Goal: Contribute content: Contribute content

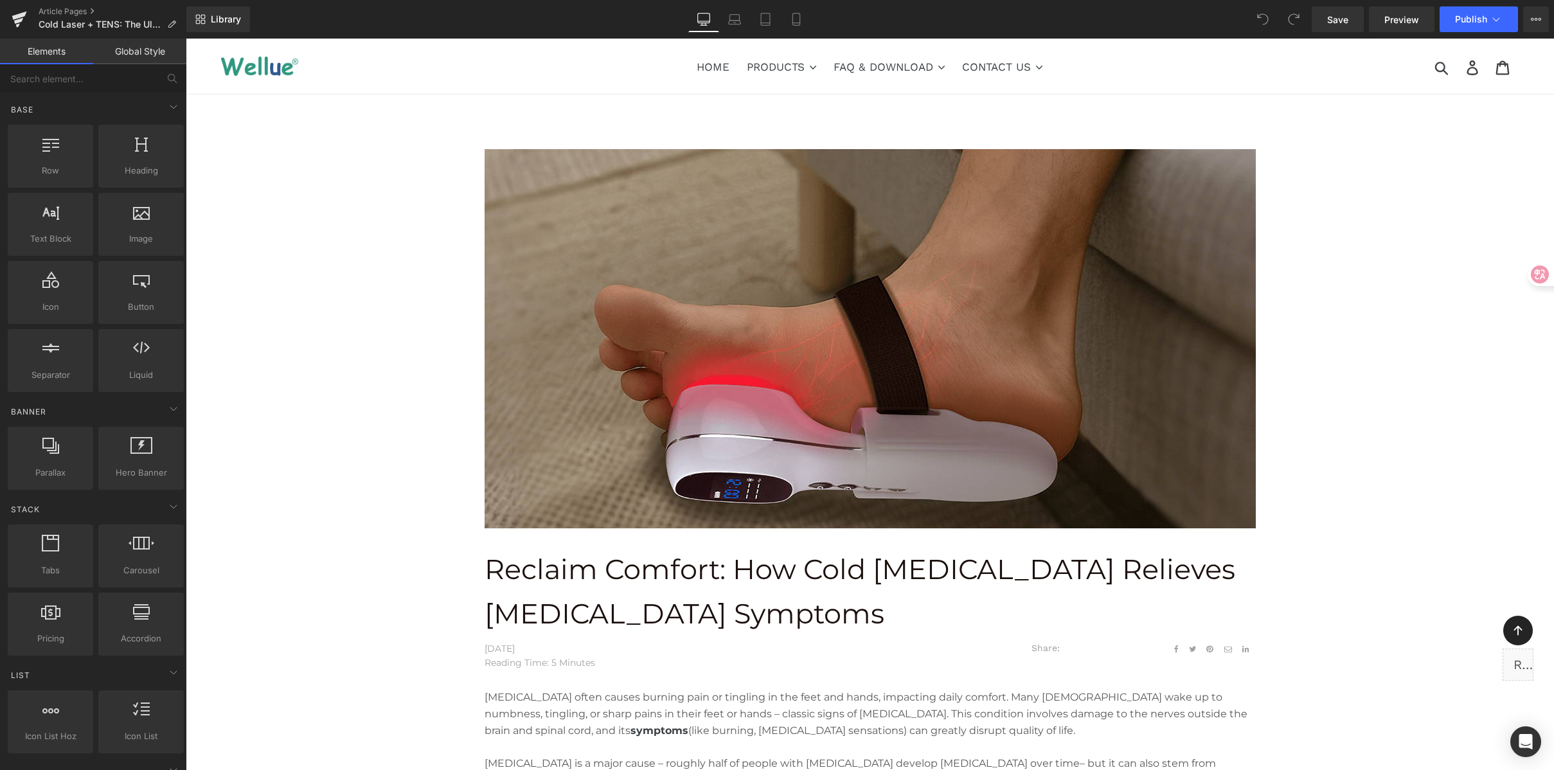
click at [512, 17] on div "Library Desktop Desktop Laptop Tablet Mobile Save Preview Publish Scheduled Vie…" at bounding box center [870, 19] width 1368 height 26
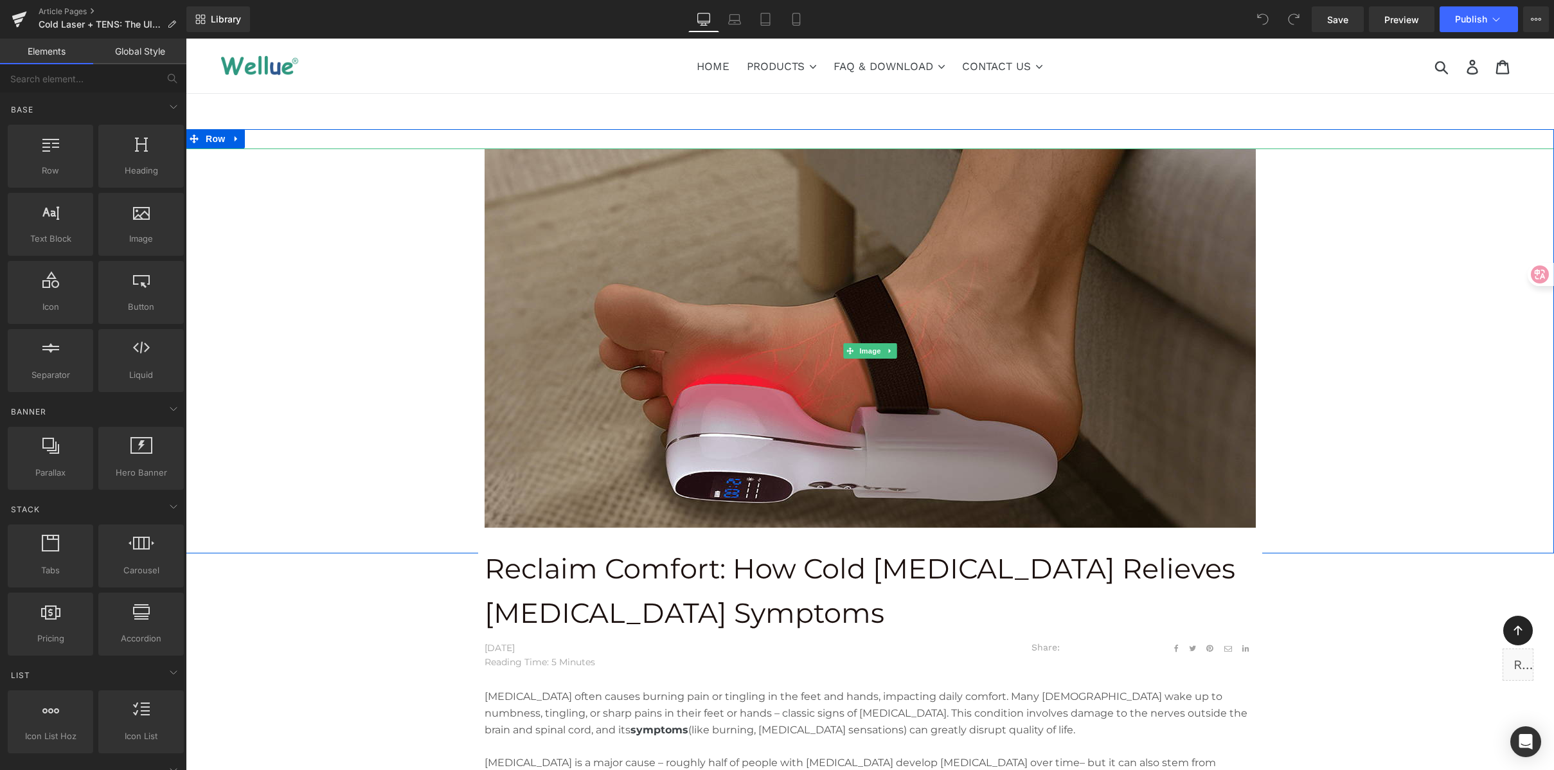
scroll to position [3, 0]
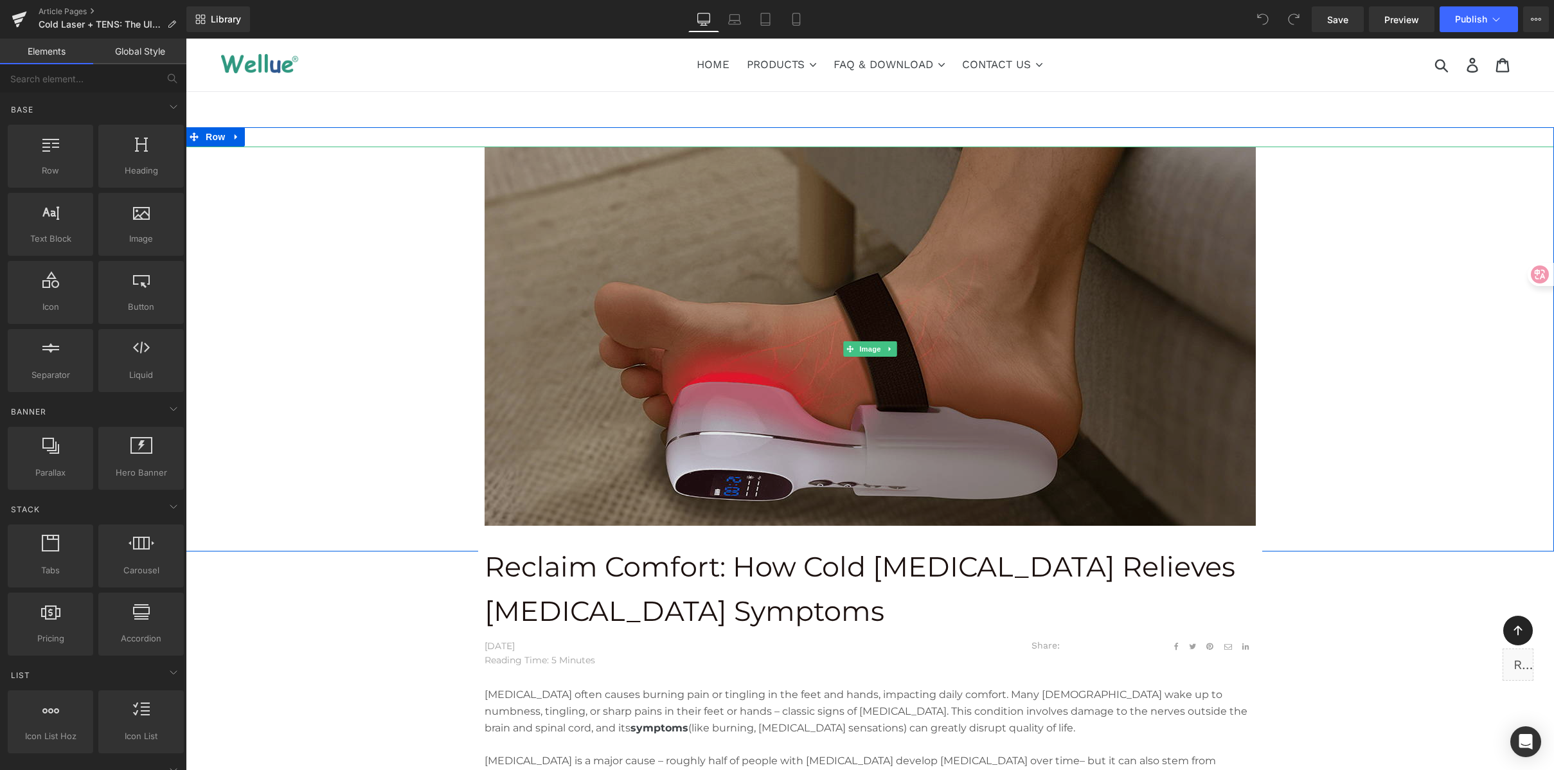
click at [943, 303] on img at bounding box center [870, 349] width 771 height 405
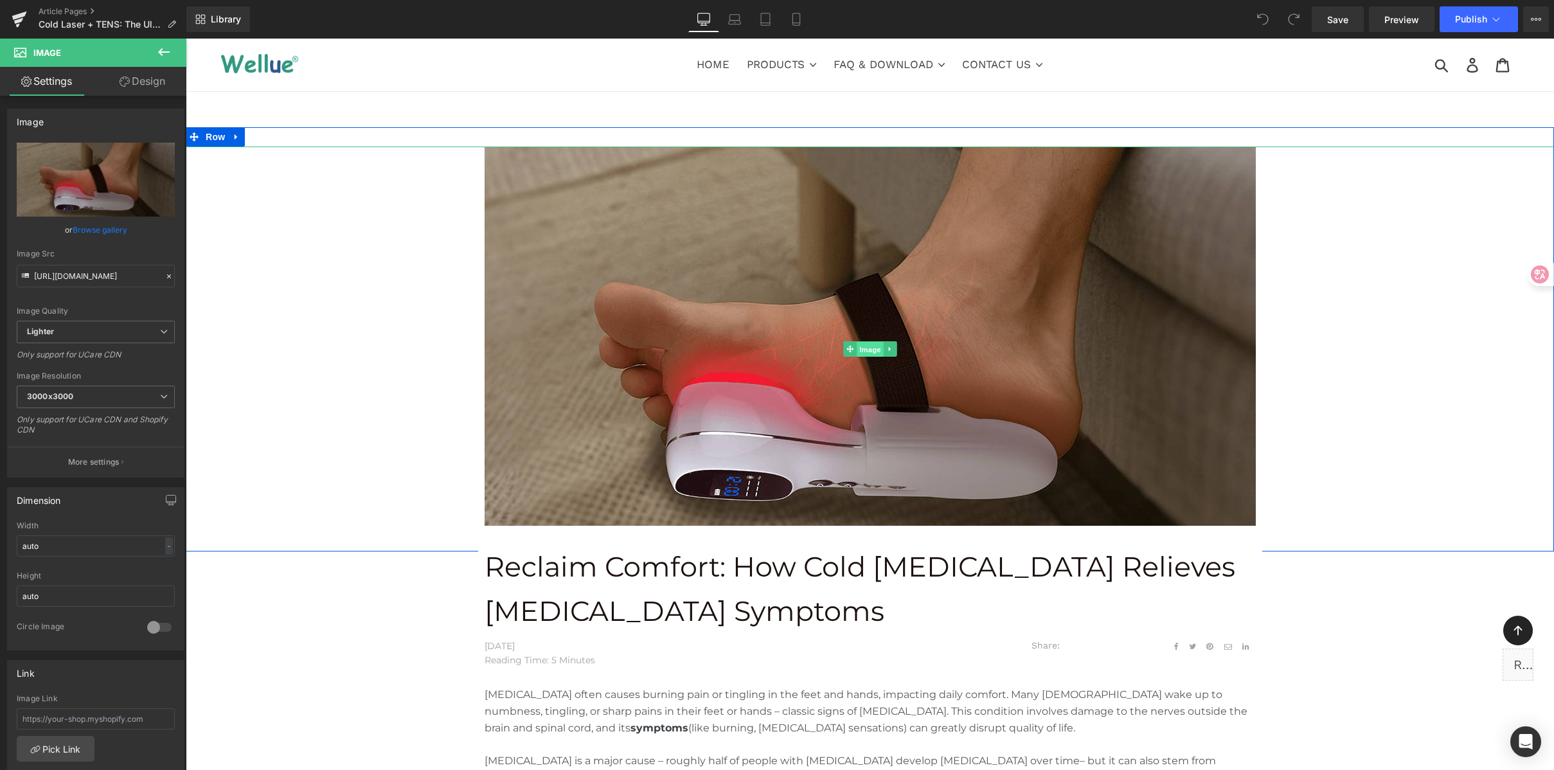
click at [870, 345] on span "Image" at bounding box center [870, 349] width 27 height 15
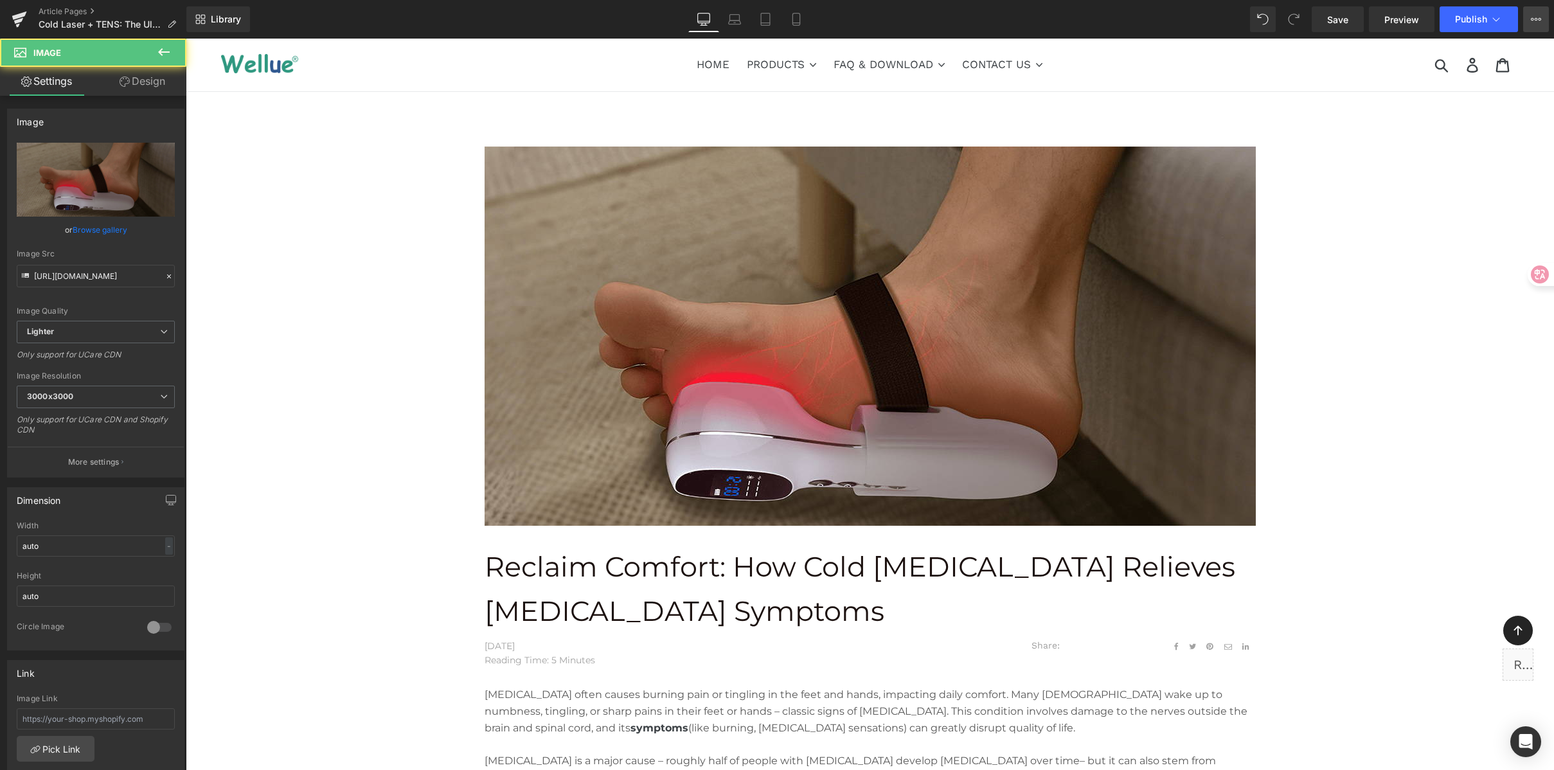
click at [1537, 14] on icon at bounding box center [1536, 19] width 10 height 10
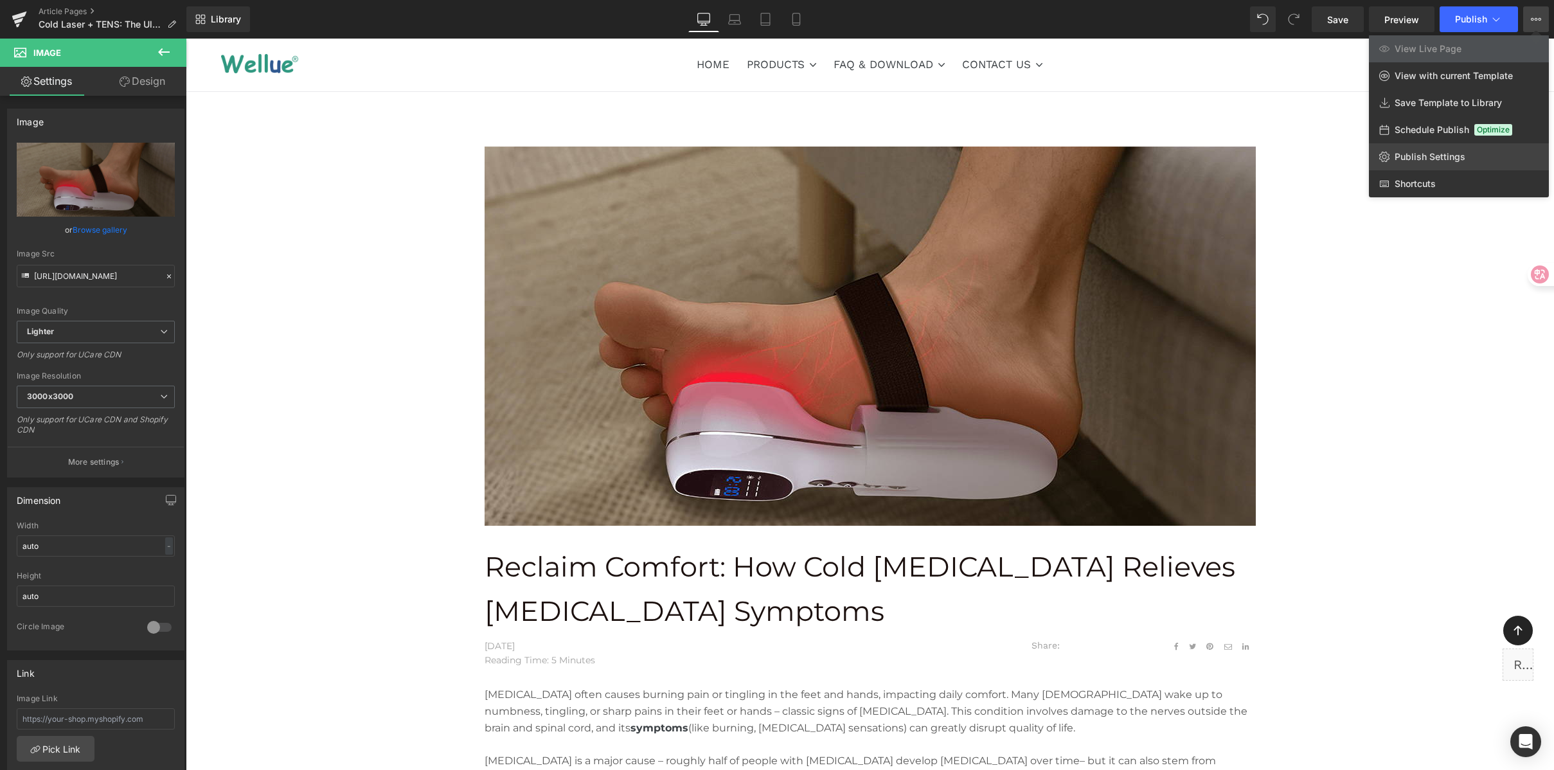
click at [1428, 159] on span "Publish Settings" at bounding box center [1430, 157] width 71 height 12
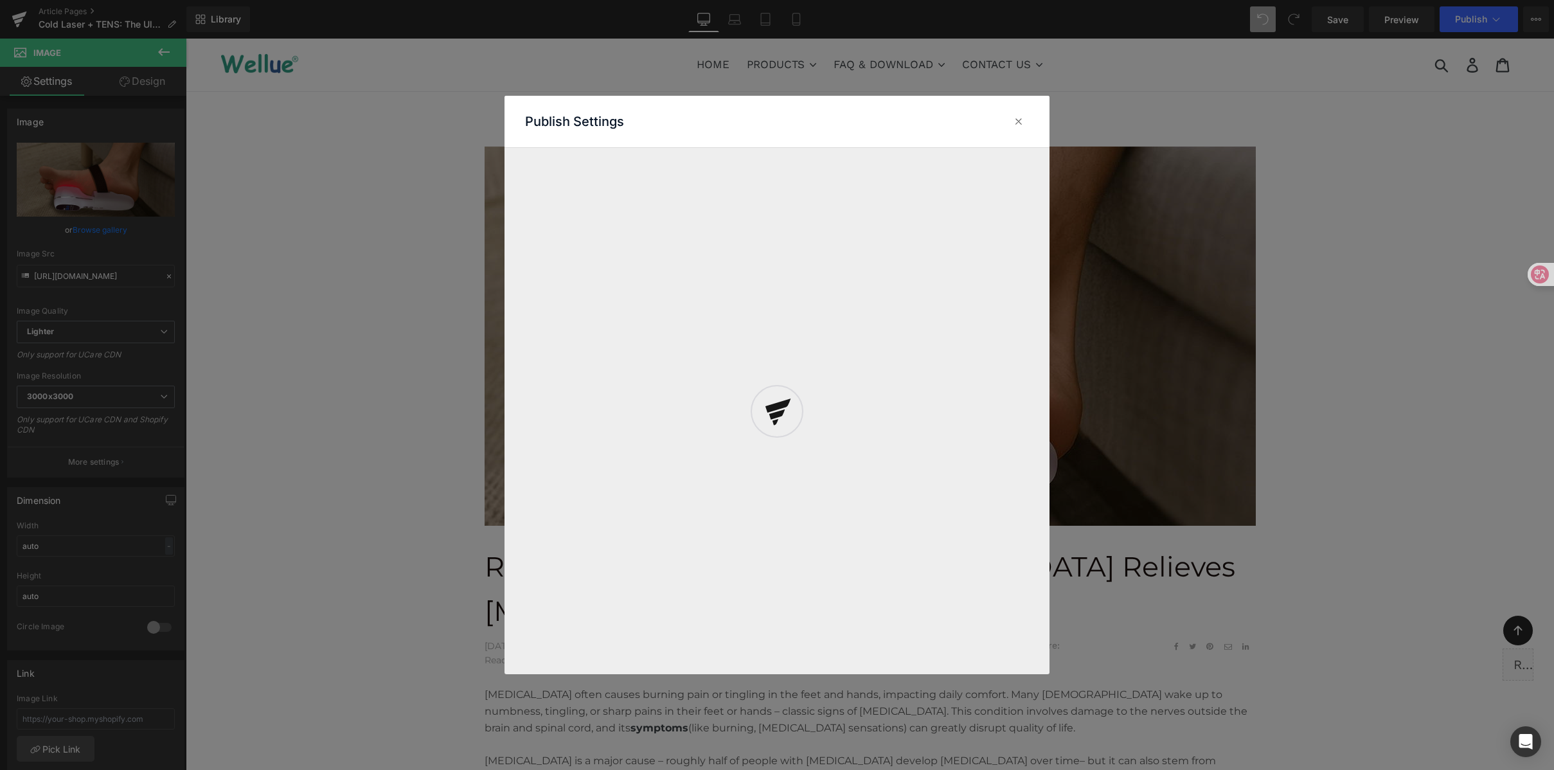
click at [0, 0] on div "Publish Settings" at bounding box center [0, 0] width 0 height 0
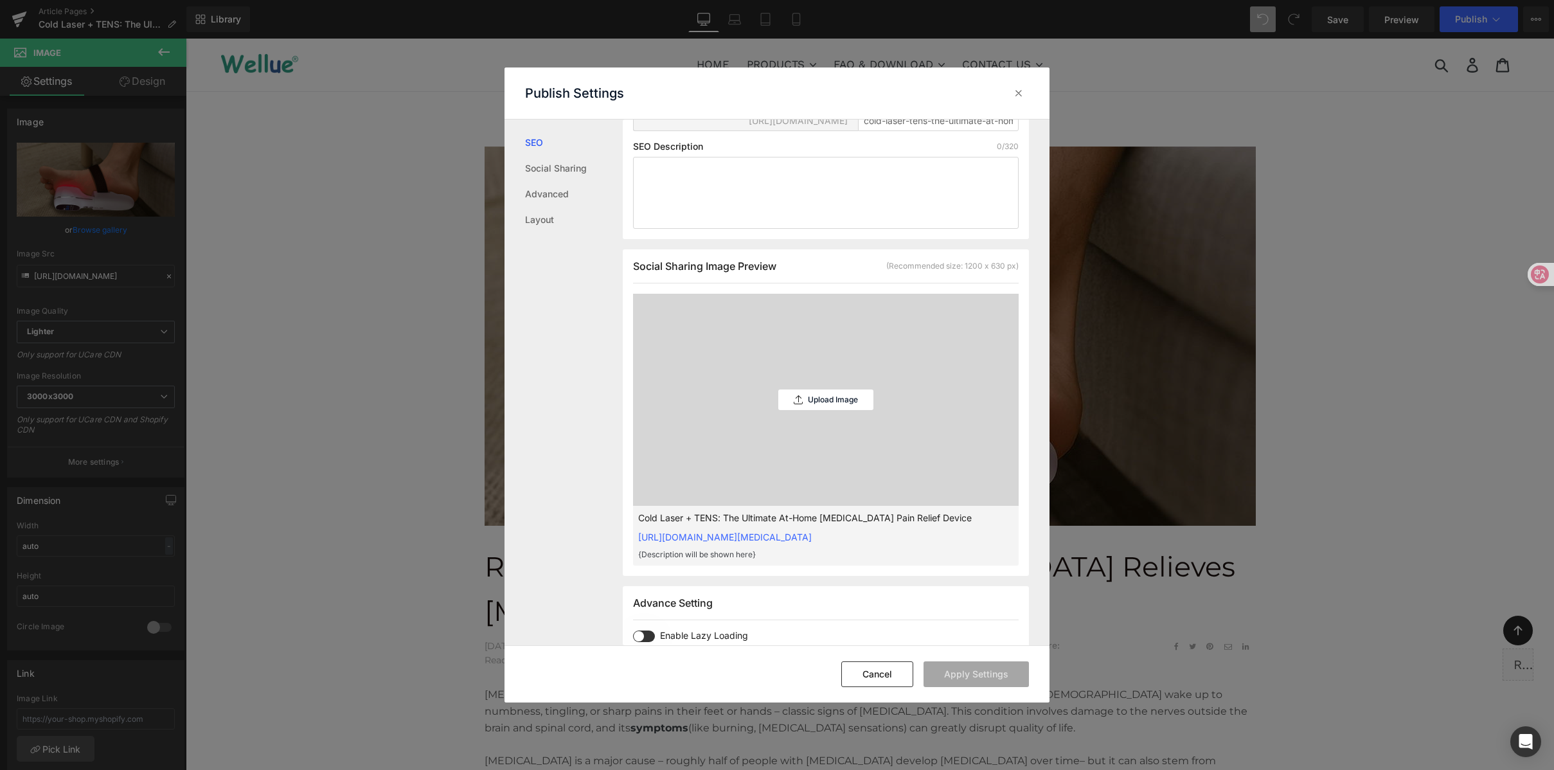
scroll to position [206, 0]
drag, startPoint x: 796, startPoint y: 278, endPoint x: 739, endPoint y: 283, distance: 56.7
click at [739, 283] on div "Social Sharing Image Preview (Recommended size: 1200 x 630 px)" at bounding box center [826, 272] width 386 height 24
copy span "Preview"
click at [1023, 92] on icon at bounding box center [1018, 93] width 13 height 13
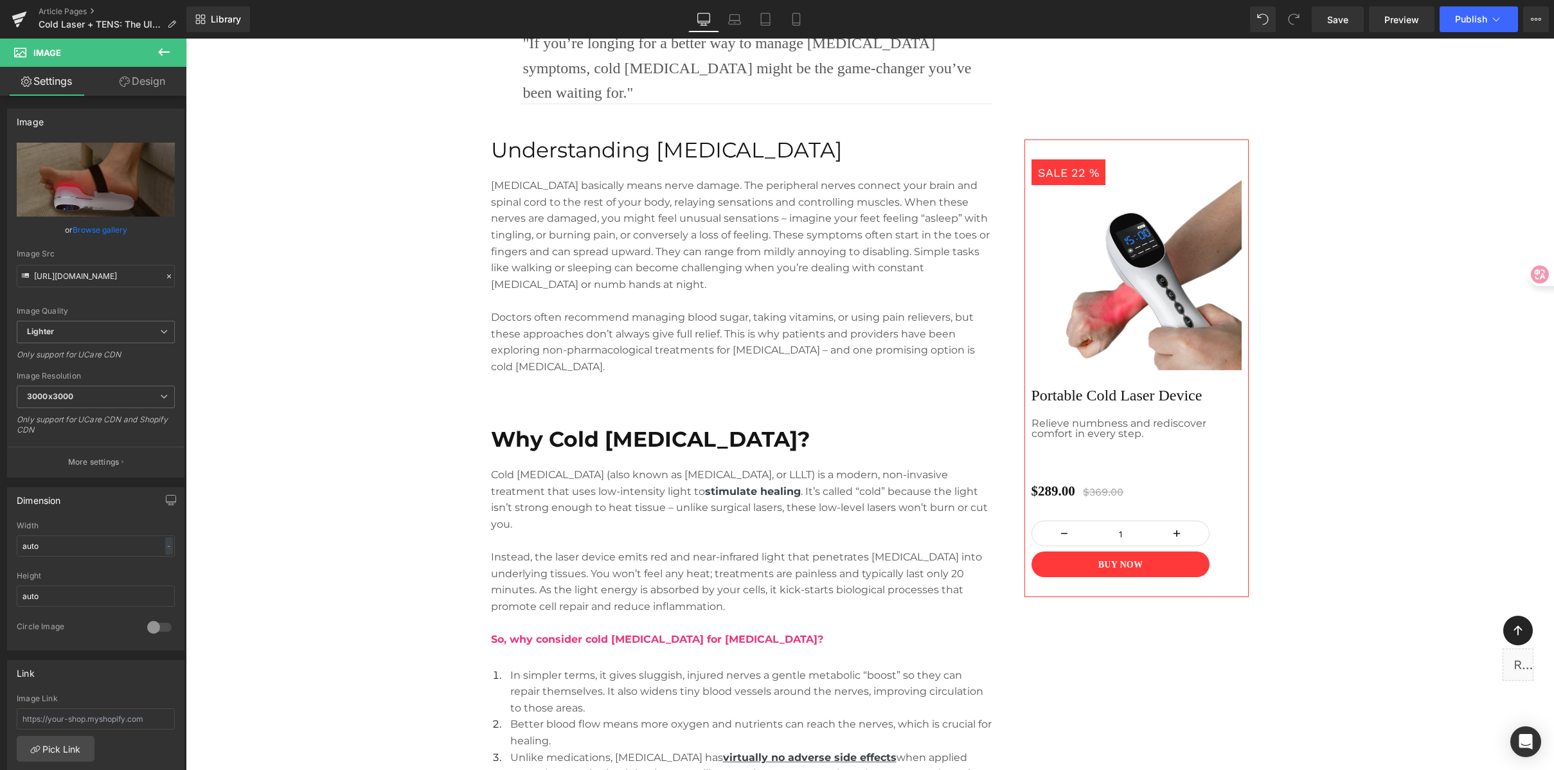
scroll to position [843, 0]
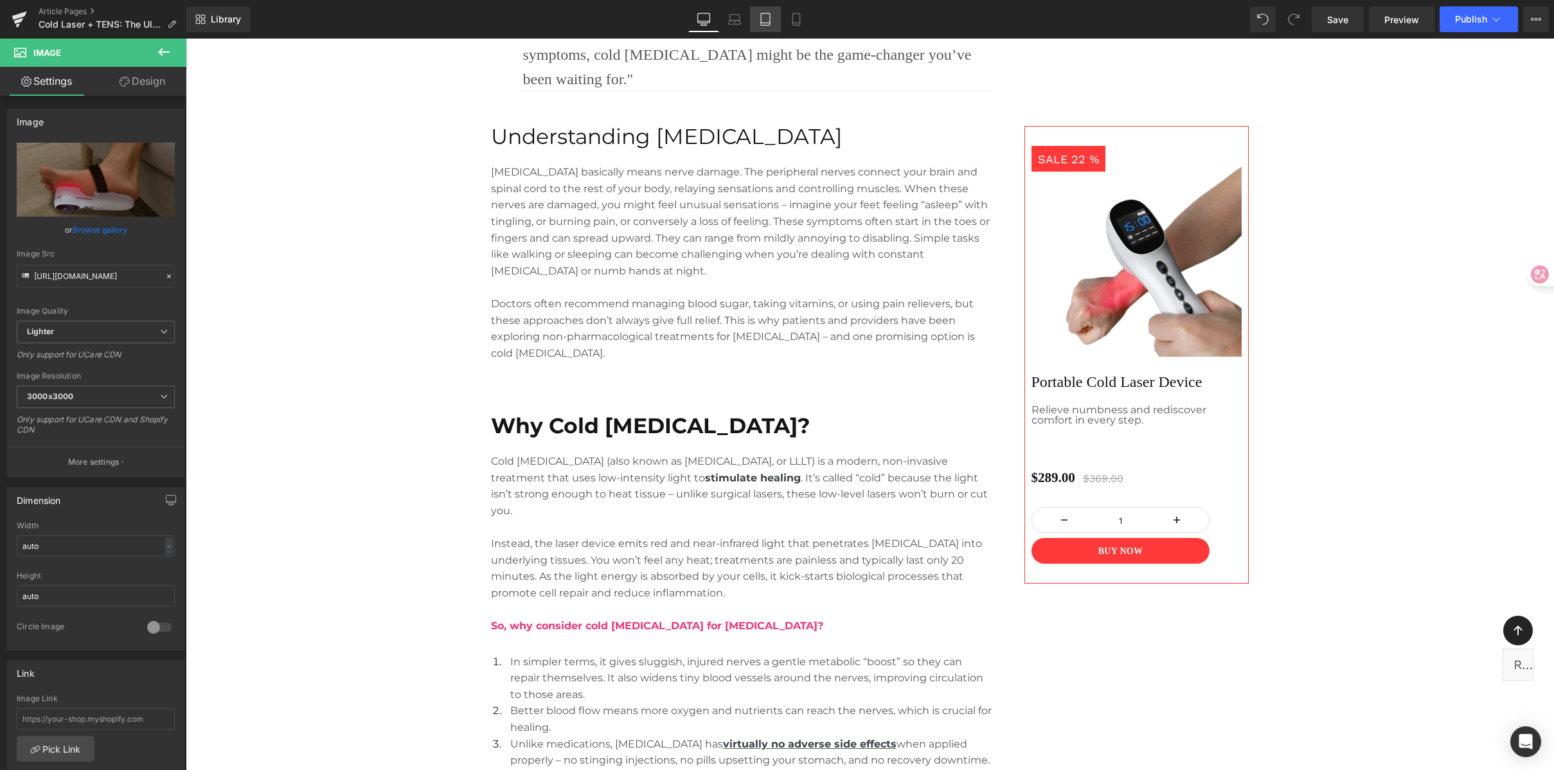
click at [779, 8] on link "Tablet" at bounding box center [765, 19] width 31 height 26
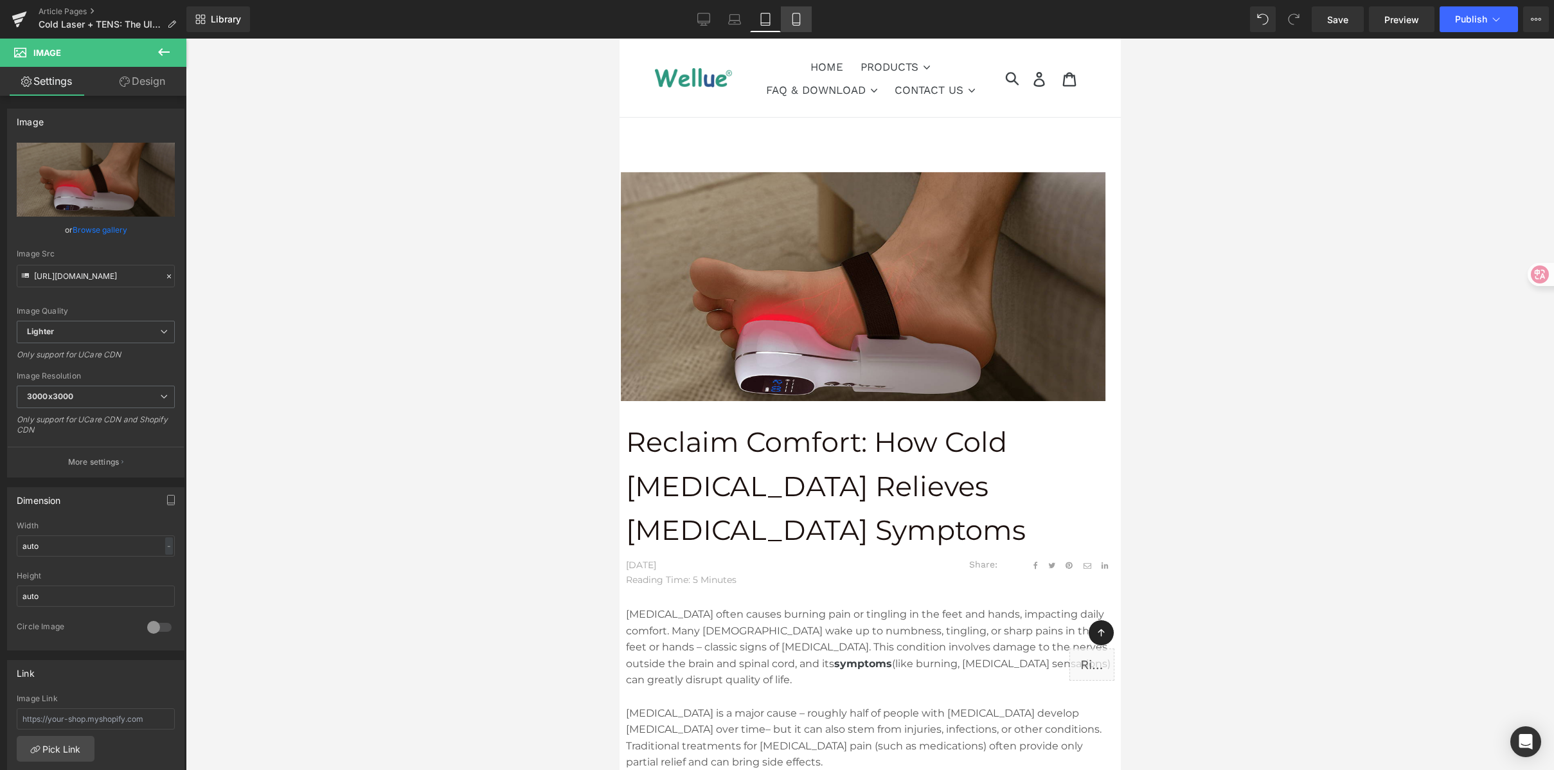
click at [786, 11] on link "Mobile" at bounding box center [796, 19] width 31 height 26
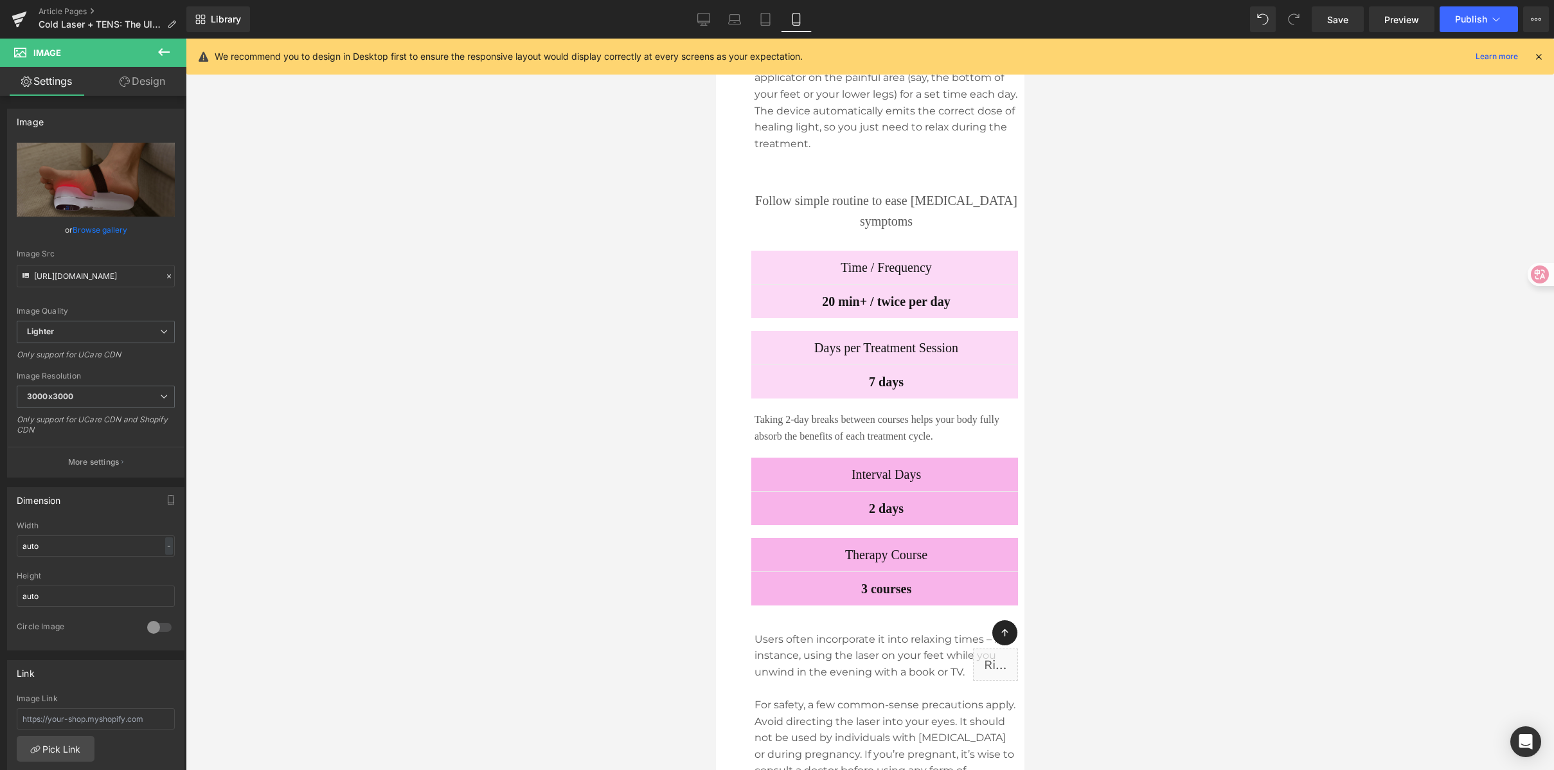
scroll to position [3302, 0]
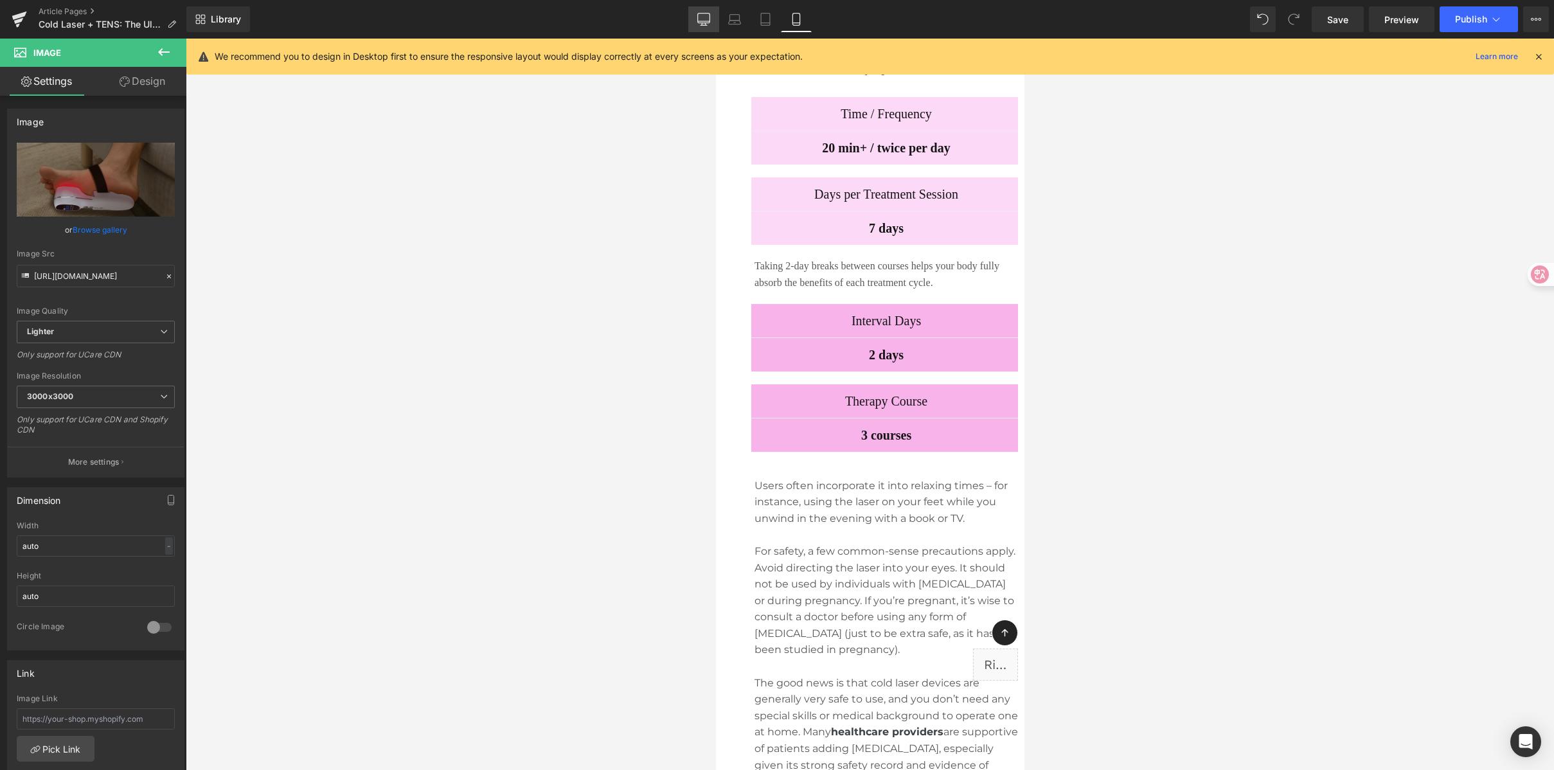
click at [711, 13] on link "Desktop" at bounding box center [703, 19] width 31 height 26
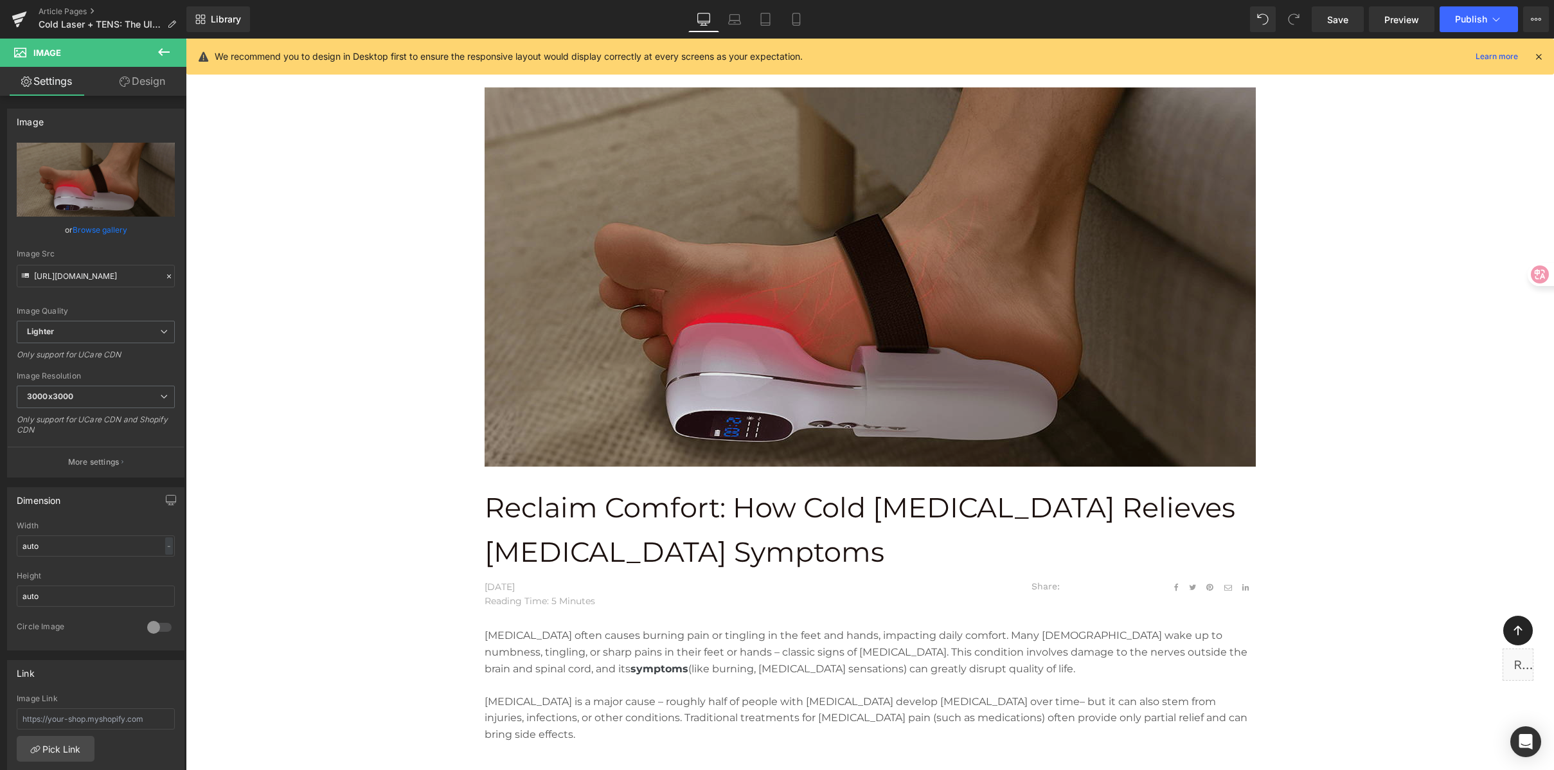
scroll to position [0, 0]
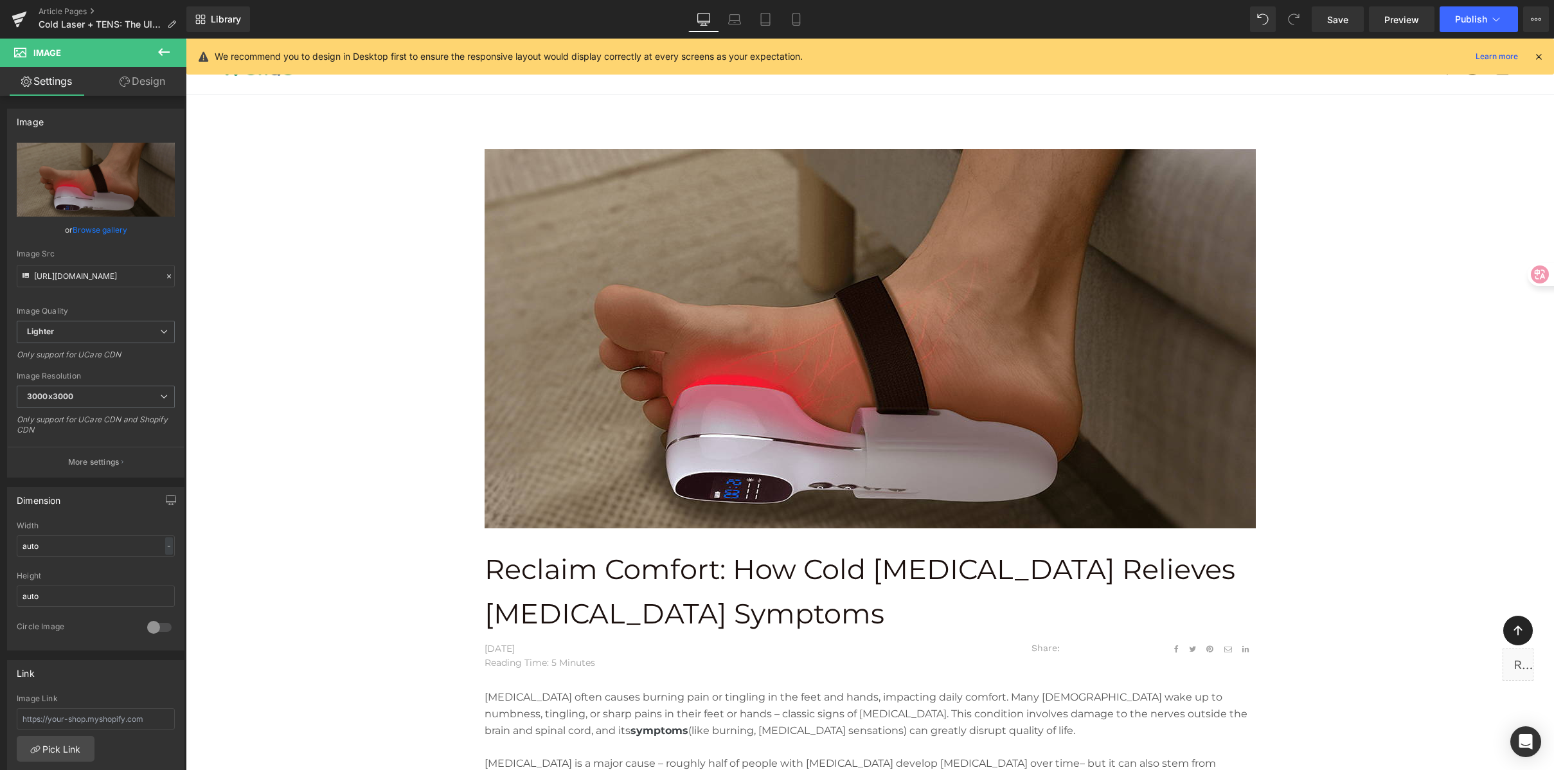
click at [851, 24] on div "Library Desktop Desktop Laptop Tablet Mobile Save Preview Publish Scheduled Vie…" at bounding box center [870, 19] width 1368 height 26
drag, startPoint x: 332, startPoint y: 51, endPoint x: 528, endPoint y: 58, distance: 196.8
click at [528, 58] on p "We recommend you to design in Desktop first to ensure the responsive layout wou…" at bounding box center [509, 56] width 588 height 14
click at [641, 60] on p "We recommend you to design in Desktop first to ensure the responsive layout wou…" at bounding box center [509, 56] width 588 height 14
drag, startPoint x: 787, startPoint y: 58, endPoint x: 663, endPoint y: 58, distance: 124.1
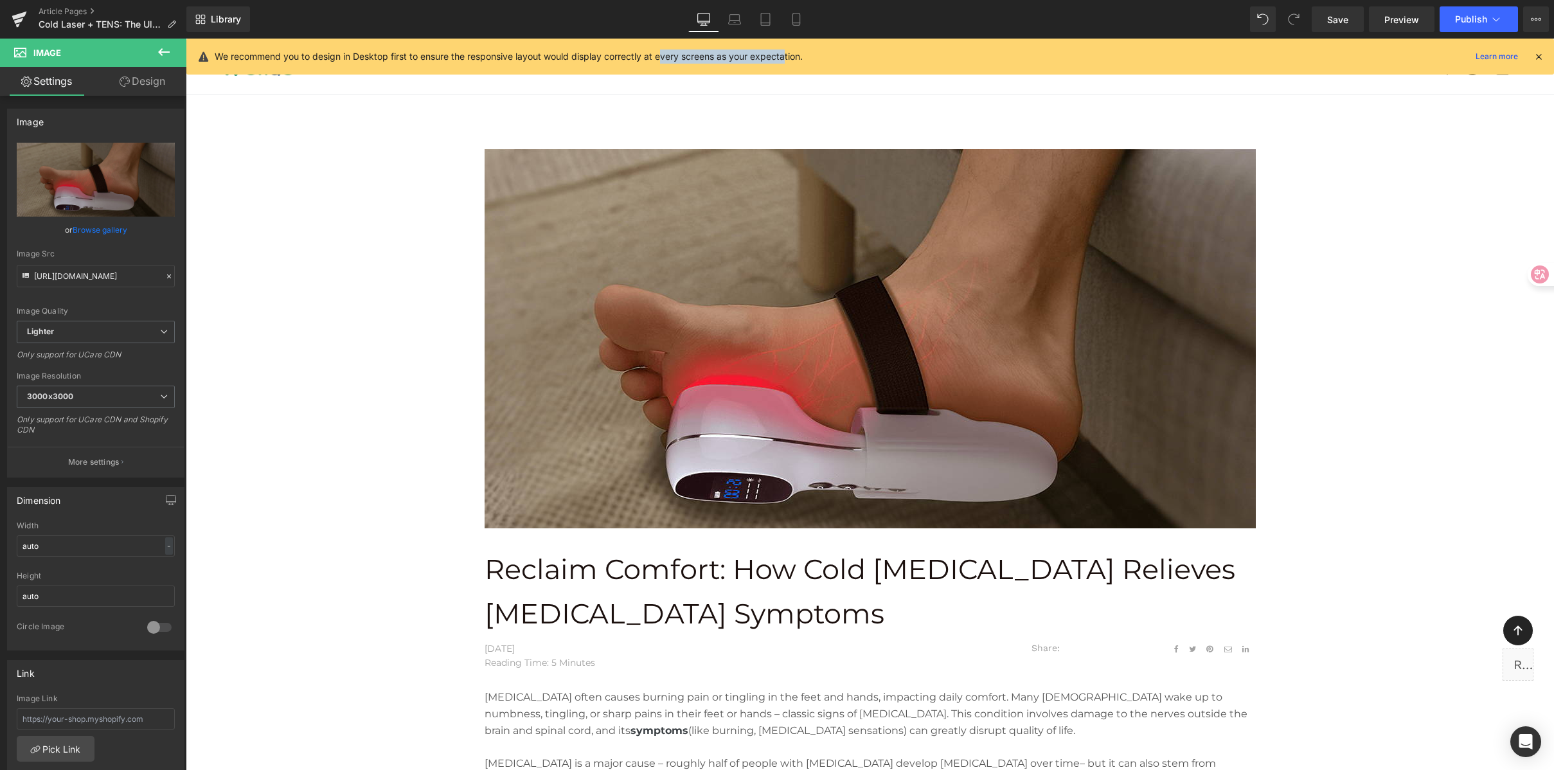
click at [663, 58] on p "We recommend you to design in Desktop first to ensure the responsive layout wou…" at bounding box center [509, 56] width 588 height 14
click at [791, 52] on p "We recommend you to design in Desktop first to ensure the responsive layout wou…" at bounding box center [509, 56] width 588 height 14
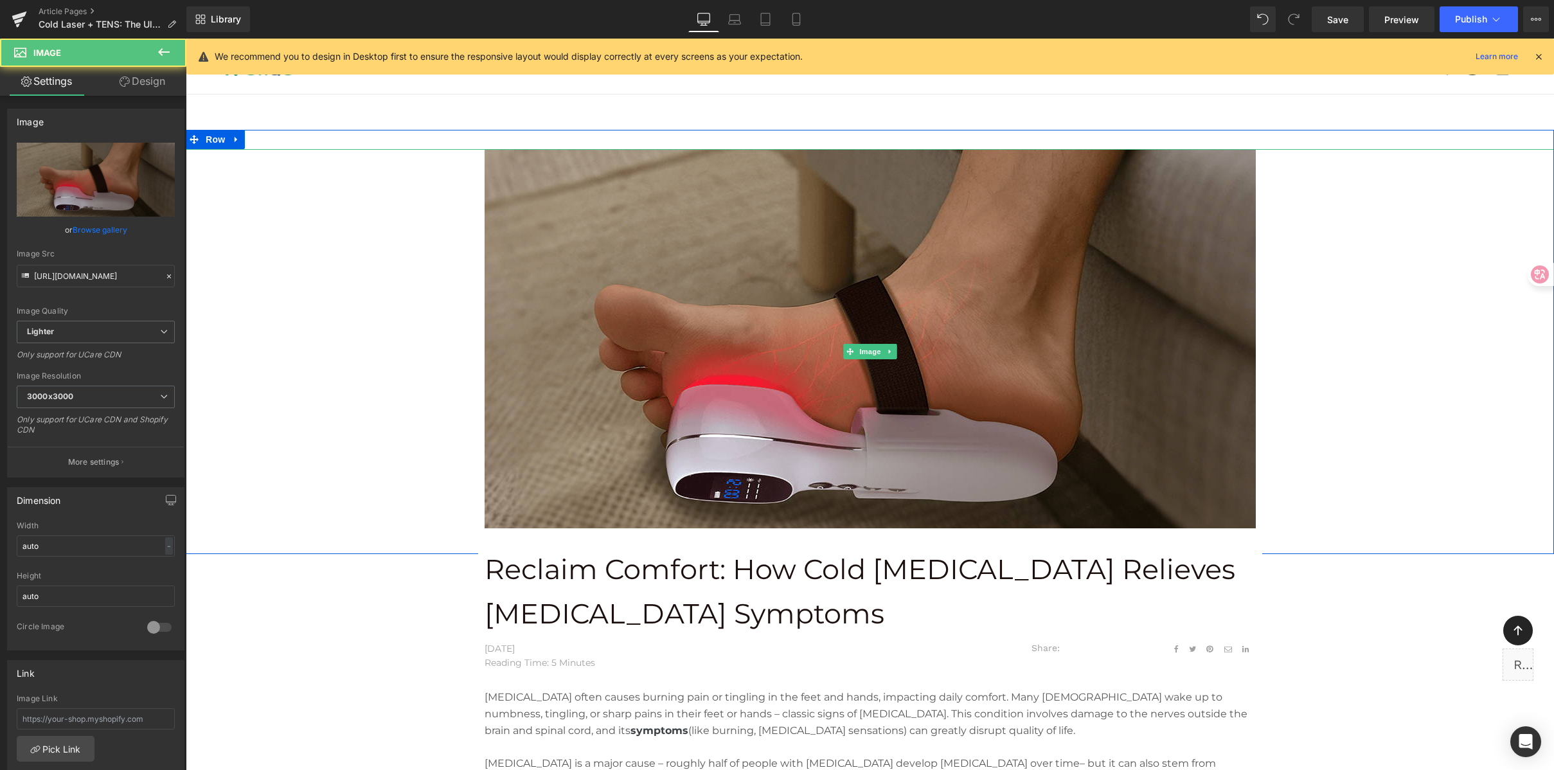
click at [1374, 195] on div at bounding box center [870, 351] width 1369 height 405
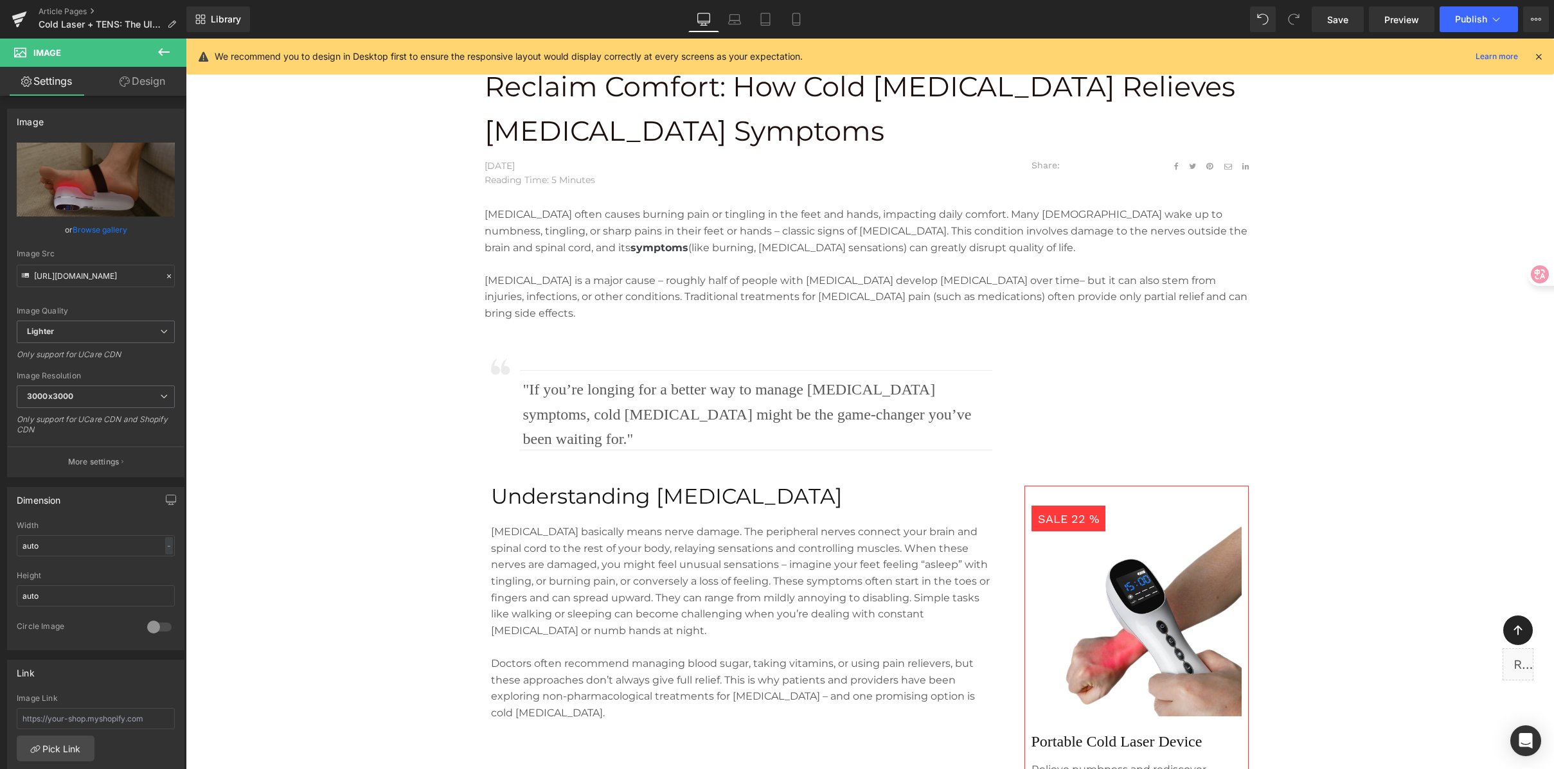
scroll to position [459, 0]
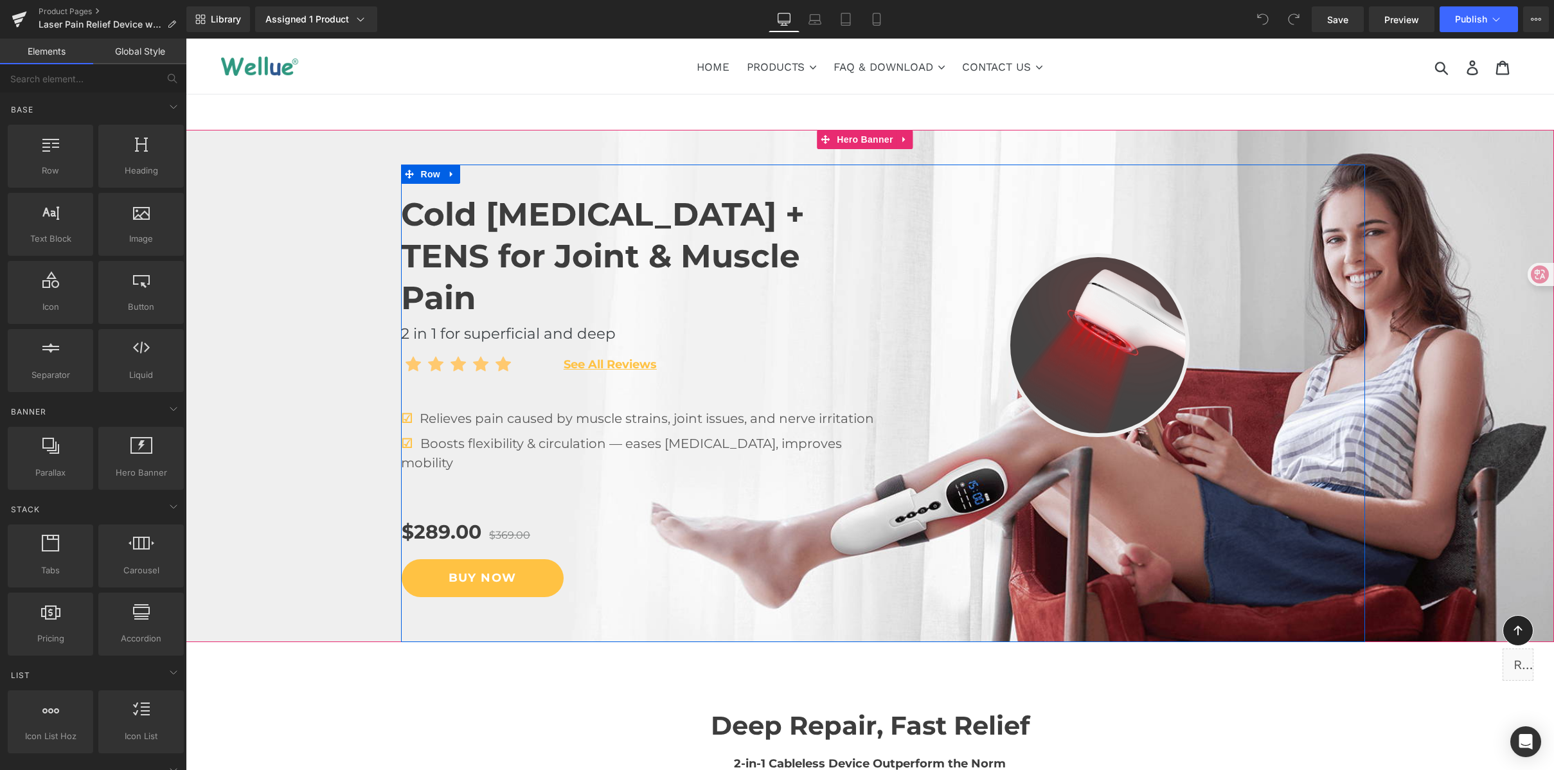
scroll to position [40, 0]
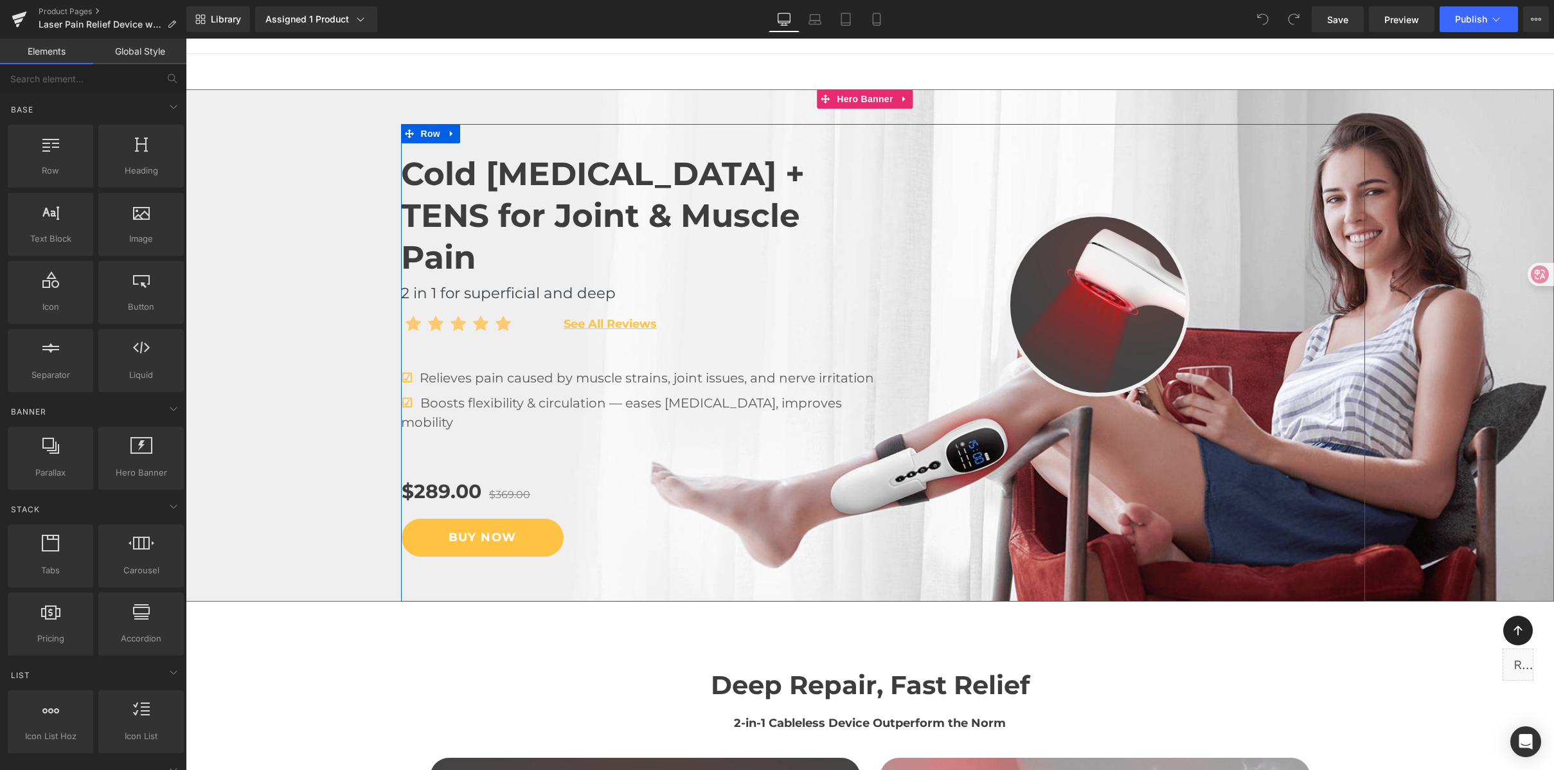
click at [986, 113] on div at bounding box center [870, 345] width 1369 height 512
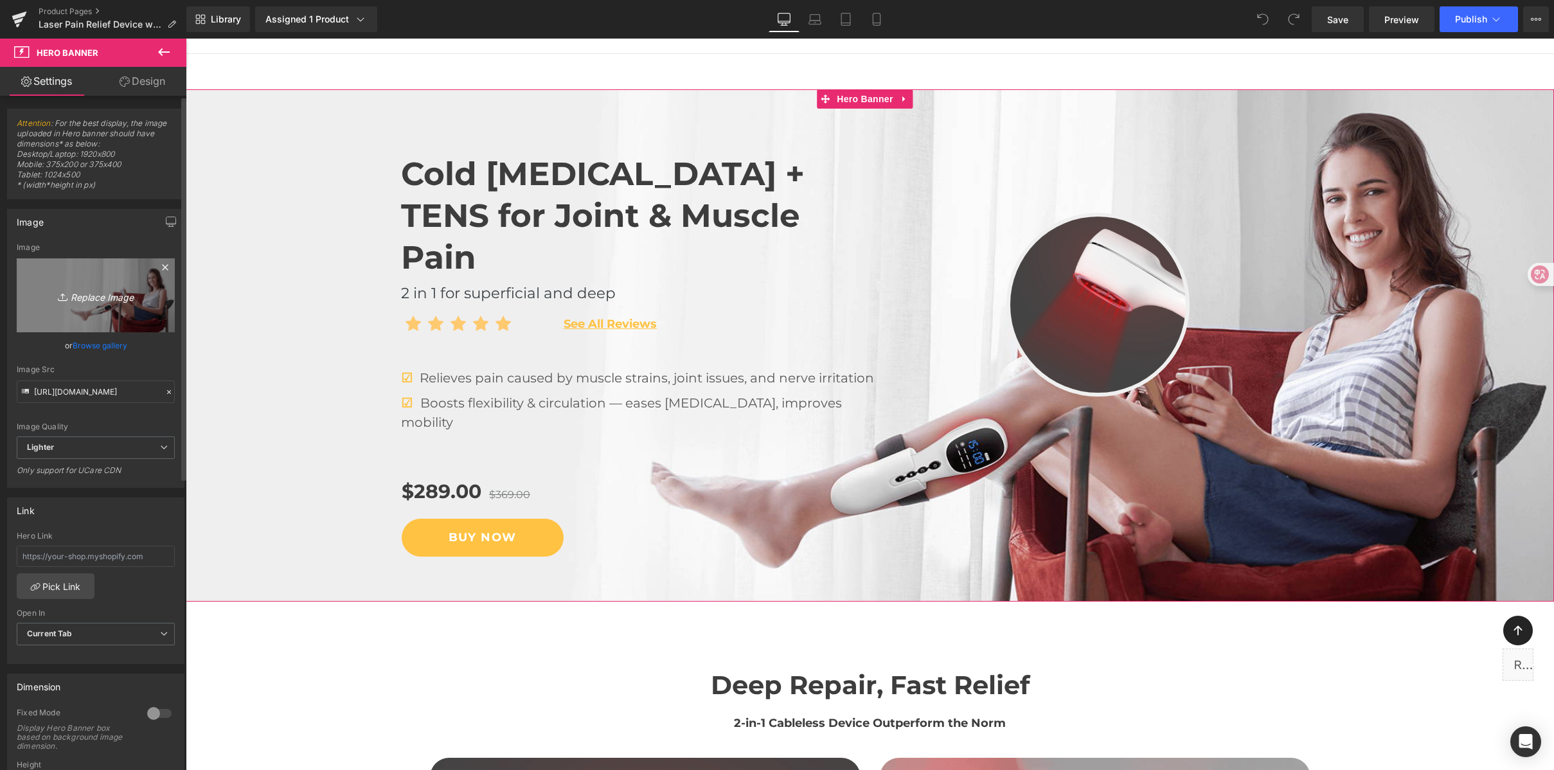
click at [69, 293] on icon "Replace Image" at bounding box center [95, 295] width 103 height 16
type input "C:\fakepath\Pain-Free [MEDICAL_DATA].png"
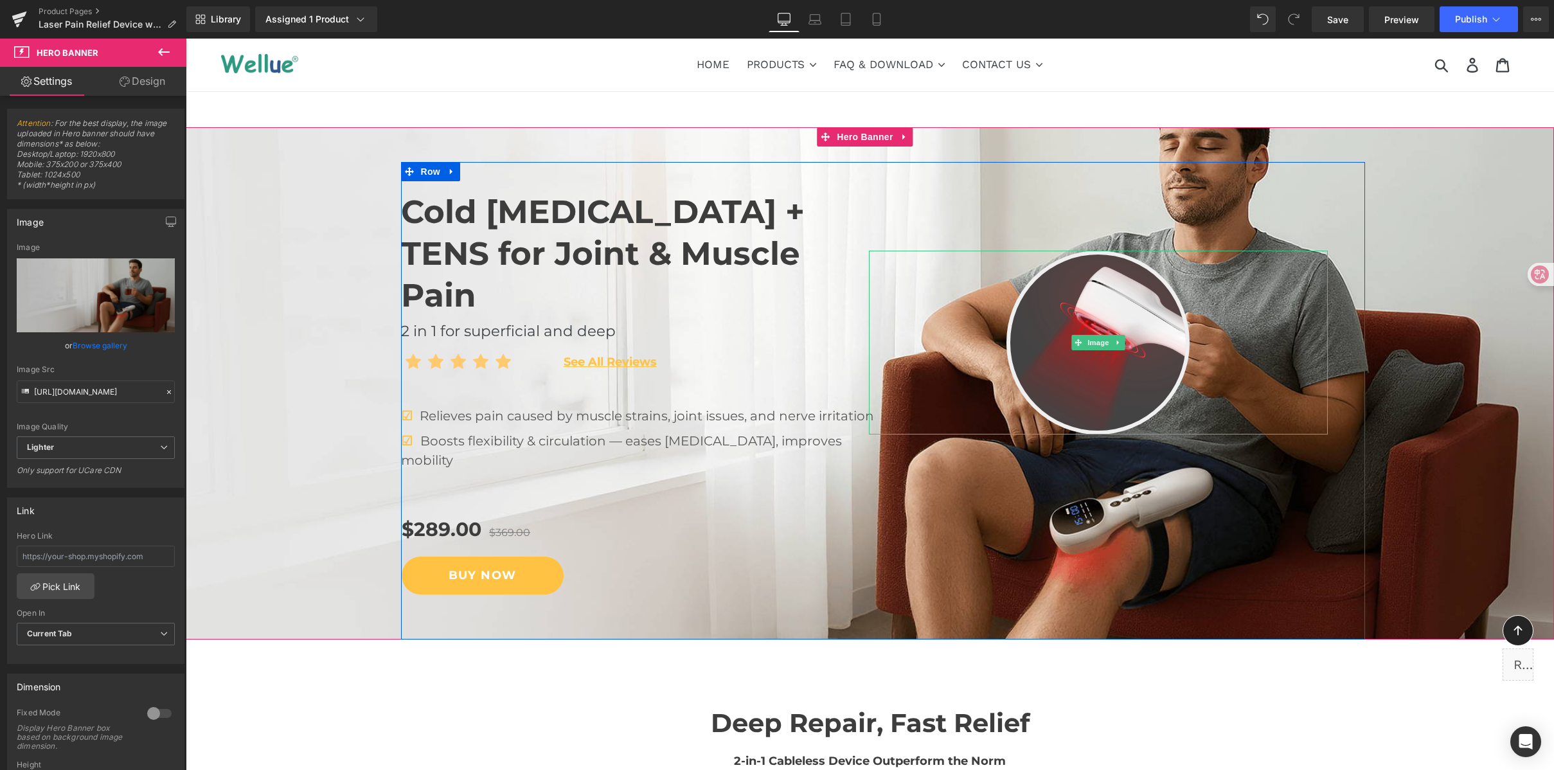
scroll to position [0, 0]
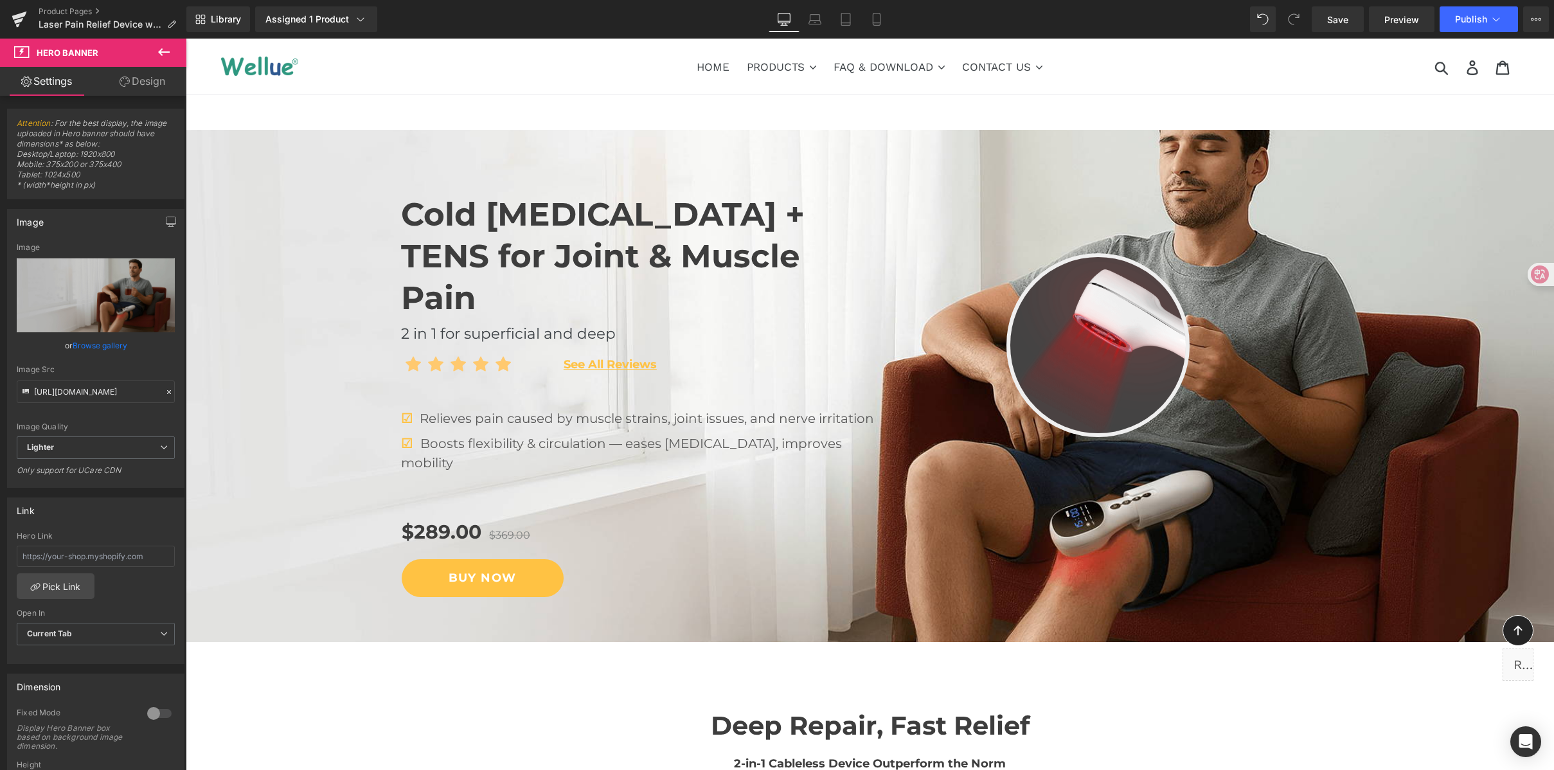
drag, startPoint x: 544, startPoint y: 16, endPoint x: 541, endPoint y: 4, distance: 12.0
click at [544, 17] on div "Library Assigned 1 Product Product Preview Cold [MEDICAL_DATA] & TENS for Joint…" at bounding box center [870, 19] width 1368 height 26
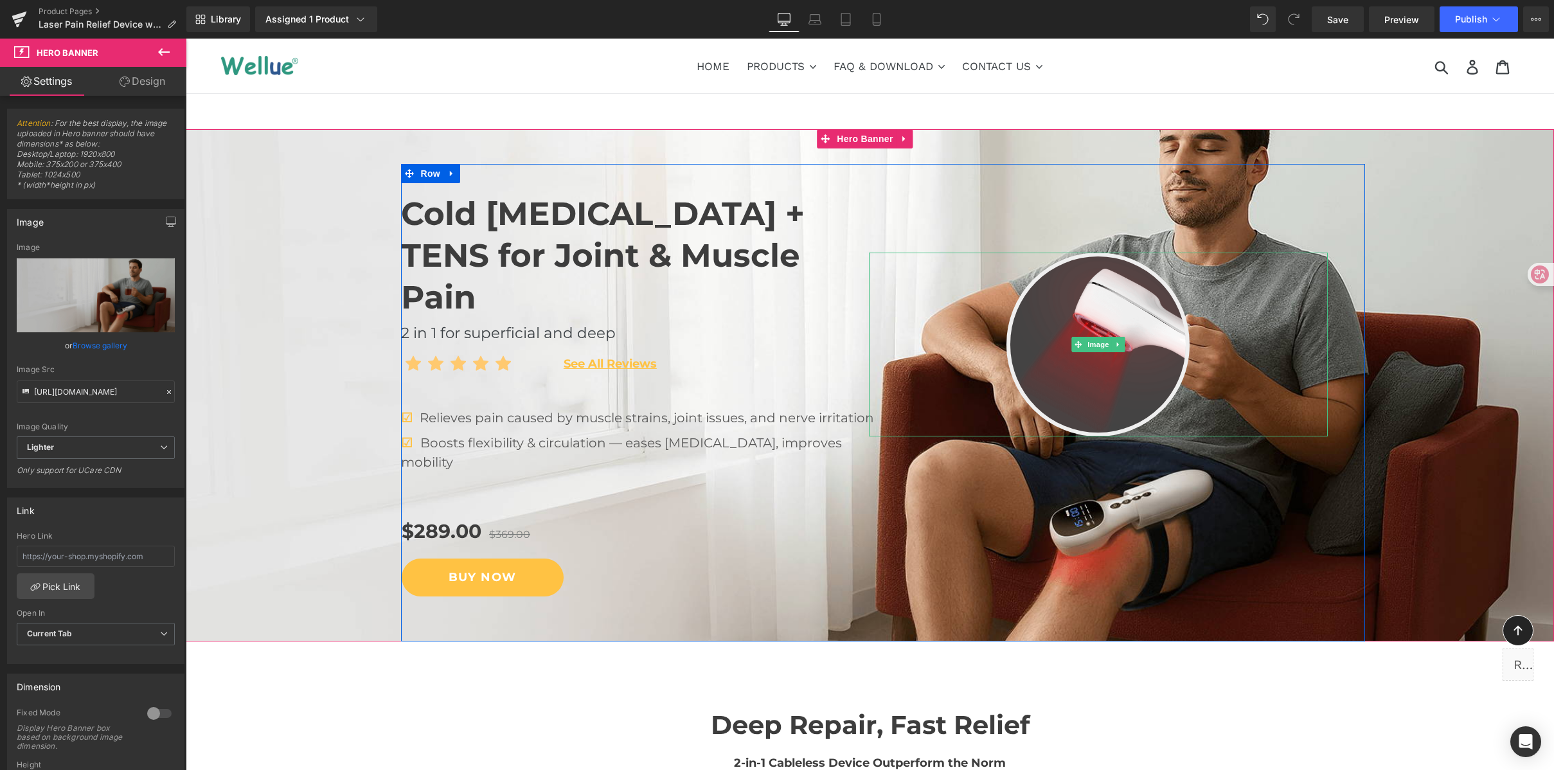
scroll to position [3, 0]
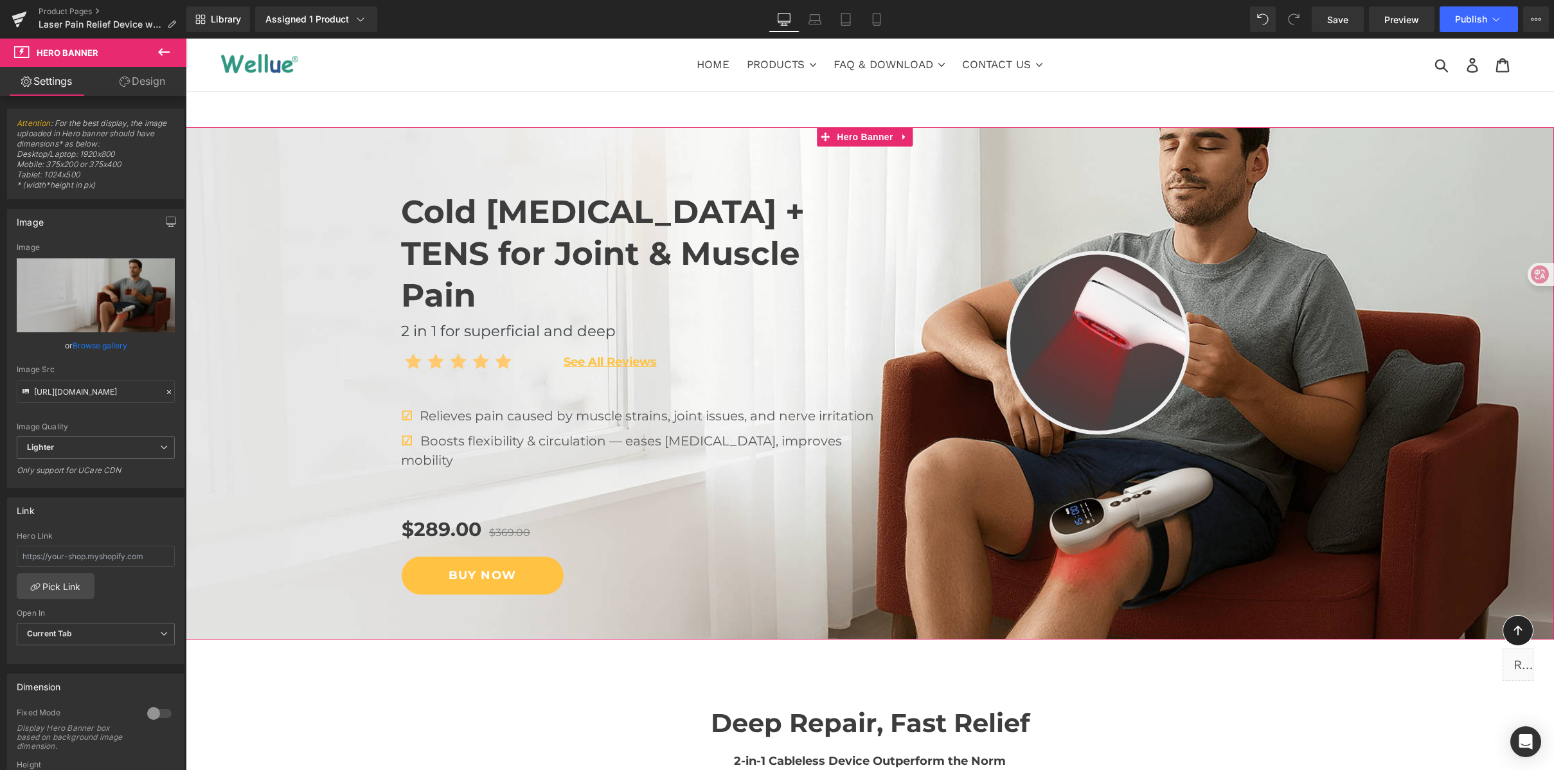
drag, startPoint x: 287, startPoint y: 204, endPoint x: 237, endPoint y: 268, distance: 81.5
click at [287, 204] on span "Cold [MEDICAL_DATA] + TENS for Joint & Muscle Pain Heading Icon Icon Icon" at bounding box center [882, 401] width 1343 height 478
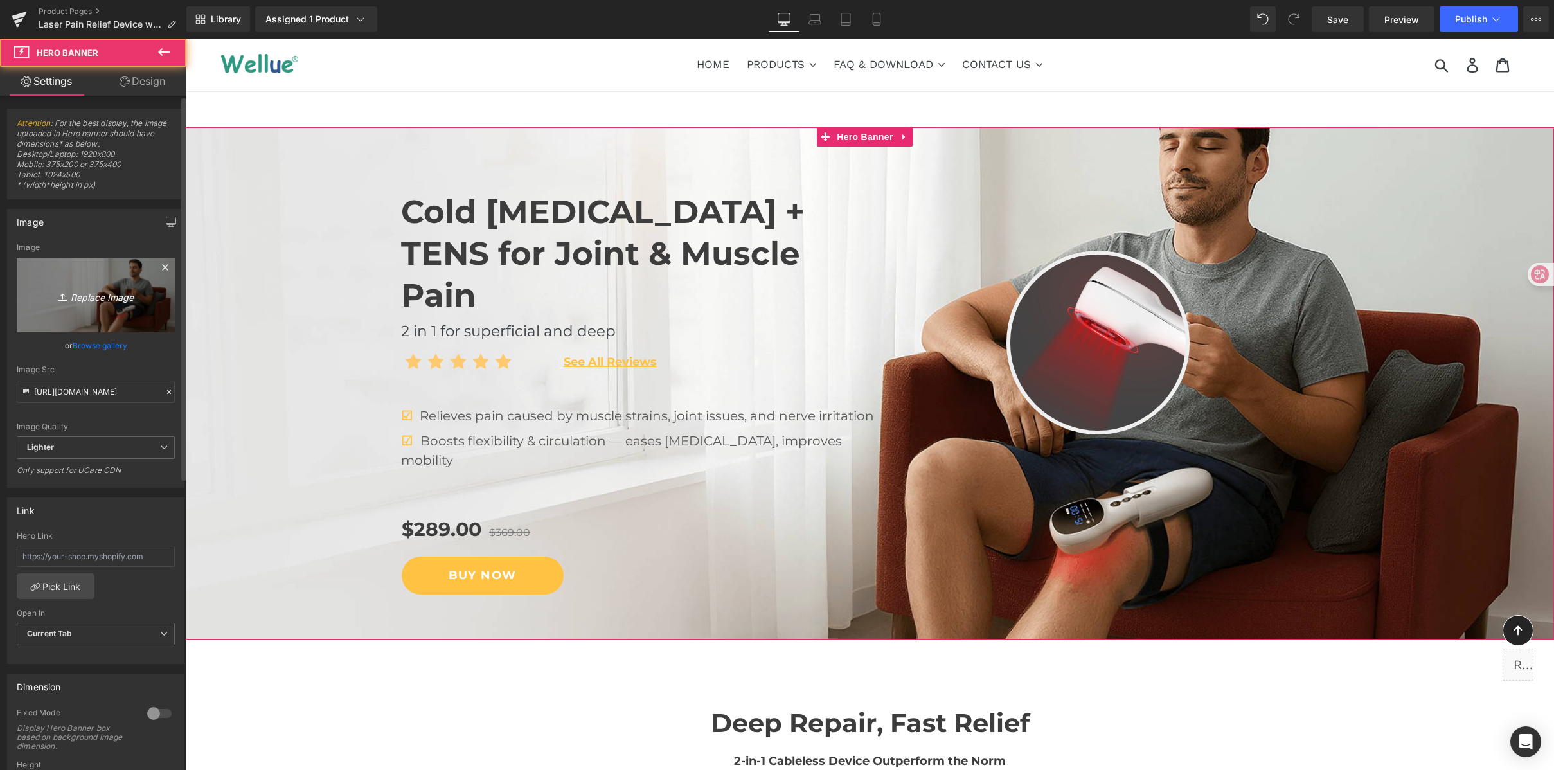
click at [101, 290] on icon "Replace Image" at bounding box center [95, 295] width 103 height 16
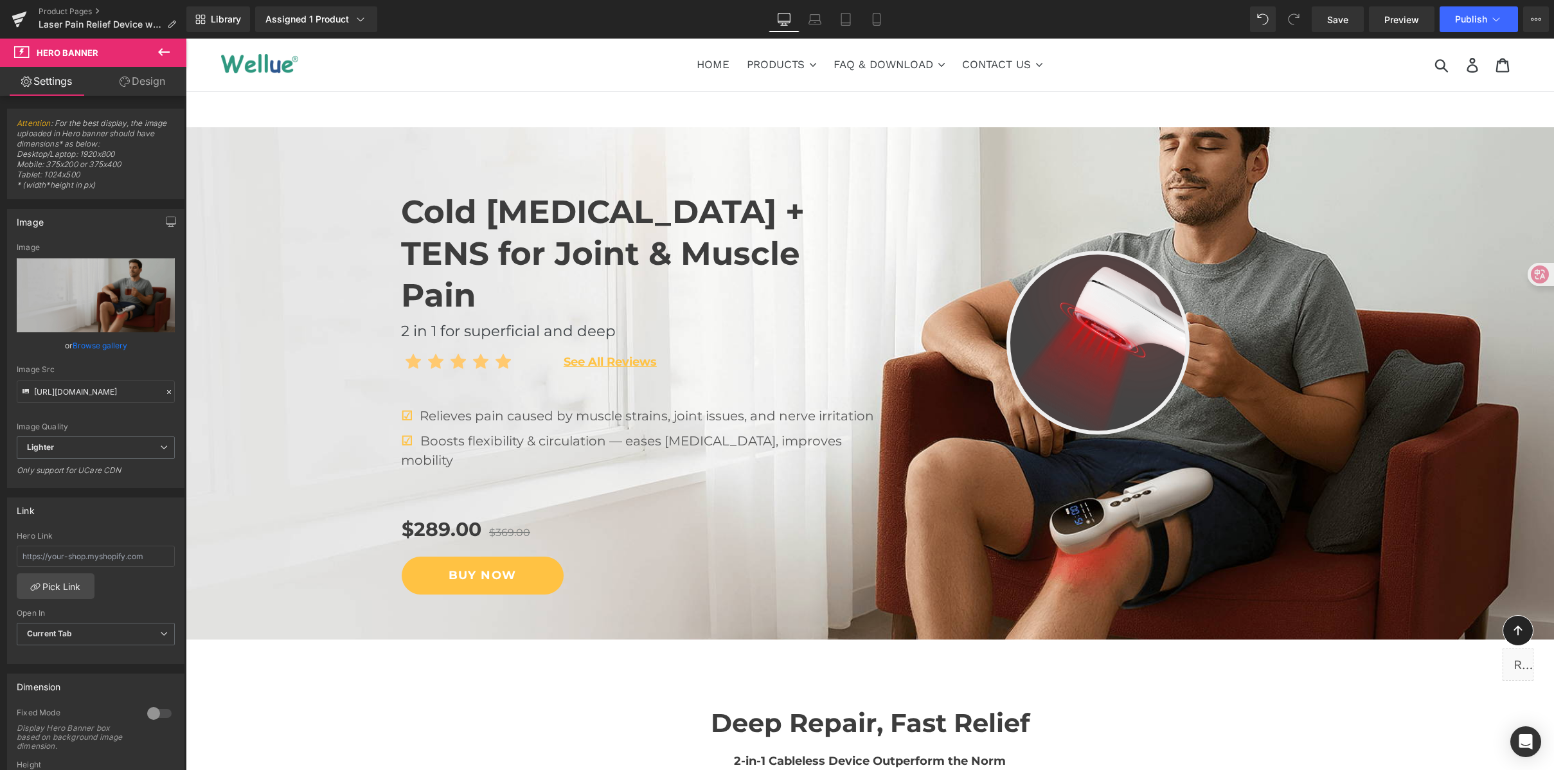
type input "C:\fakepath\Pain-Free [MEDICAL_DATA].png"
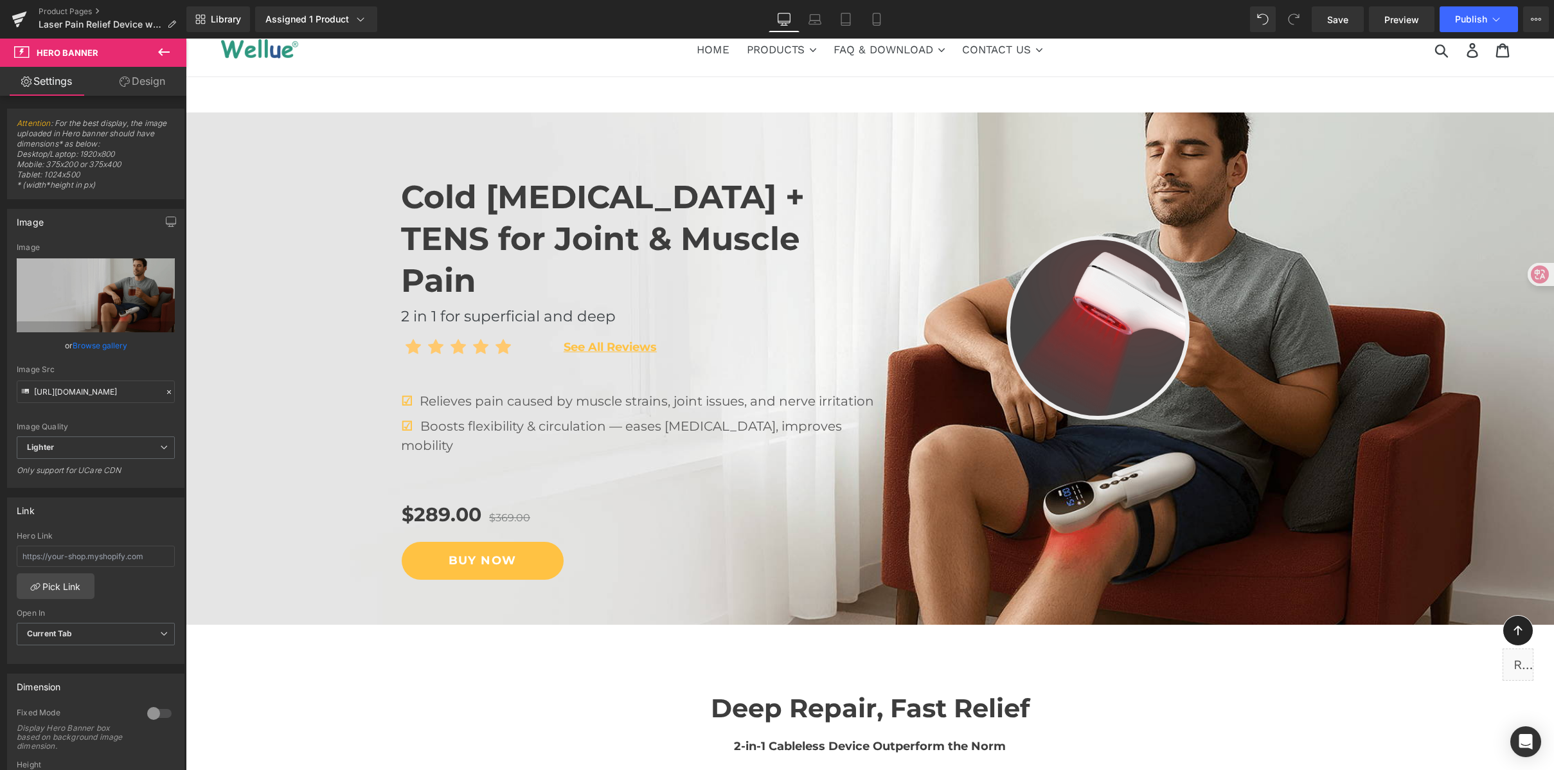
scroll to position [20, 0]
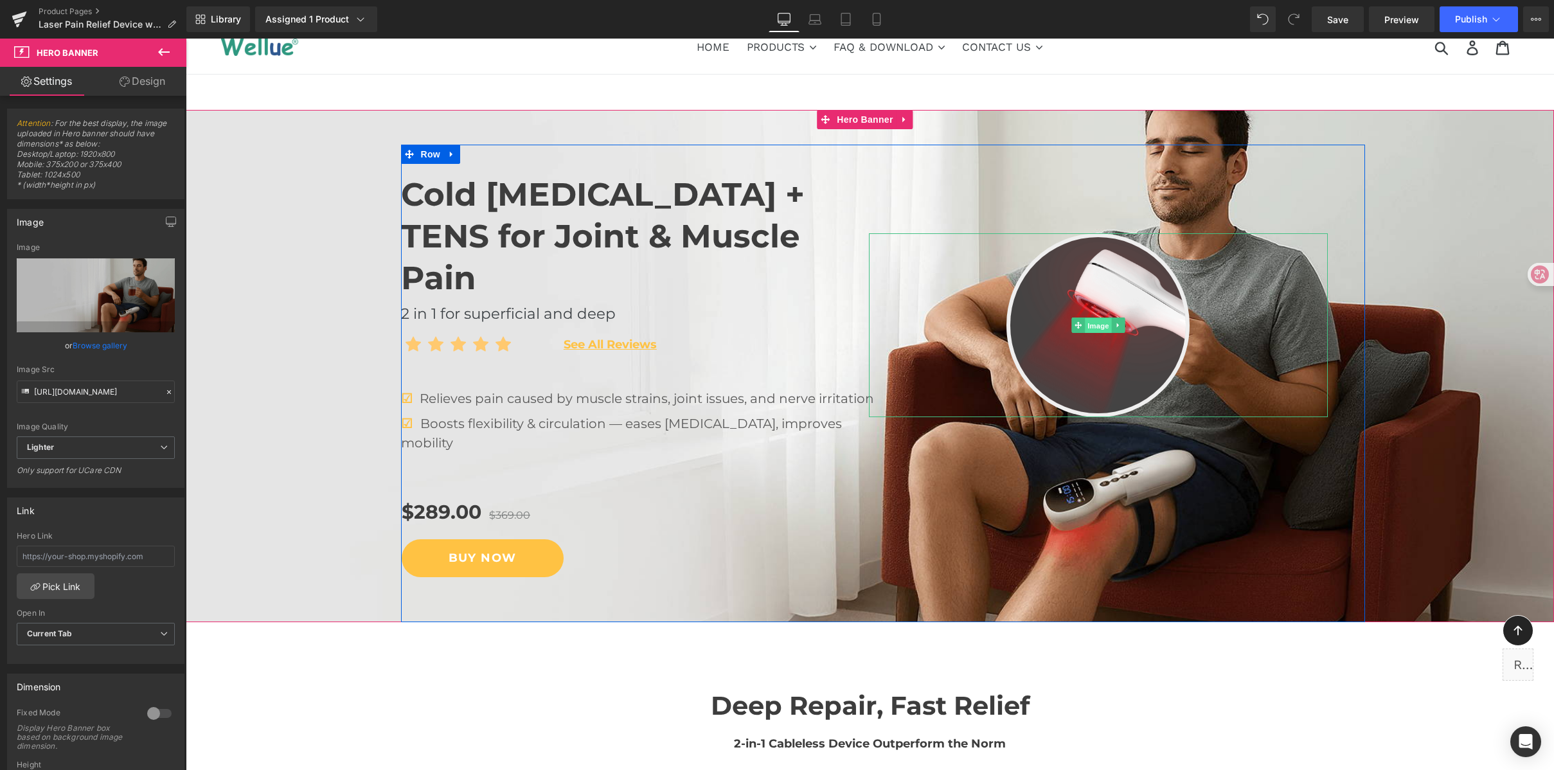
click at [1094, 325] on span "Image" at bounding box center [1098, 325] width 27 height 15
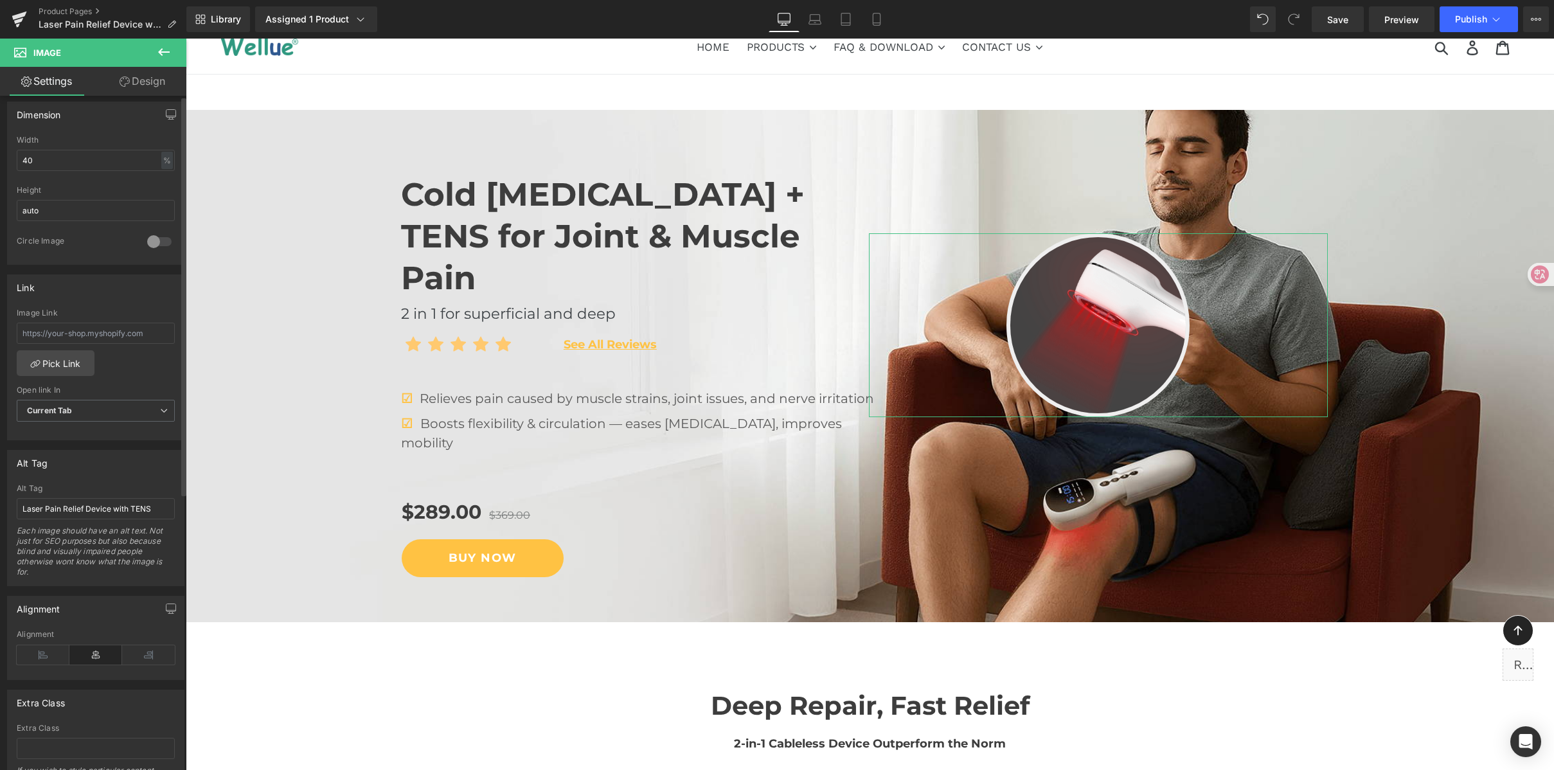
scroll to position [424, 0]
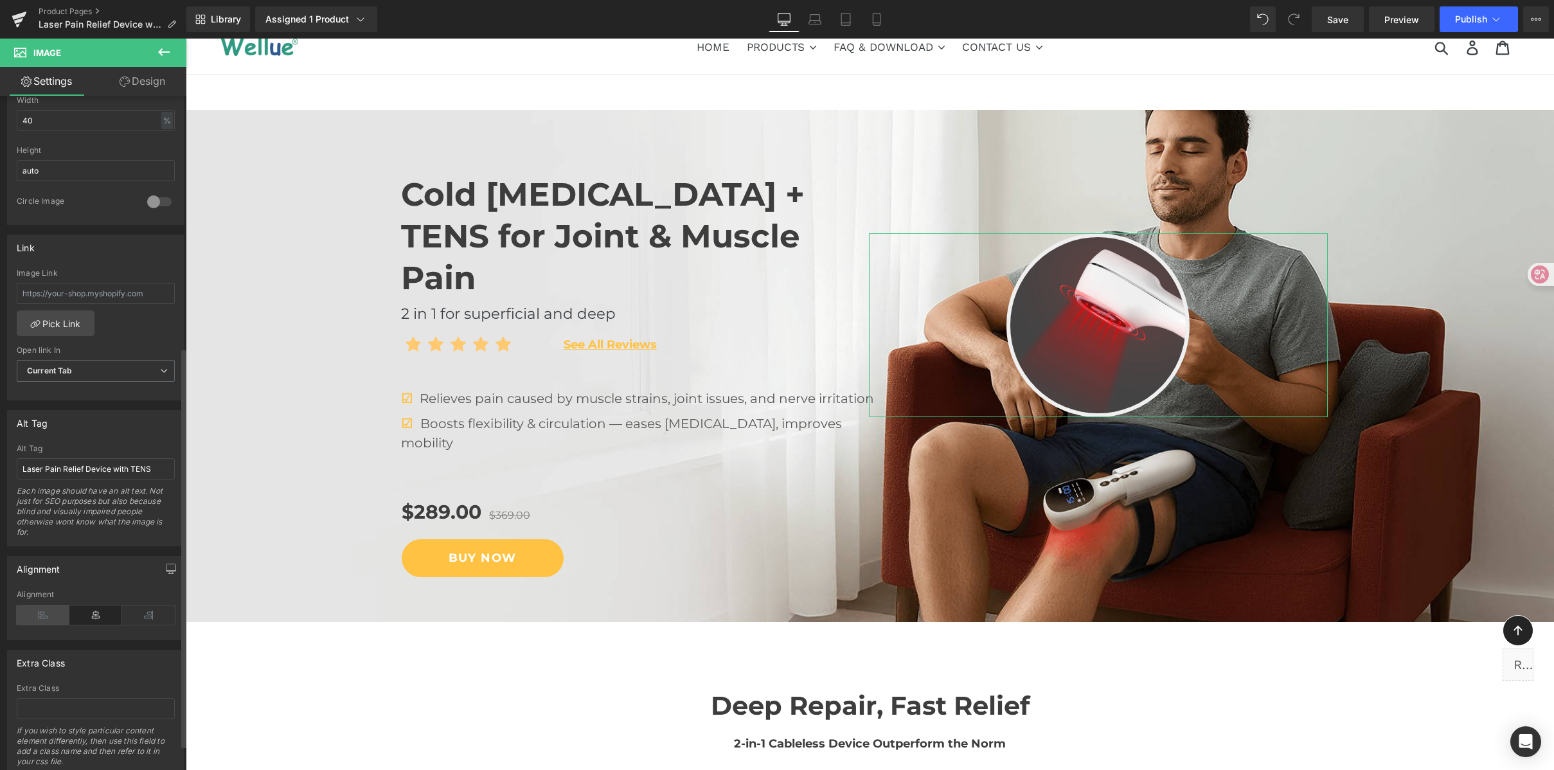
click at [53, 611] on icon at bounding box center [43, 615] width 53 height 19
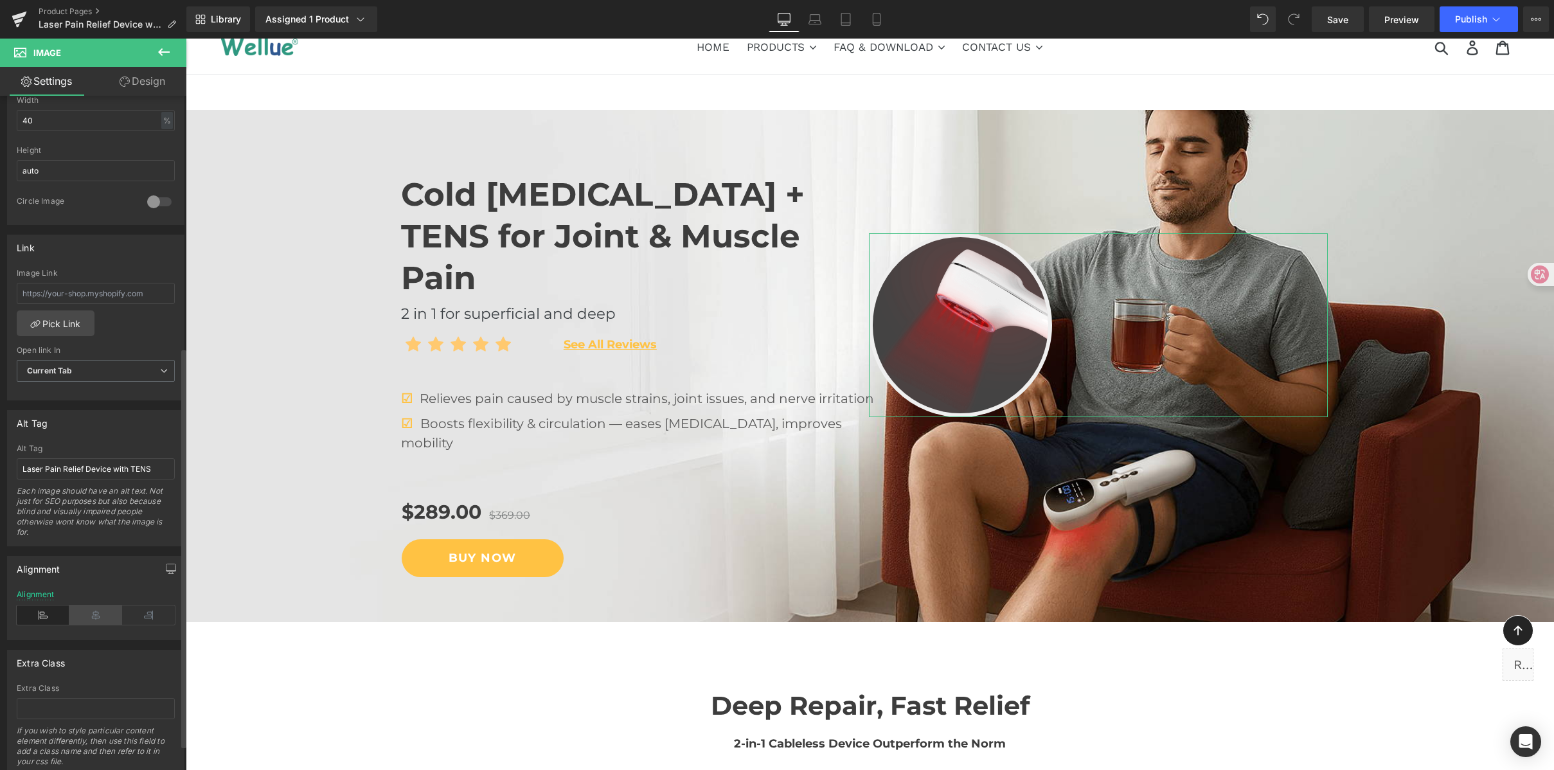
click at [91, 611] on icon at bounding box center [95, 615] width 53 height 19
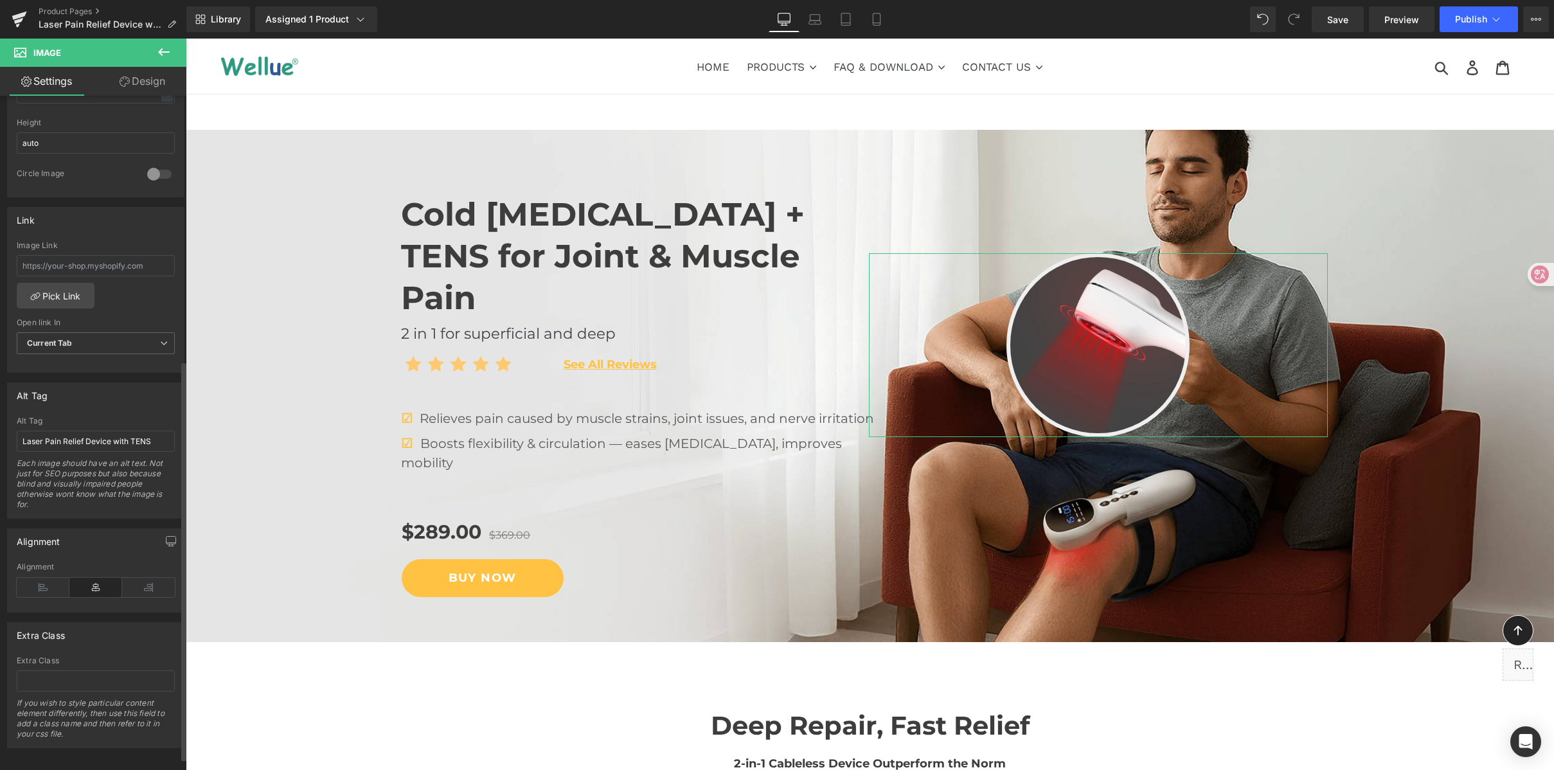
scroll to position [466, 0]
click at [141, 80] on link "Design" at bounding box center [142, 81] width 93 height 29
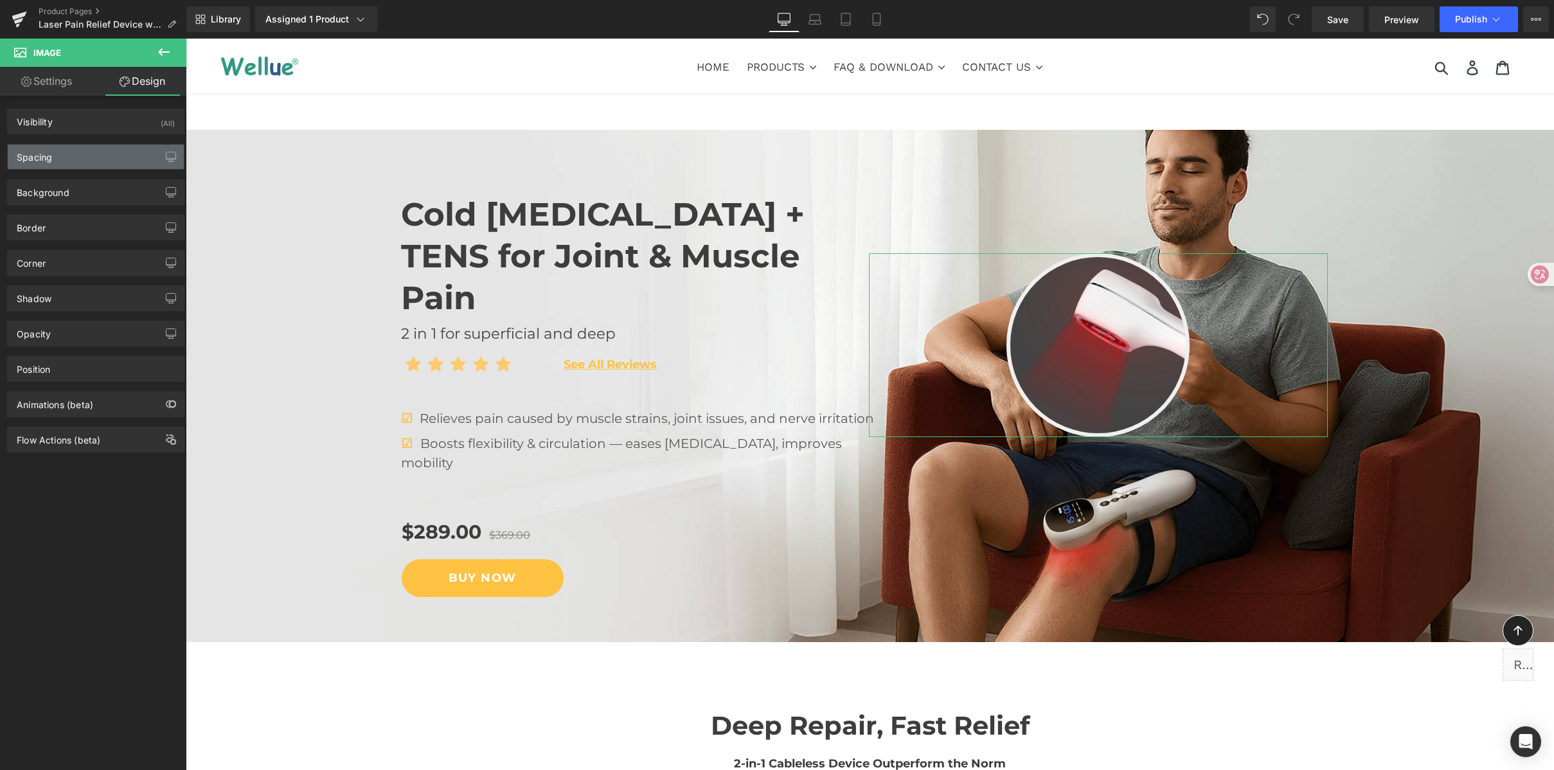
click at [85, 152] on div "Spacing" at bounding box center [96, 157] width 176 height 24
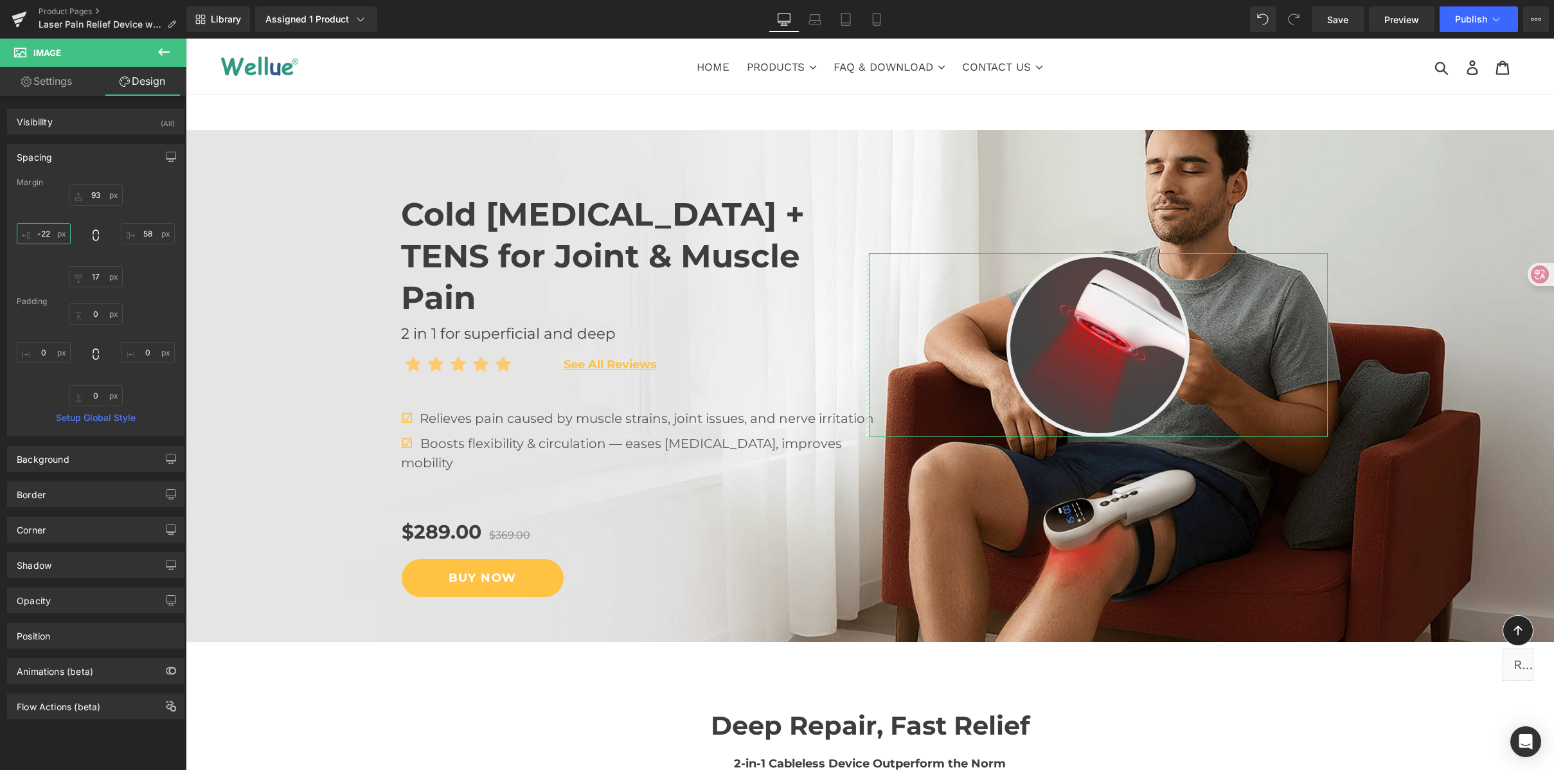
click at [52, 227] on input "-22" at bounding box center [44, 233] width 54 height 21
click at [146, 233] on input "58" at bounding box center [148, 233] width 54 height 21
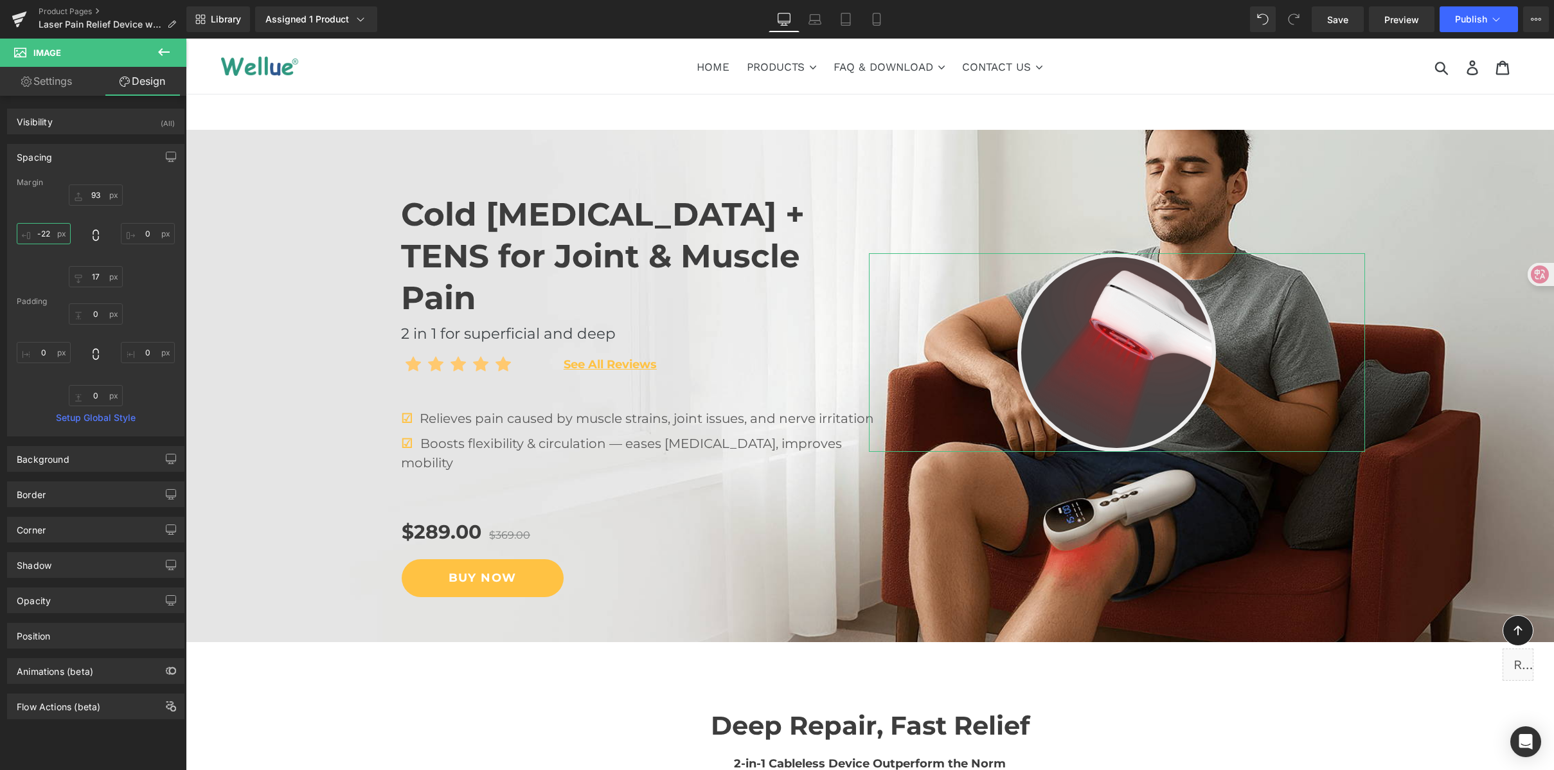
click at [37, 232] on input "-22" at bounding box center [44, 233] width 54 height 21
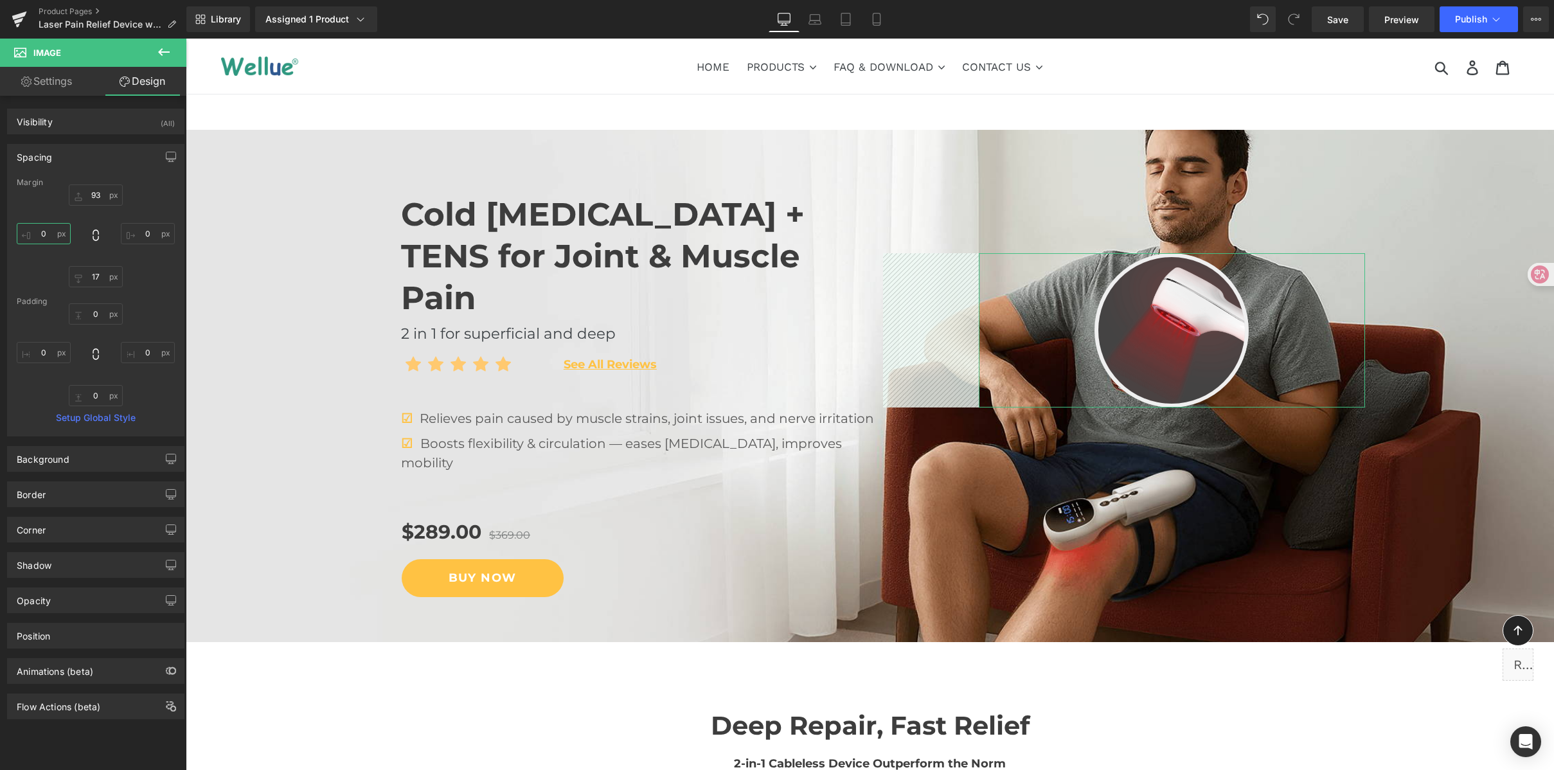
drag, startPoint x: 48, startPoint y: 235, endPoint x: 77, endPoint y: 139, distance: 100.2
type input "149"
click at [77, 139] on div "Spacing [GEOGRAPHIC_DATA] 93 17 149 [GEOGRAPHIC_DATA] 0 0 0 0 Setup Global Style" at bounding box center [96, 285] width 192 height 302
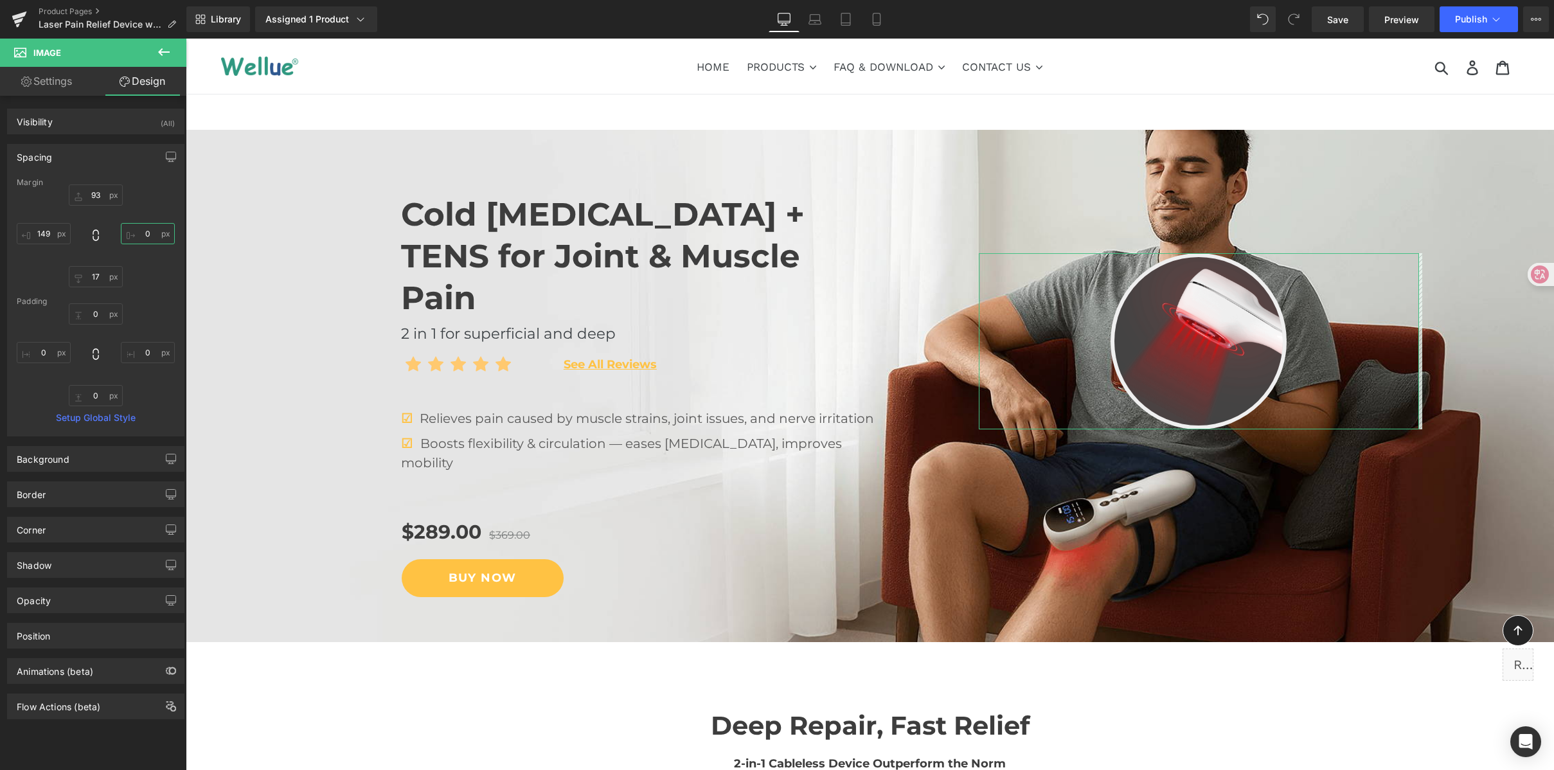
drag, startPoint x: 136, startPoint y: 229, endPoint x: 145, endPoint y: 283, distance: 54.6
click at [145, 283] on div "93 17 149" at bounding box center [96, 235] width 158 height 103
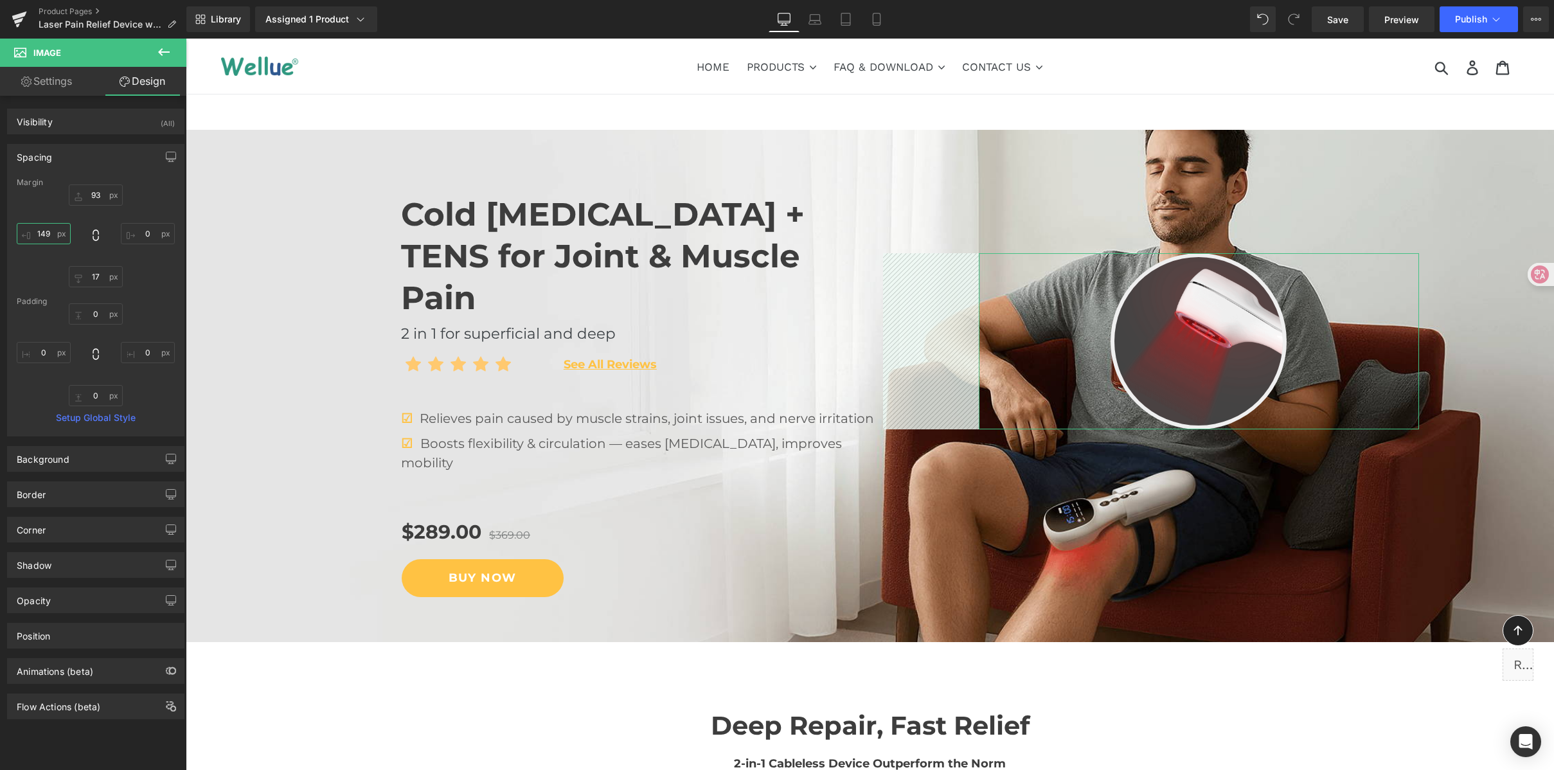
drag, startPoint x: 51, startPoint y: 233, endPoint x: 47, endPoint y: 246, distance: 13.4
click at [47, 246] on div "93 17 149" at bounding box center [96, 235] width 158 height 103
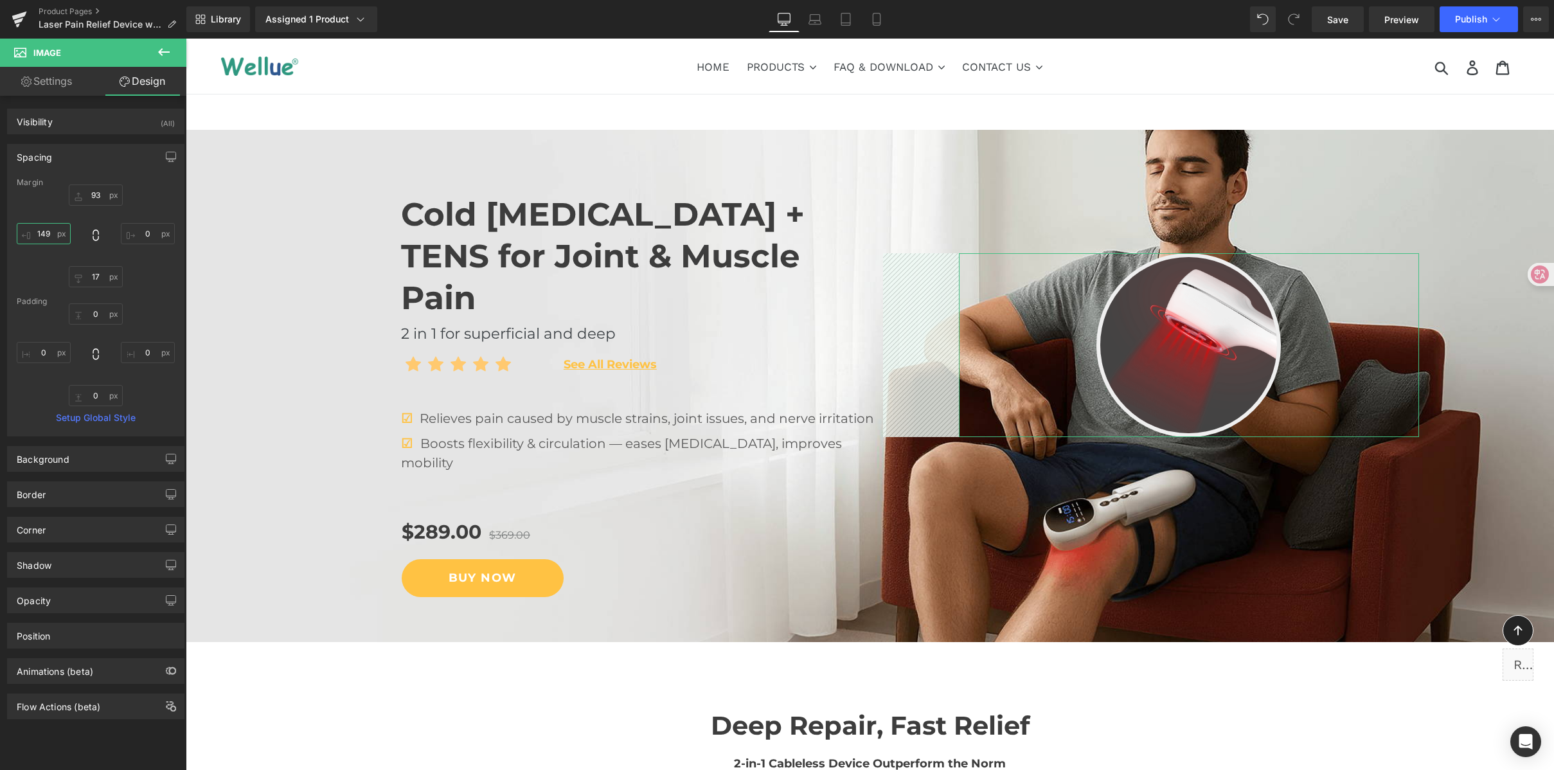
drag, startPoint x: 45, startPoint y: 234, endPoint x: 47, endPoint y: 255, distance: 20.7
click at [47, 255] on div "93 17 149" at bounding box center [96, 235] width 158 height 103
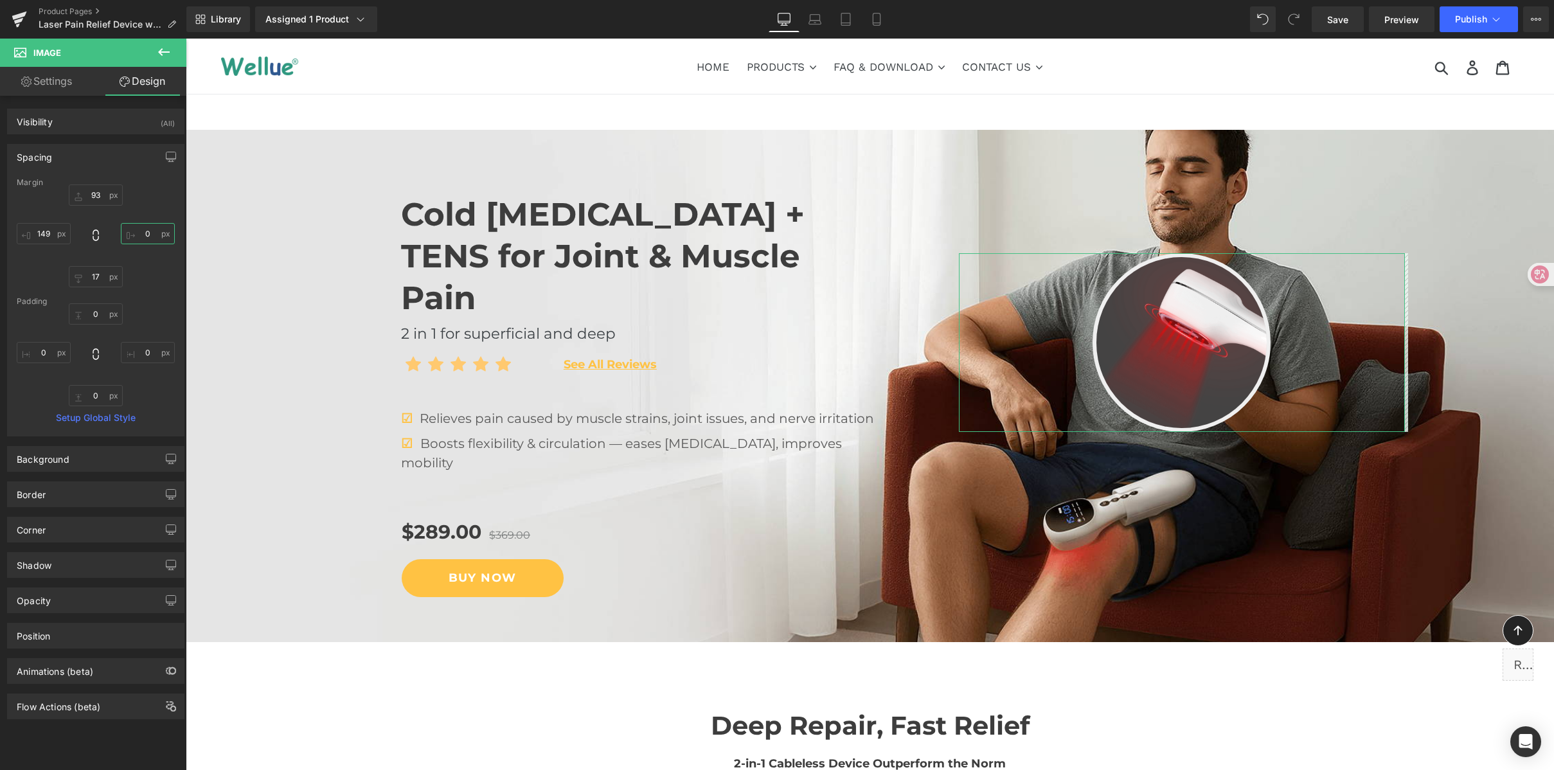
drag, startPoint x: 151, startPoint y: 235, endPoint x: 174, endPoint y: 237, distance: 22.5
click at [174, 237] on div "Margin 93 17 149 [GEOGRAPHIC_DATA] 0 0 0 0 Setup Global Style" at bounding box center [96, 307] width 176 height 258
click at [1160, 80] on nav "HOME PRODUCTS .cls-1{fill:#231f20} CONTINUOUS OXYGEN MONITOR Checkme™ O2 72-Hr …" at bounding box center [870, 66] width 778 height 55
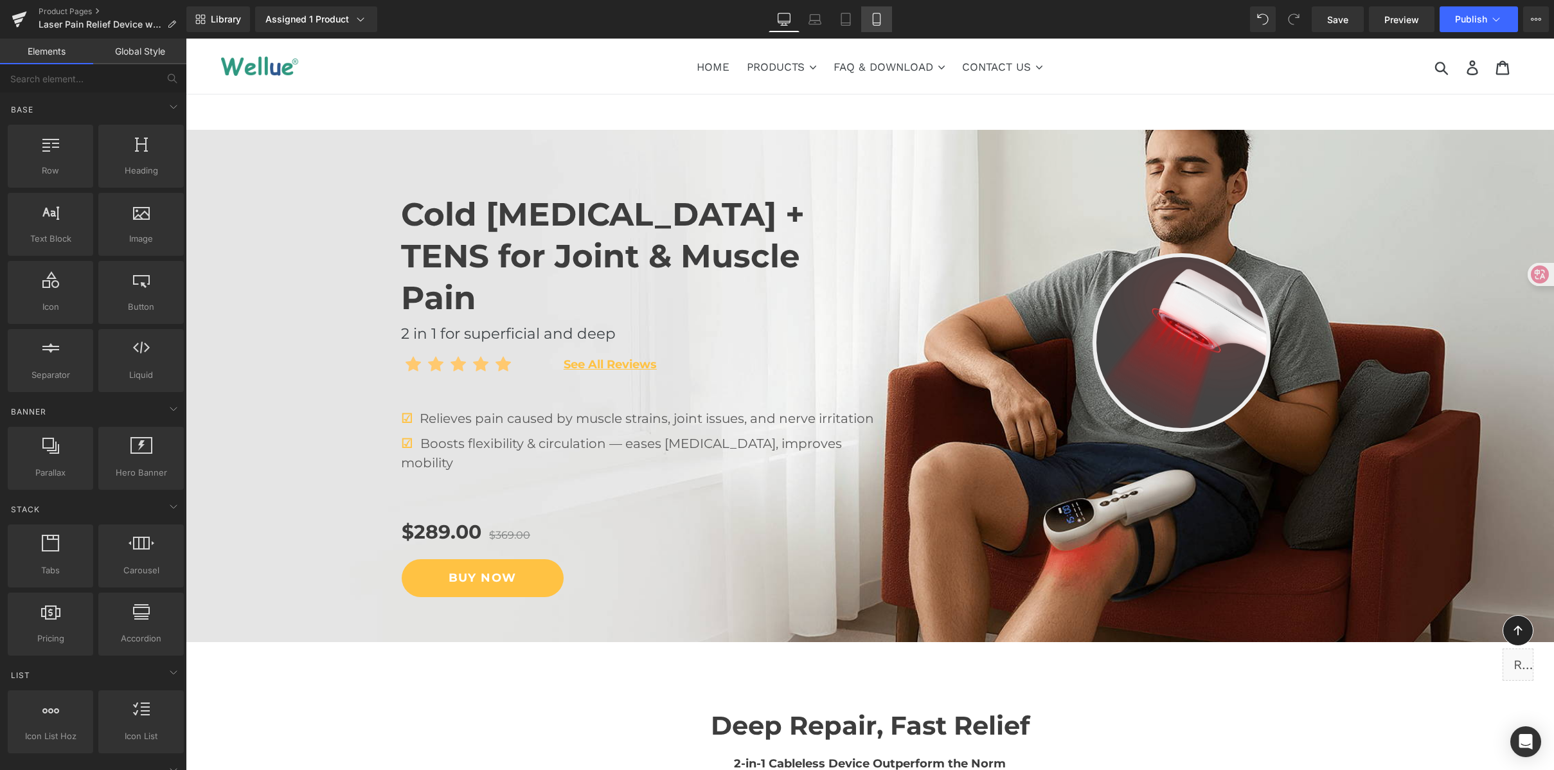
click at [867, 14] on link "Mobile" at bounding box center [876, 19] width 31 height 26
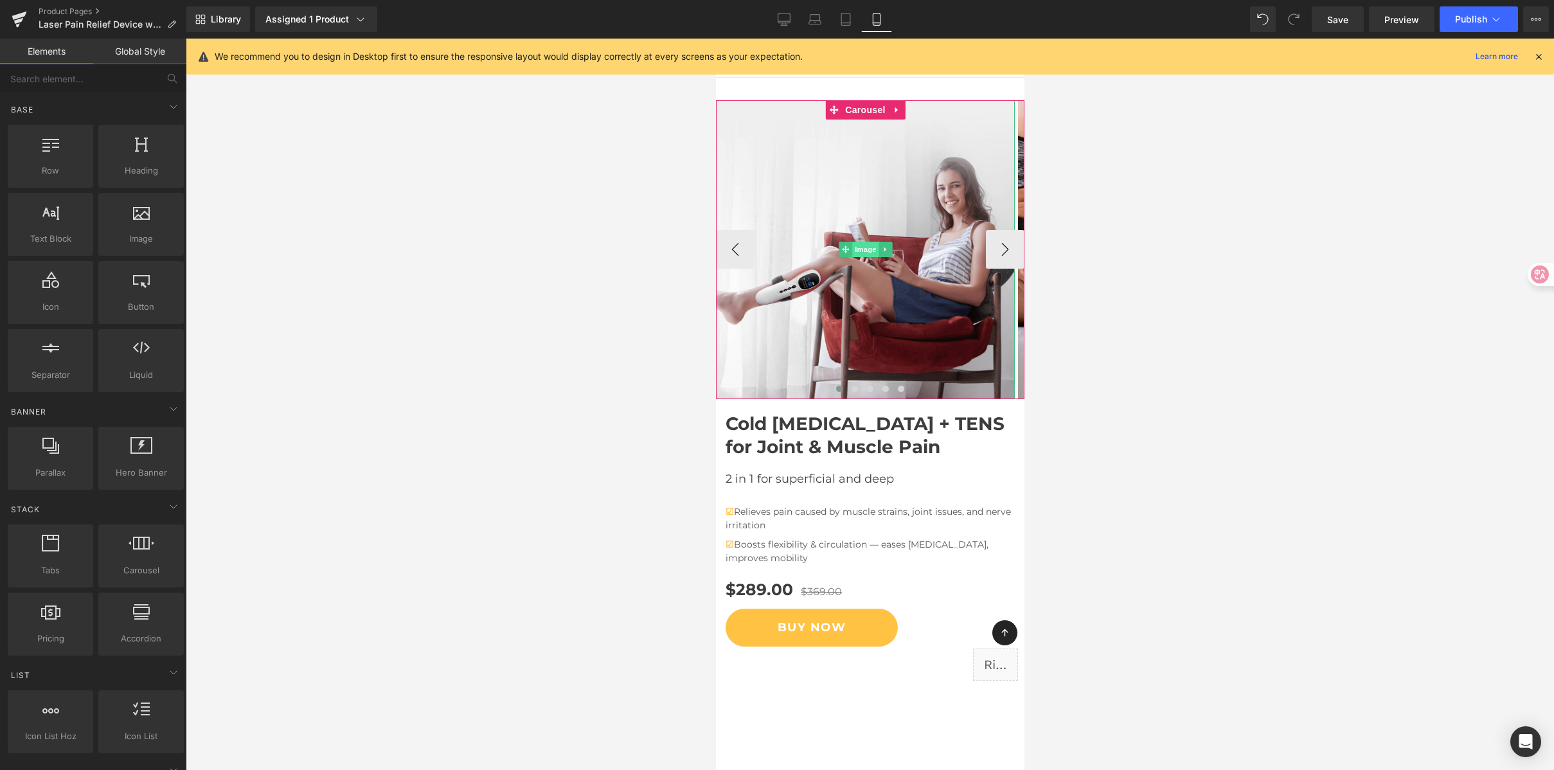
scroll to position [3, 0]
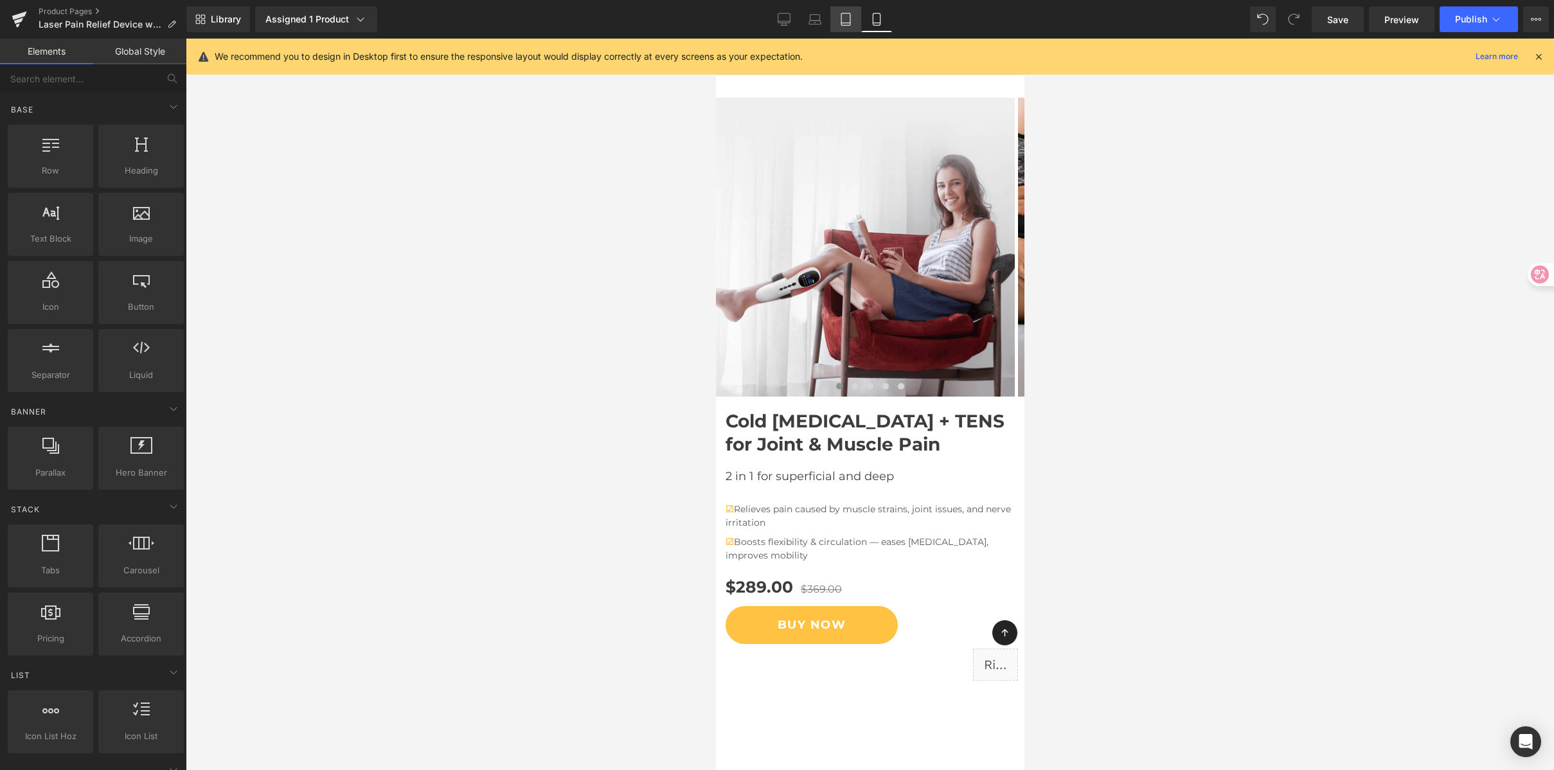
click at [845, 26] on link "Tablet" at bounding box center [846, 19] width 31 height 26
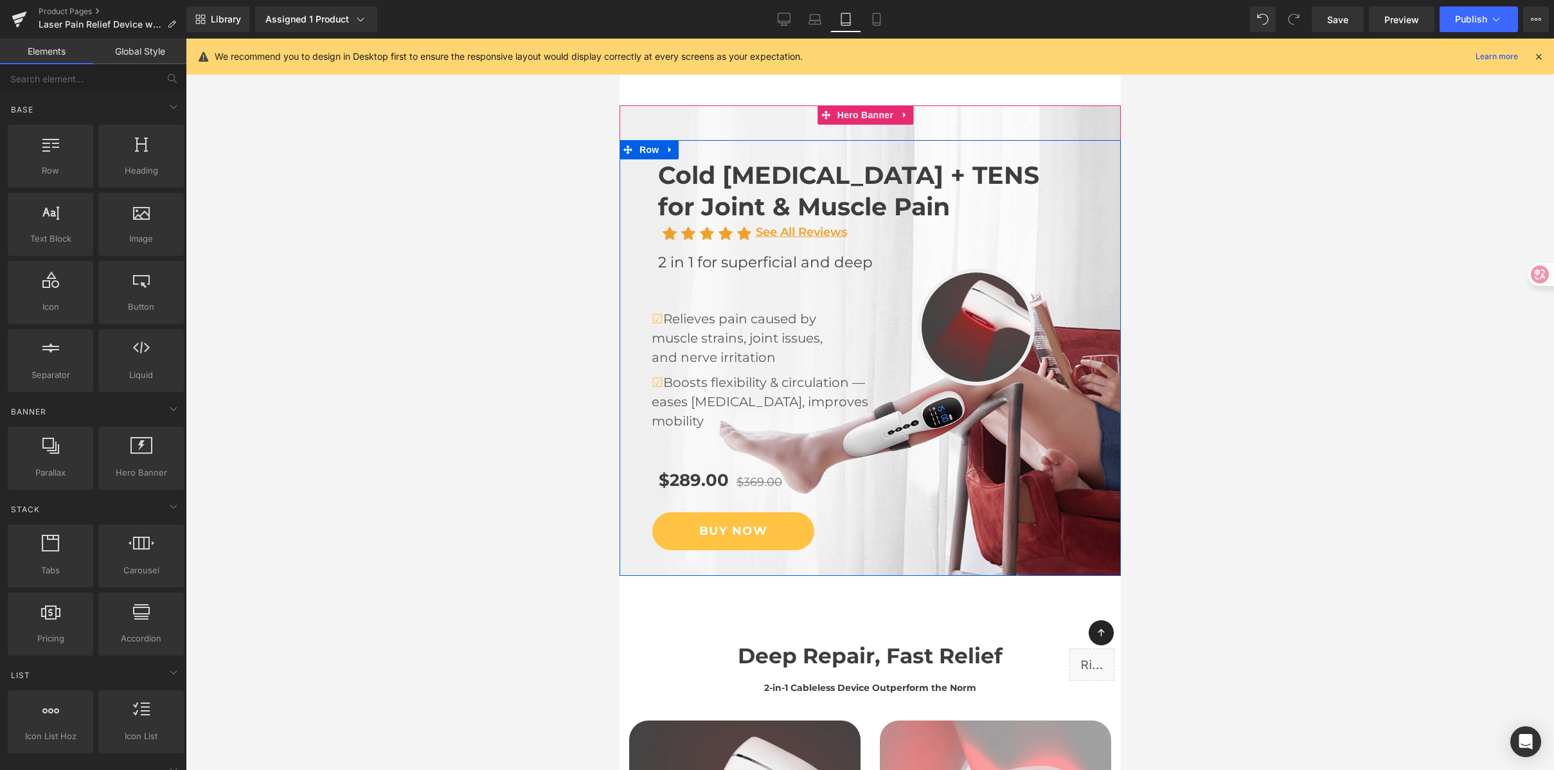
scroll to position [0, 0]
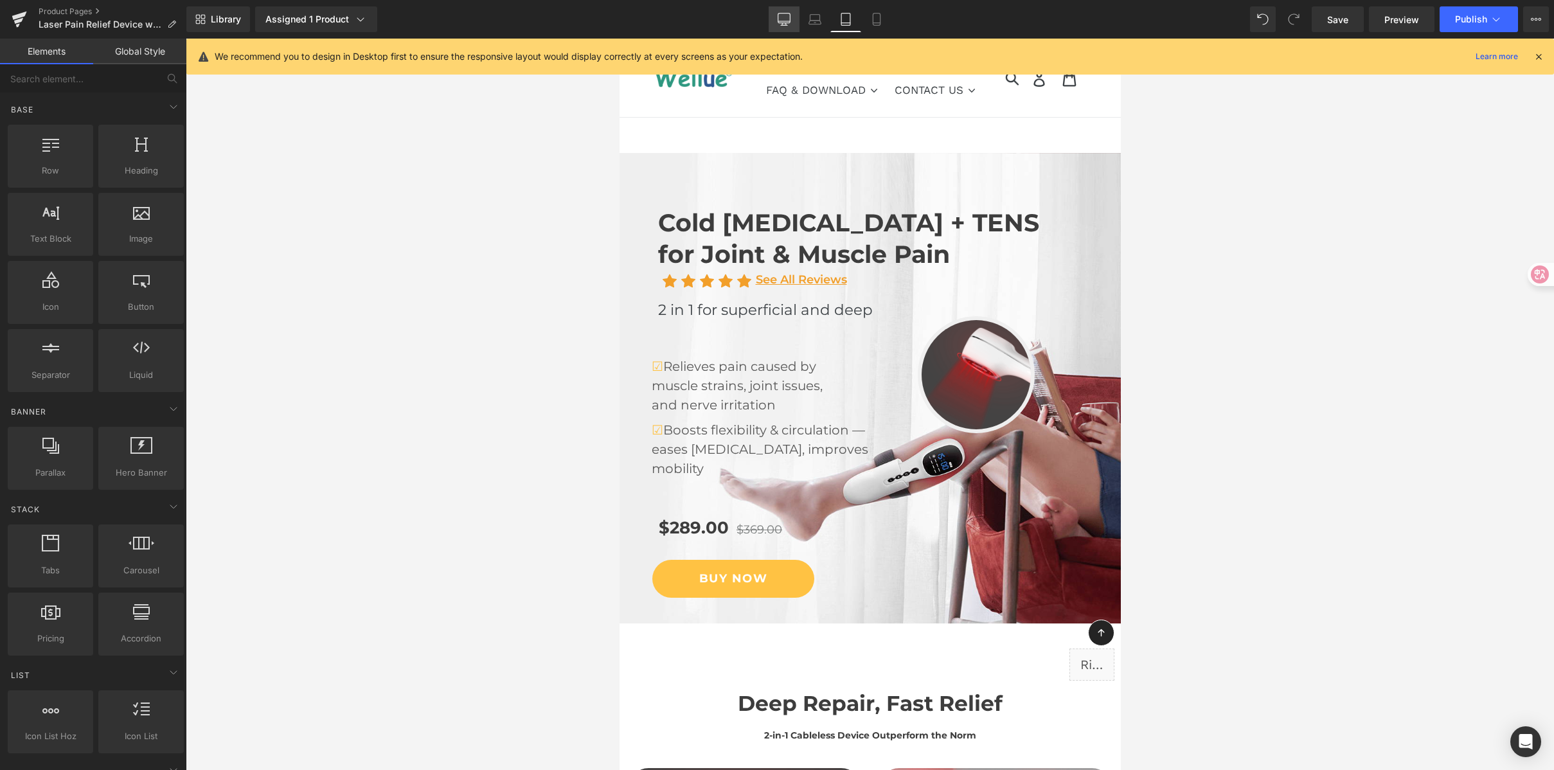
click at [780, 17] on icon at bounding box center [784, 19] width 13 height 13
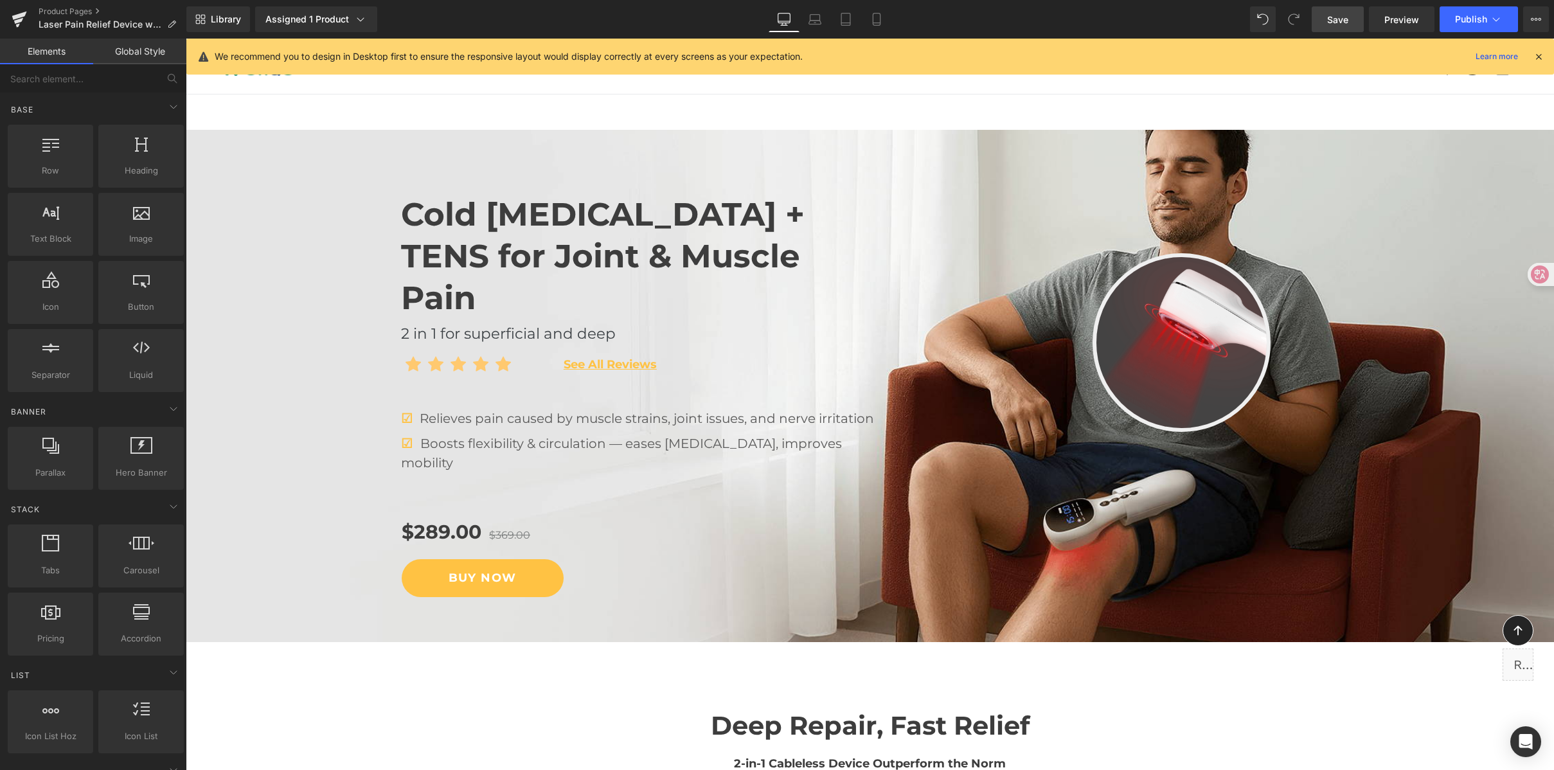
click at [1341, 30] on link "Save" at bounding box center [1338, 19] width 52 height 26
click at [1415, 24] on span "Preview" at bounding box center [1402, 19] width 35 height 13
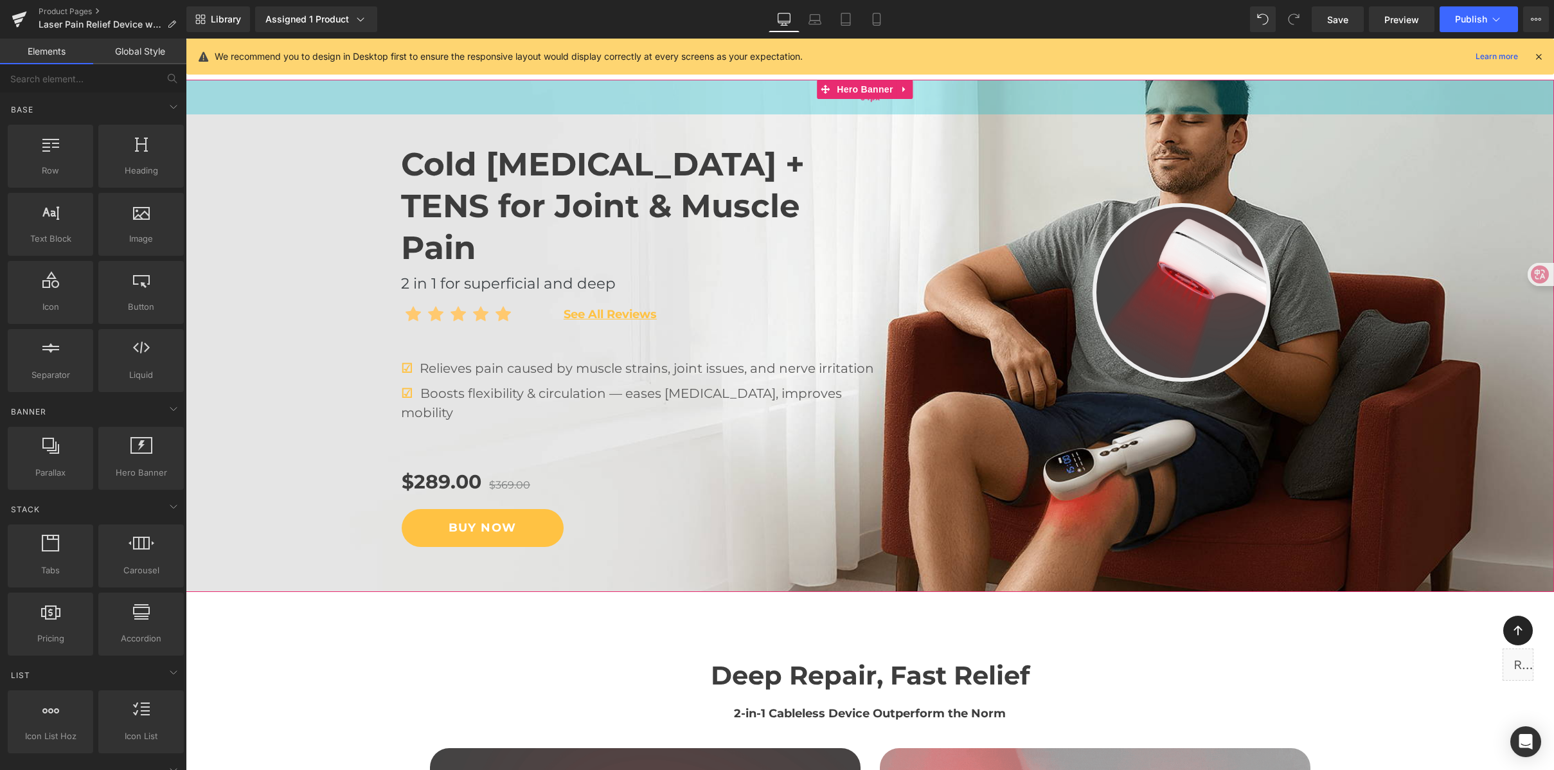
click at [863, 99] on span "54px" at bounding box center [870, 98] width 19 height 12
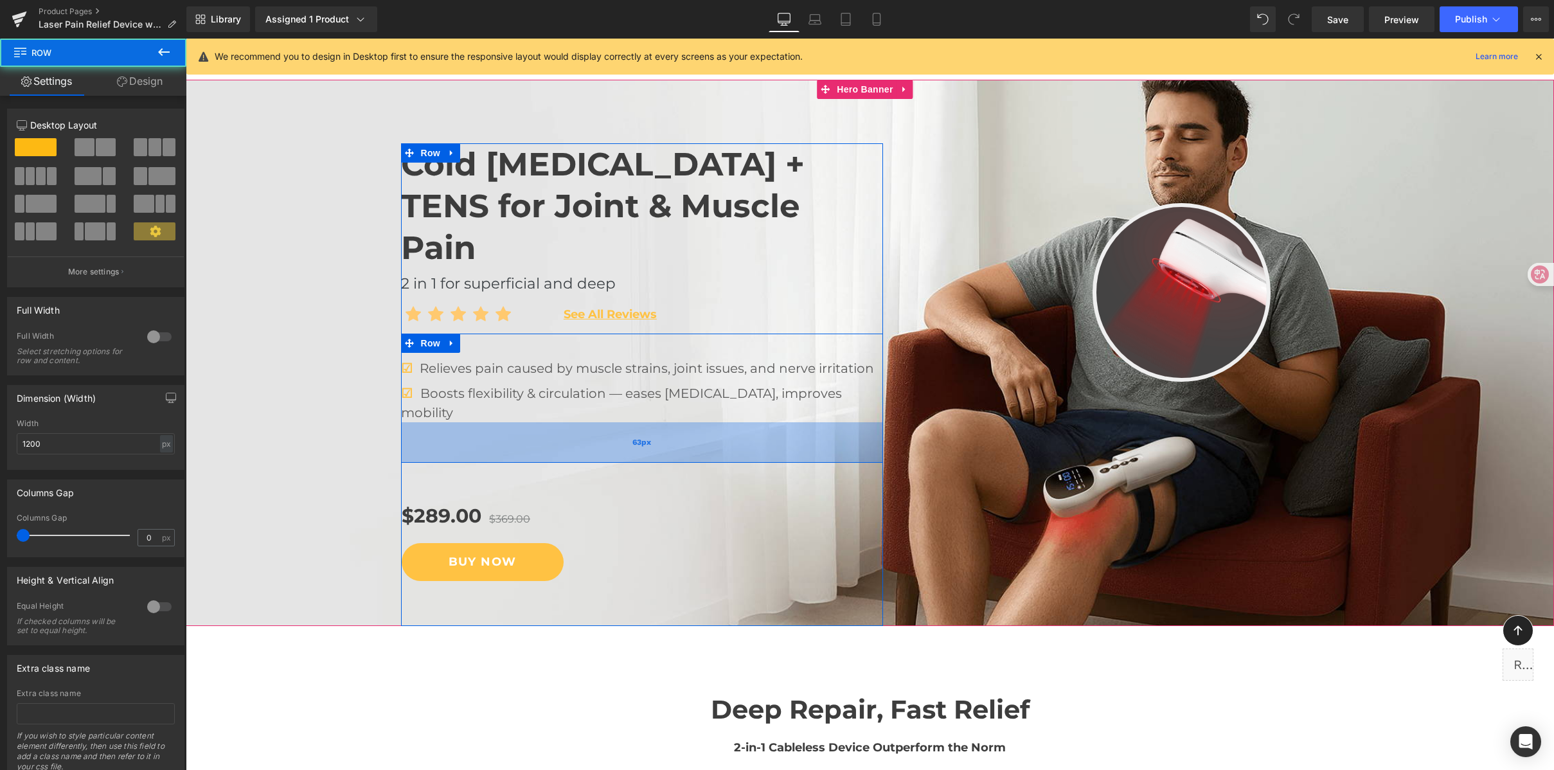
drag, startPoint x: 633, startPoint y: 364, endPoint x: 635, endPoint y: 398, distance: 34.1
click at [635, 422] on div "63px" at bounding box center [642, 442] width 482 height 40
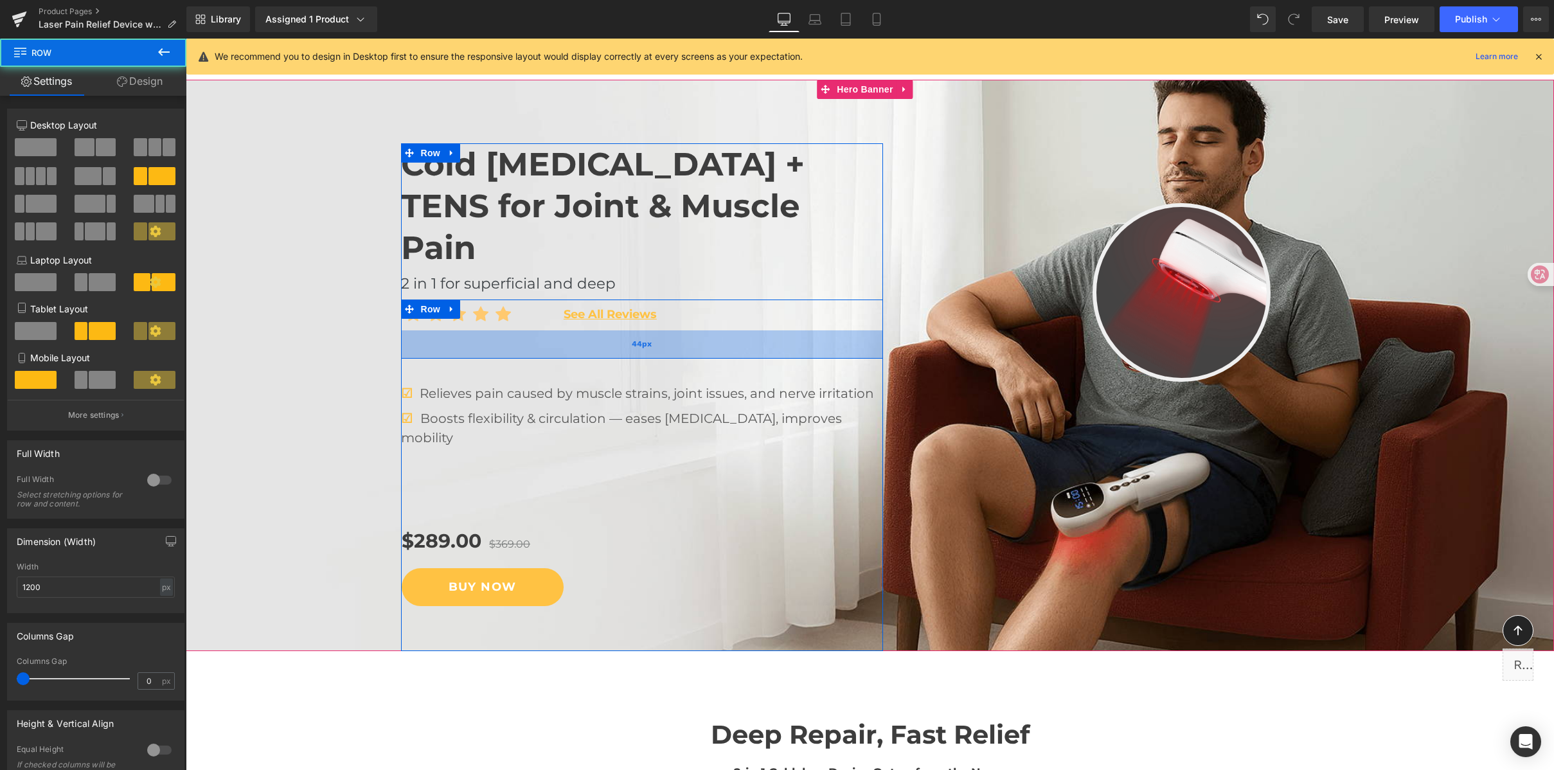
drag, startPoint x: 623, startPoint y: 288, endPoint x: 624, endPoint y: 313, distance: 25.1
click at [624, 330] on div "44px" at bounding box center [642, 344] width 482 height 28
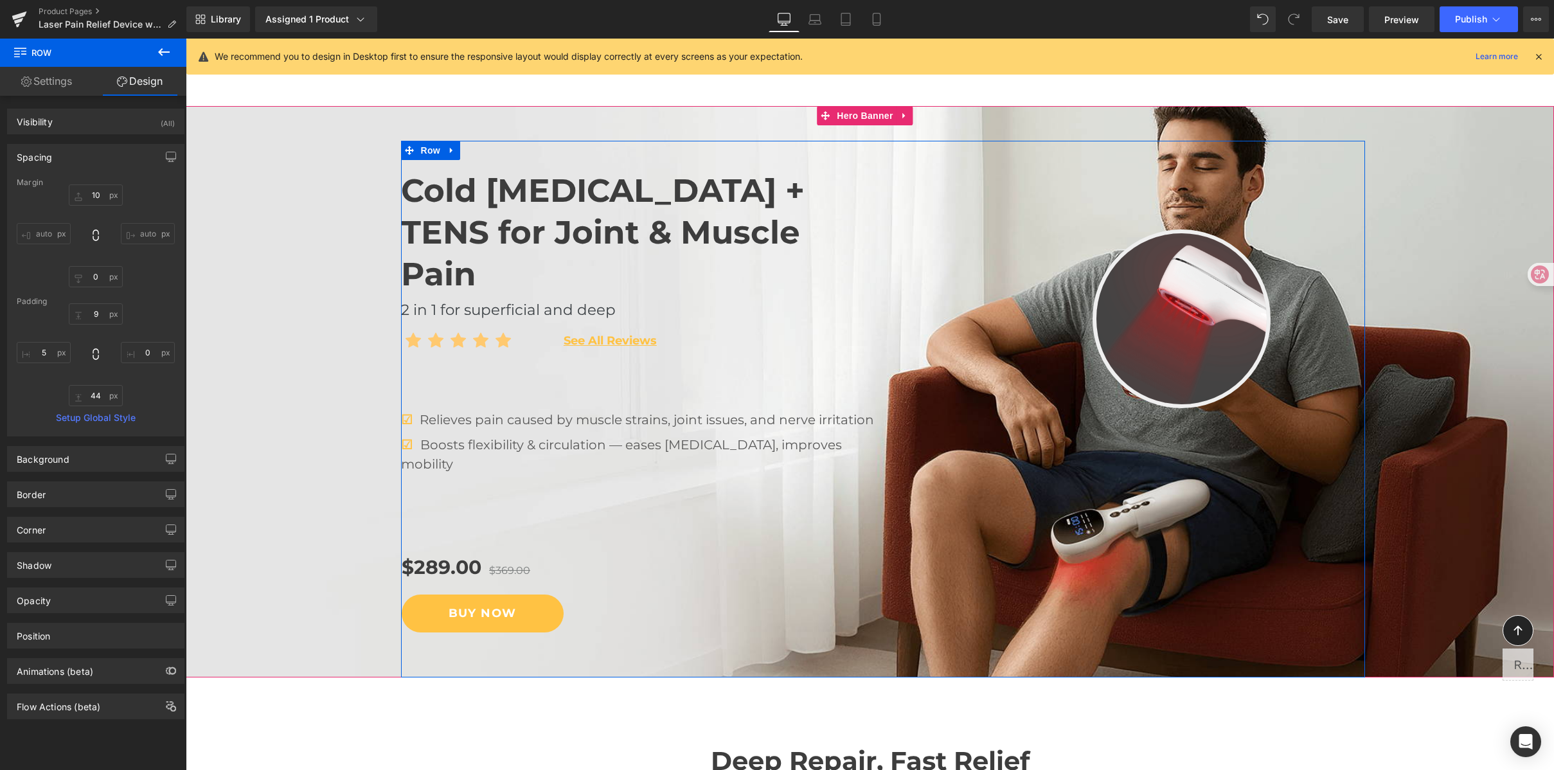
scroll to position [0, 0]
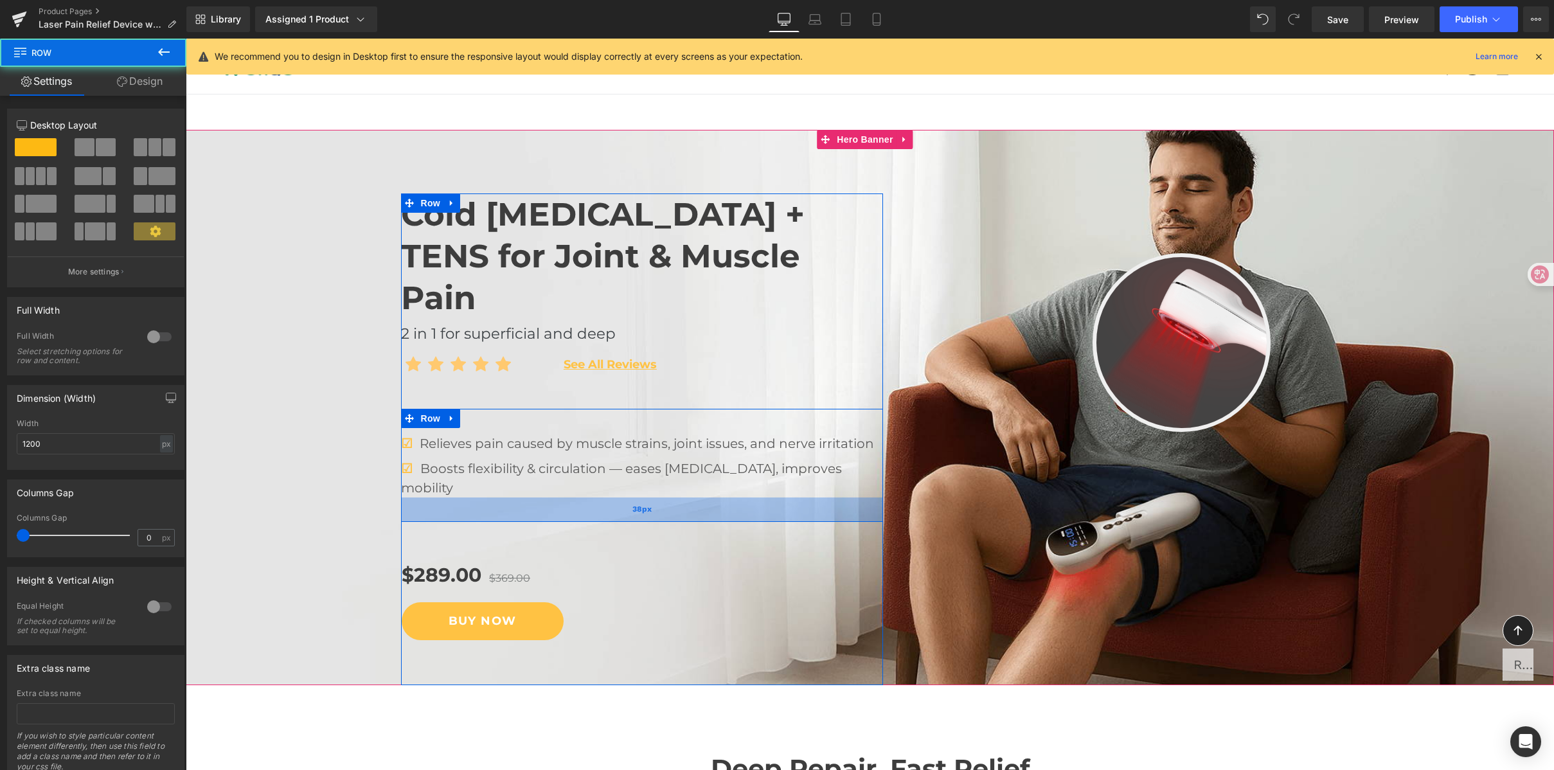
drag, startPoint x: 583, startPoint y: 472, endPoint x: 592, endPoint y: 456, distance: 18.4
click at [592, 498] on div "38px" at bounding box center [642, 510] width 482 height 24
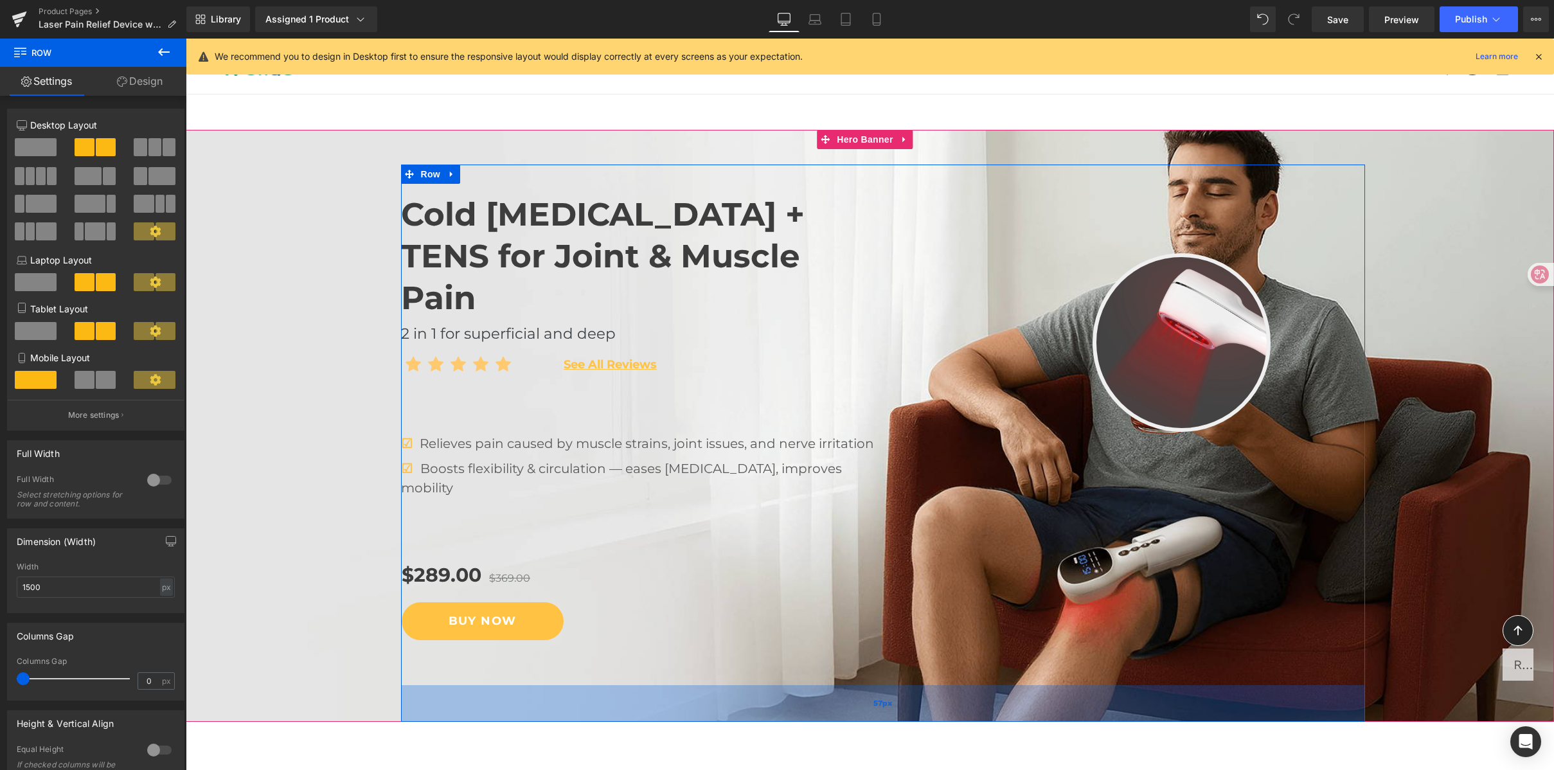
drag, startPoint x: 527, startPoint y: 621, endPoint x: 529, endPoint y: 658, distance: 36.7
click at [529, 685] on div "57px" at bounding box center [883, 703] width 964 height 37
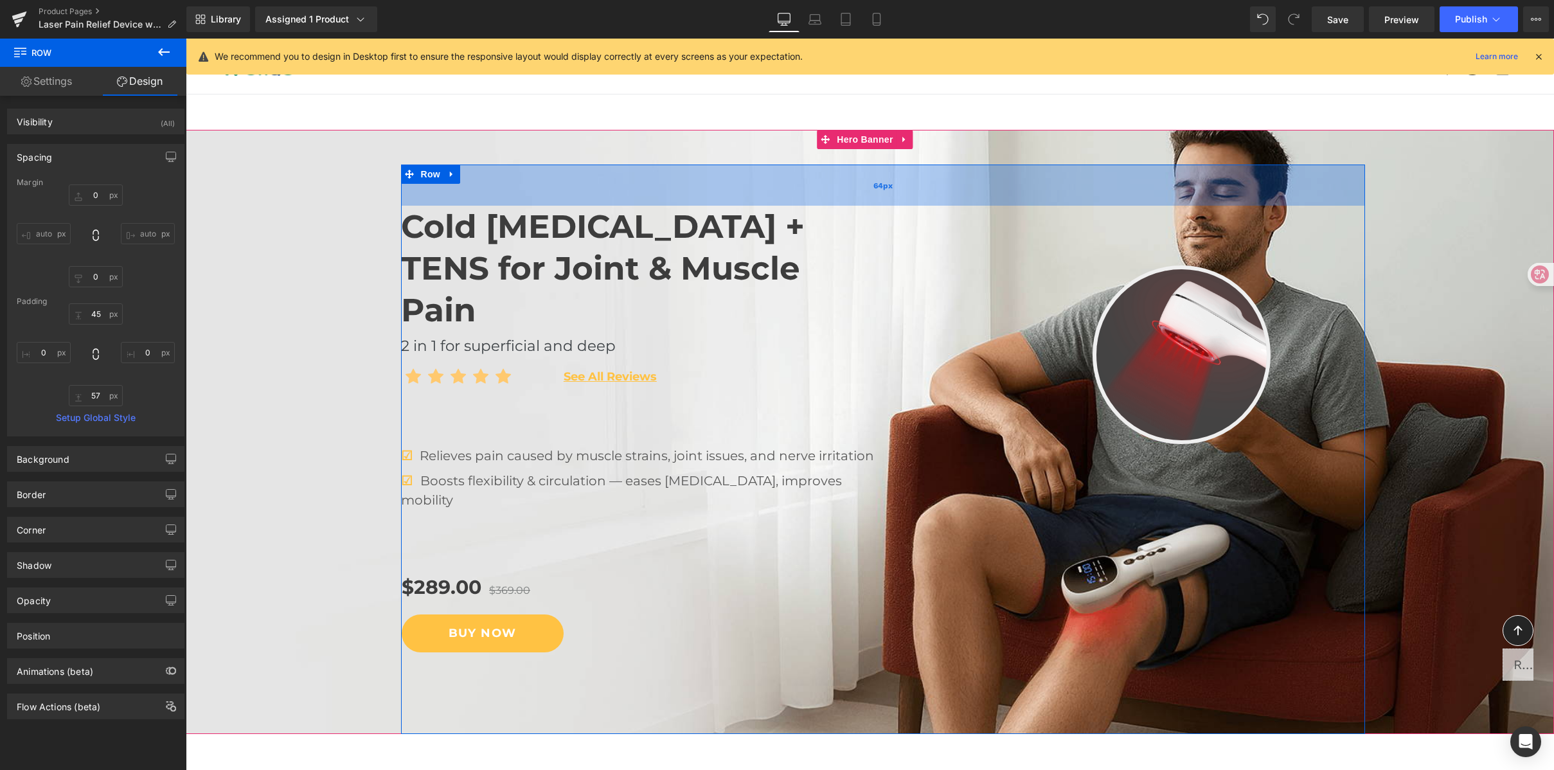
drag, startPoint x: 703, startPoint y: 188, endPoint x: 699, endPoint y: 200, distance: 12.6
click at [699, 200] on div "64px" at bounding box center [883, 185] width 964 height 41
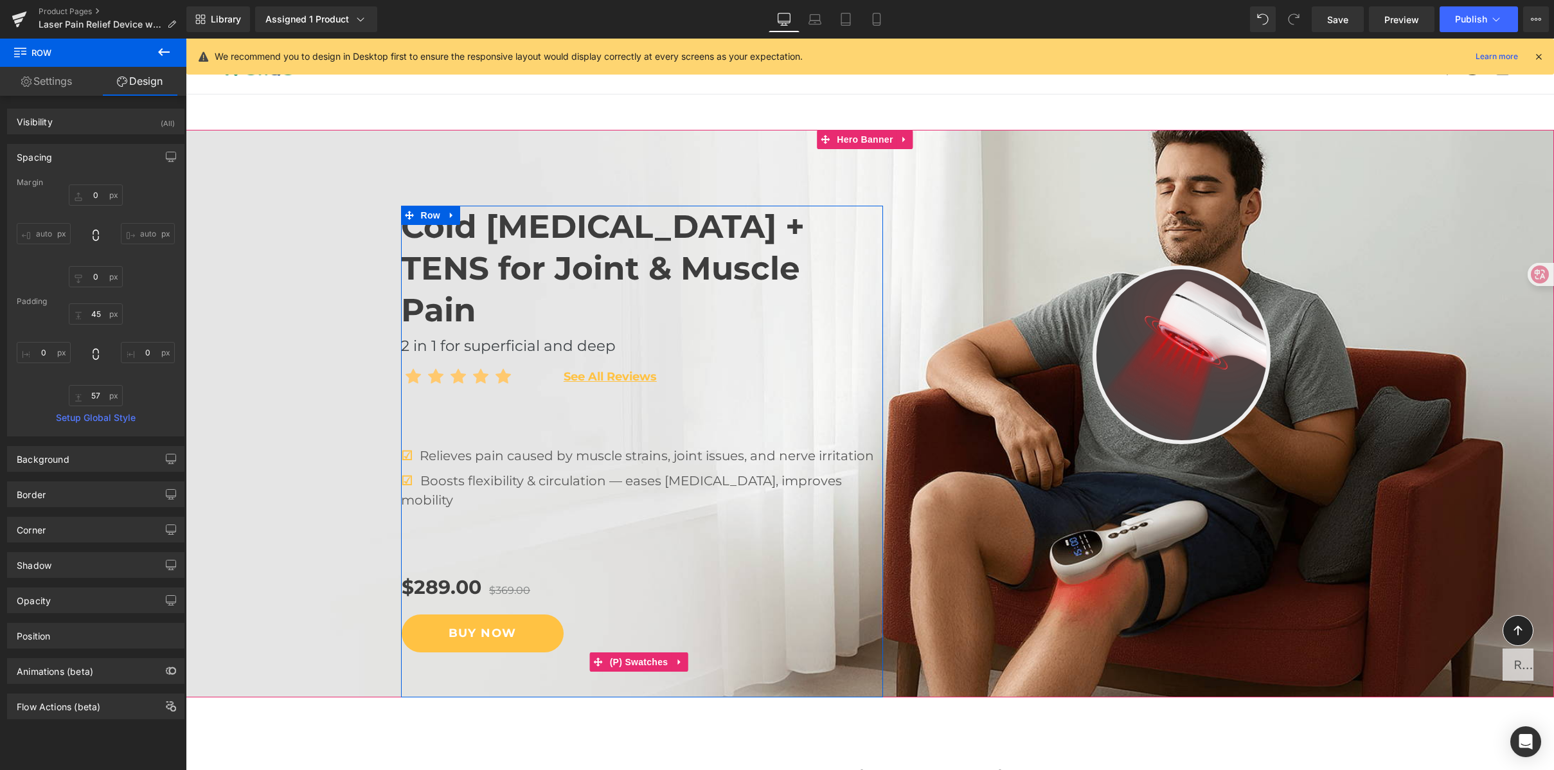
drag, startPoint x: 693, startPoint y: 656, endPoint x: 739, endPoint y: 610, distance: 65.0
click at [739, 610] on div "Cold [MEDICAL_DATA] + TENS for Joint & Muscle Pain Heading Icon Icon Icon Icon …" at bounding box center [883, 431] width 964 height 533
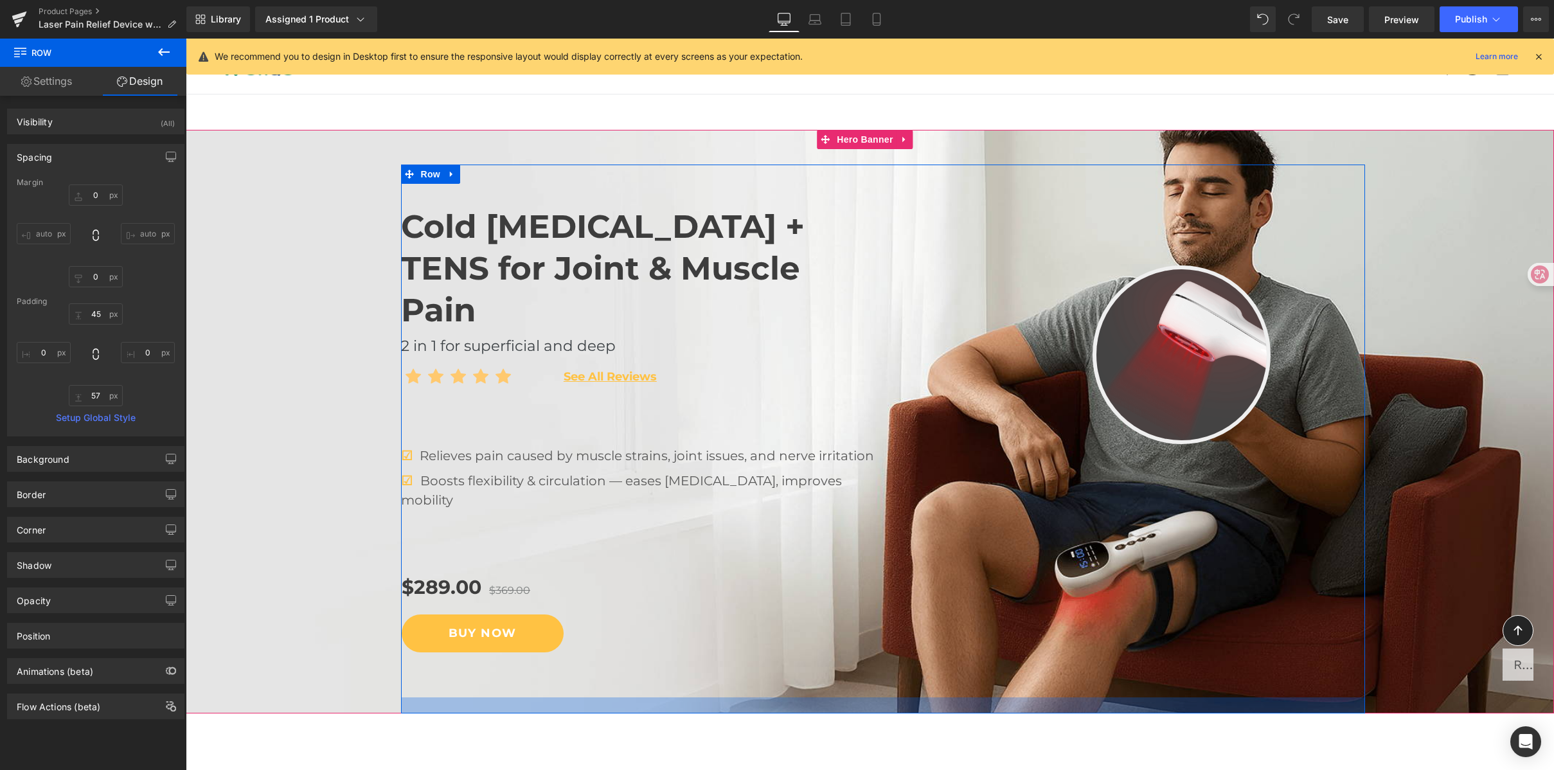
drag, startPoint x: 813, startPoint y: 634, endPoint x: 805, endPoint y: 650, distance: 17.6
click at [805, 697] on div at bounding box center [883, 705] width 964 height 16
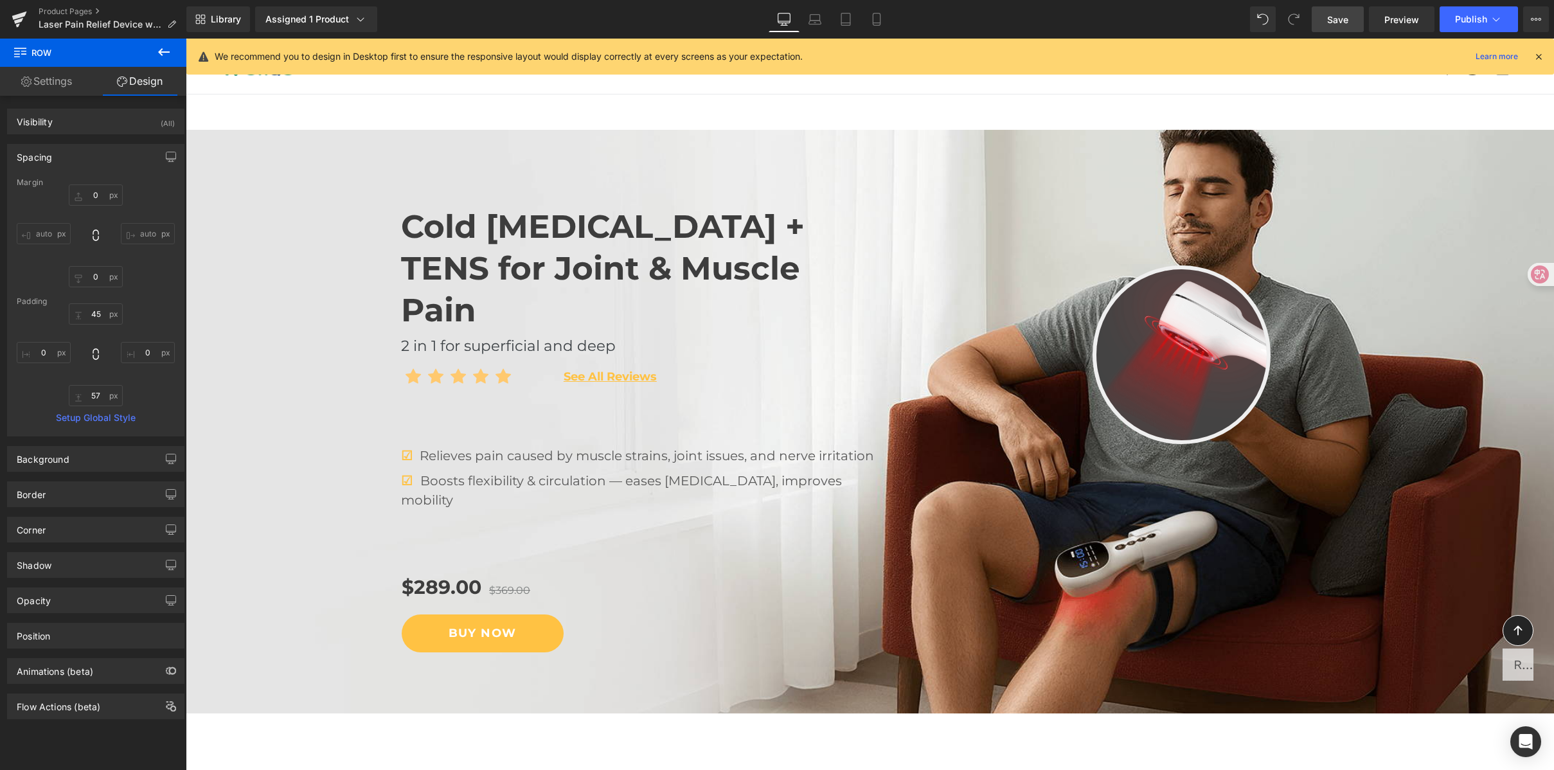
click at [1342, 19] on span "Save" at bounding box center [1337, 19] width 21 height 13
click at [1405, 24] on span "Preview" at bounding box center [1402, 19] width 35 height 13
click at [843, 16] on icon at bounding box center [846, 19] width 13 height 13
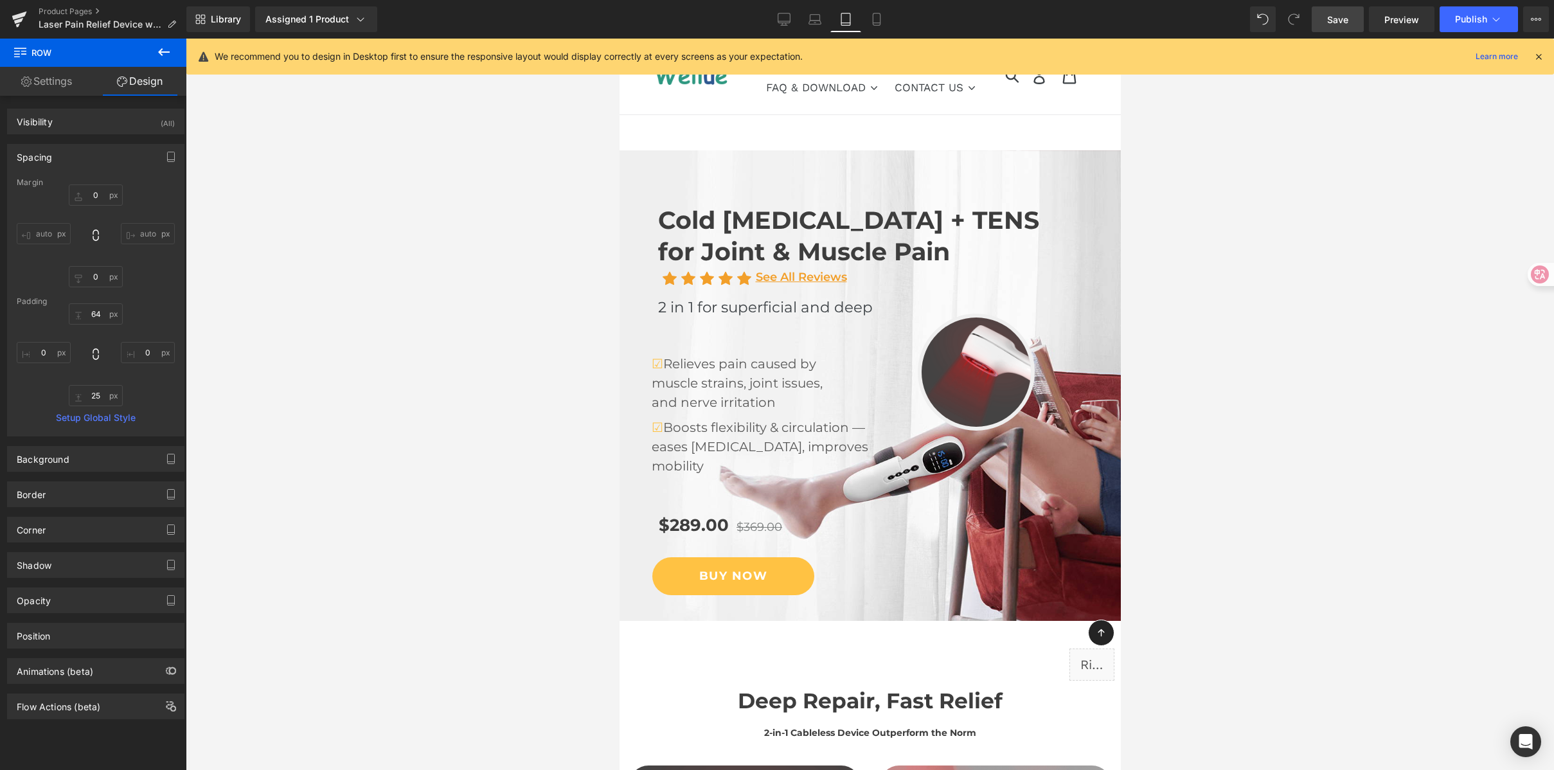
scroll to position [5, 0]
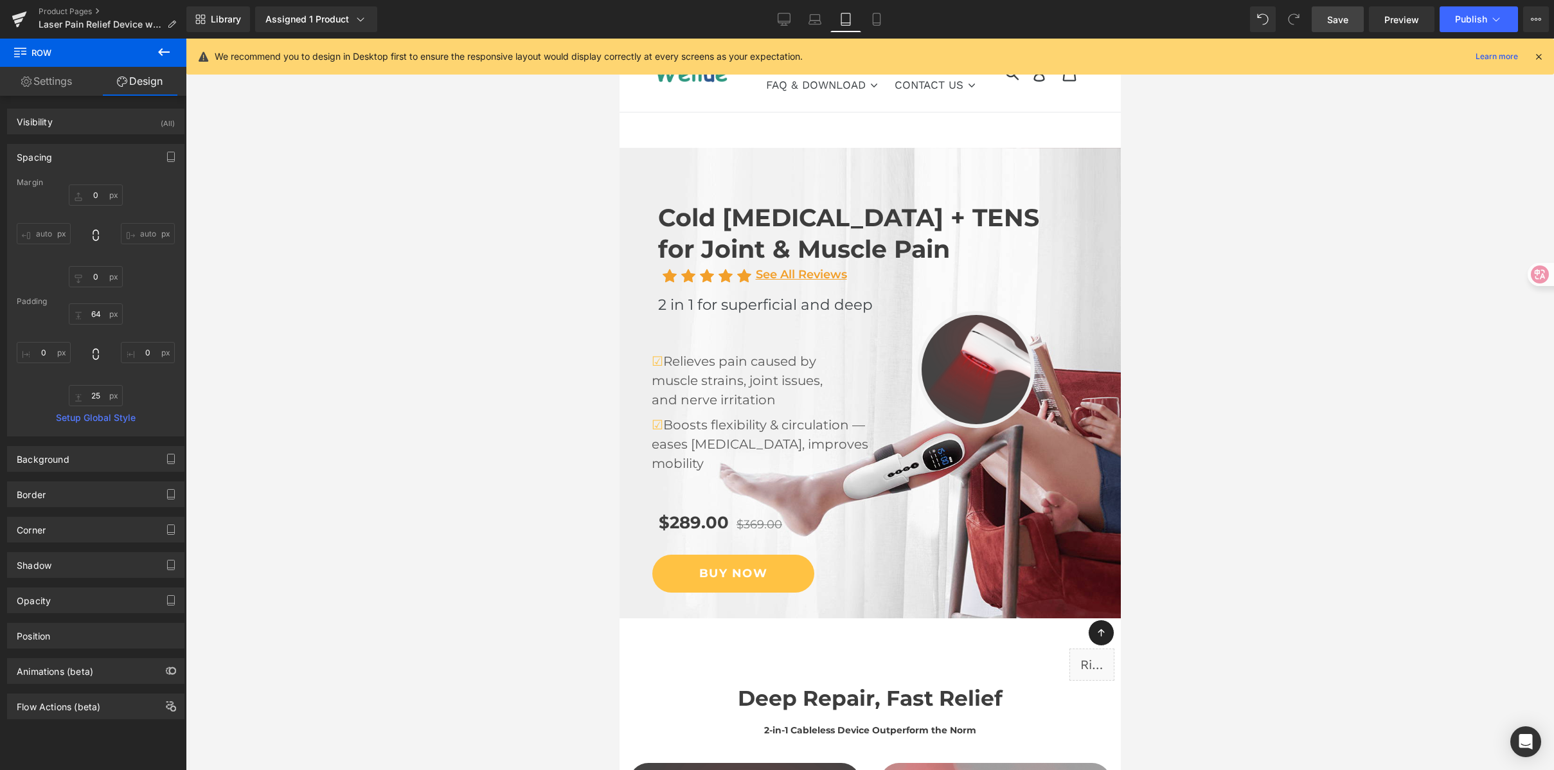
click at [1341, 269] on div at bounding box center [870, 405] width 1369 height 732
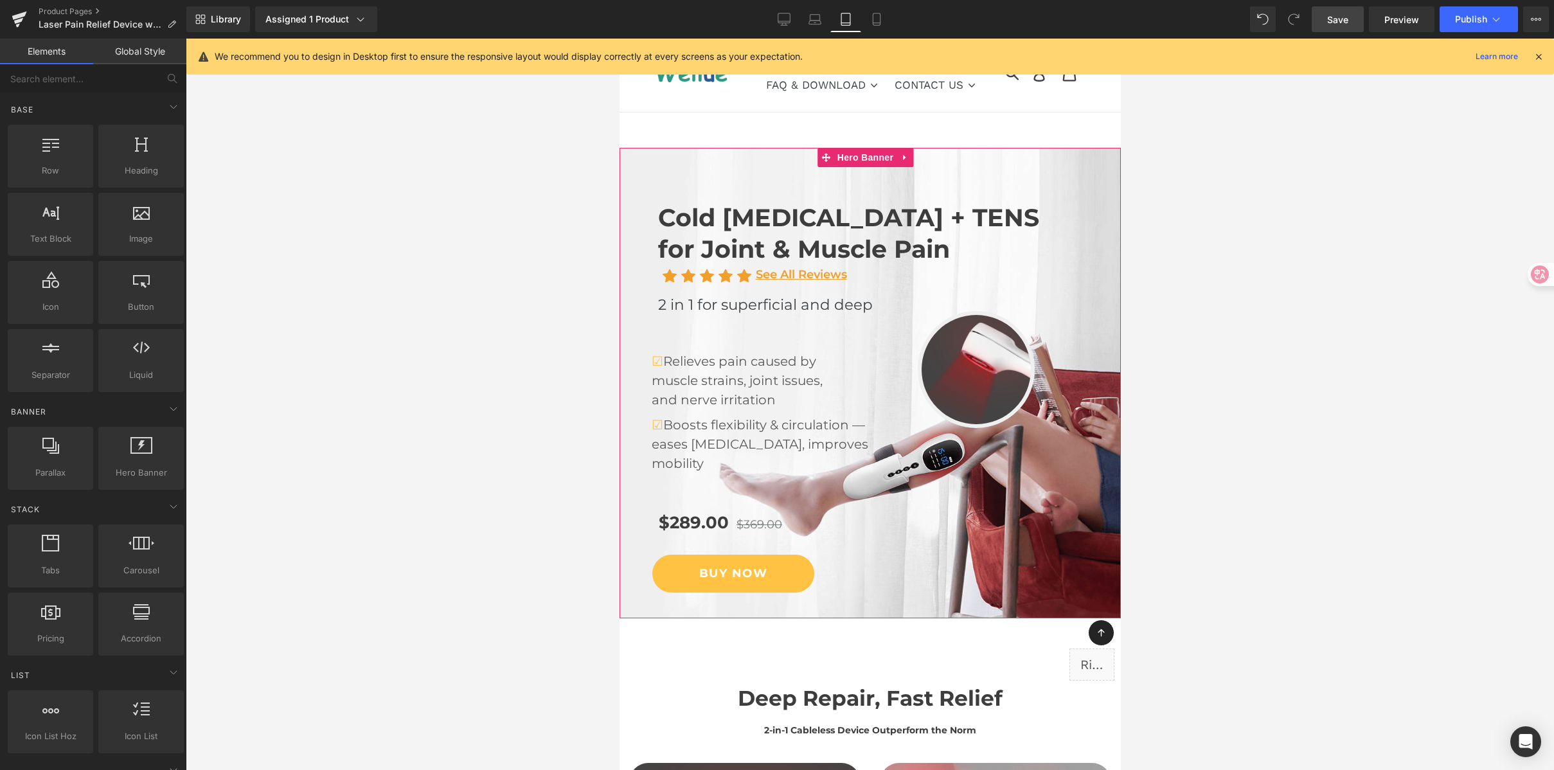
click at [858, 181] on div at bounding box center [869, 383] width 501 height 471
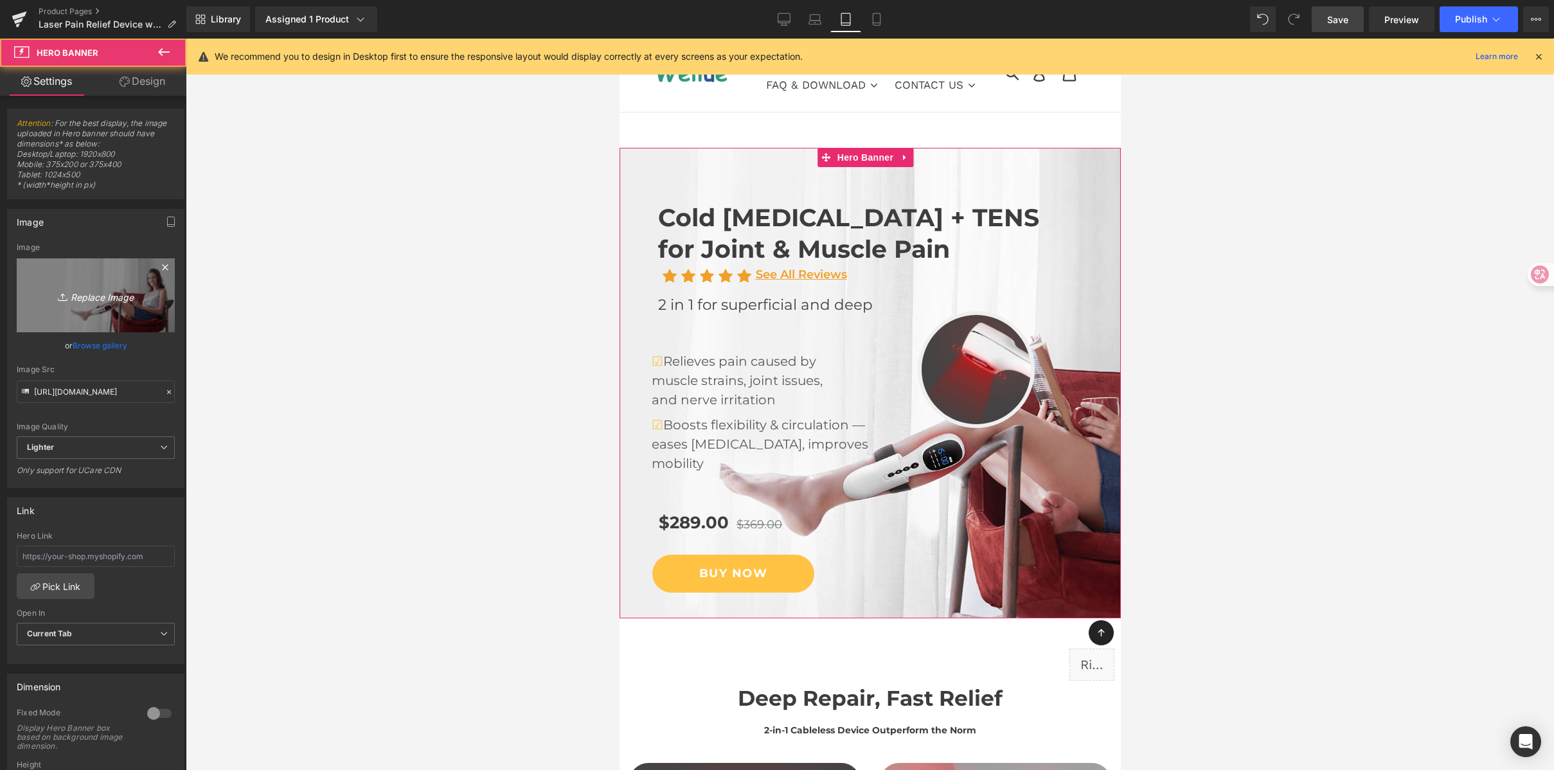
click at [109, 303] on icon "Replace Image" at bounding box center [95, 295] width 103 height 16
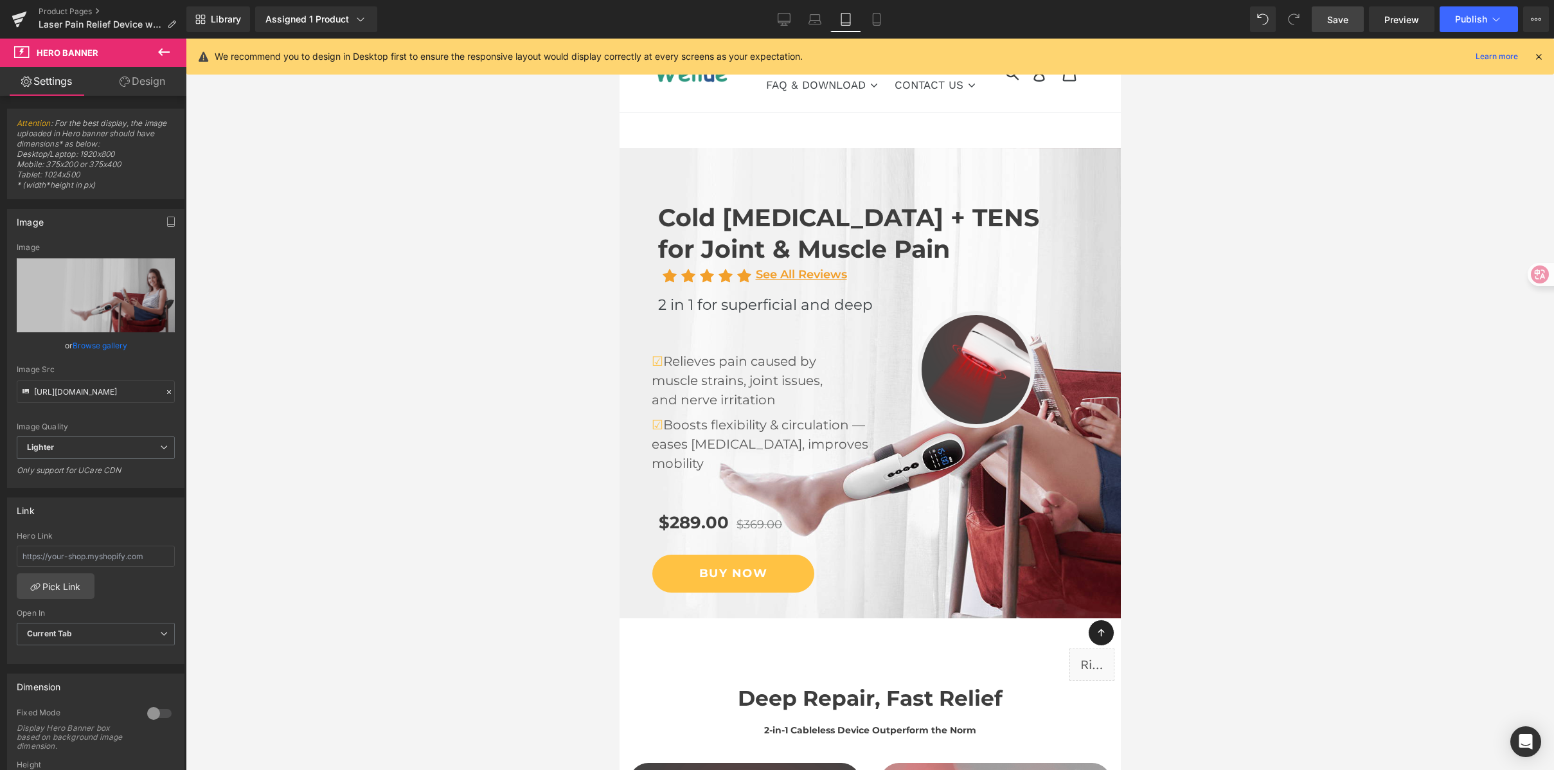
type input "C:\fakepath\Pain-Free [MEDICAL_DATA].png"
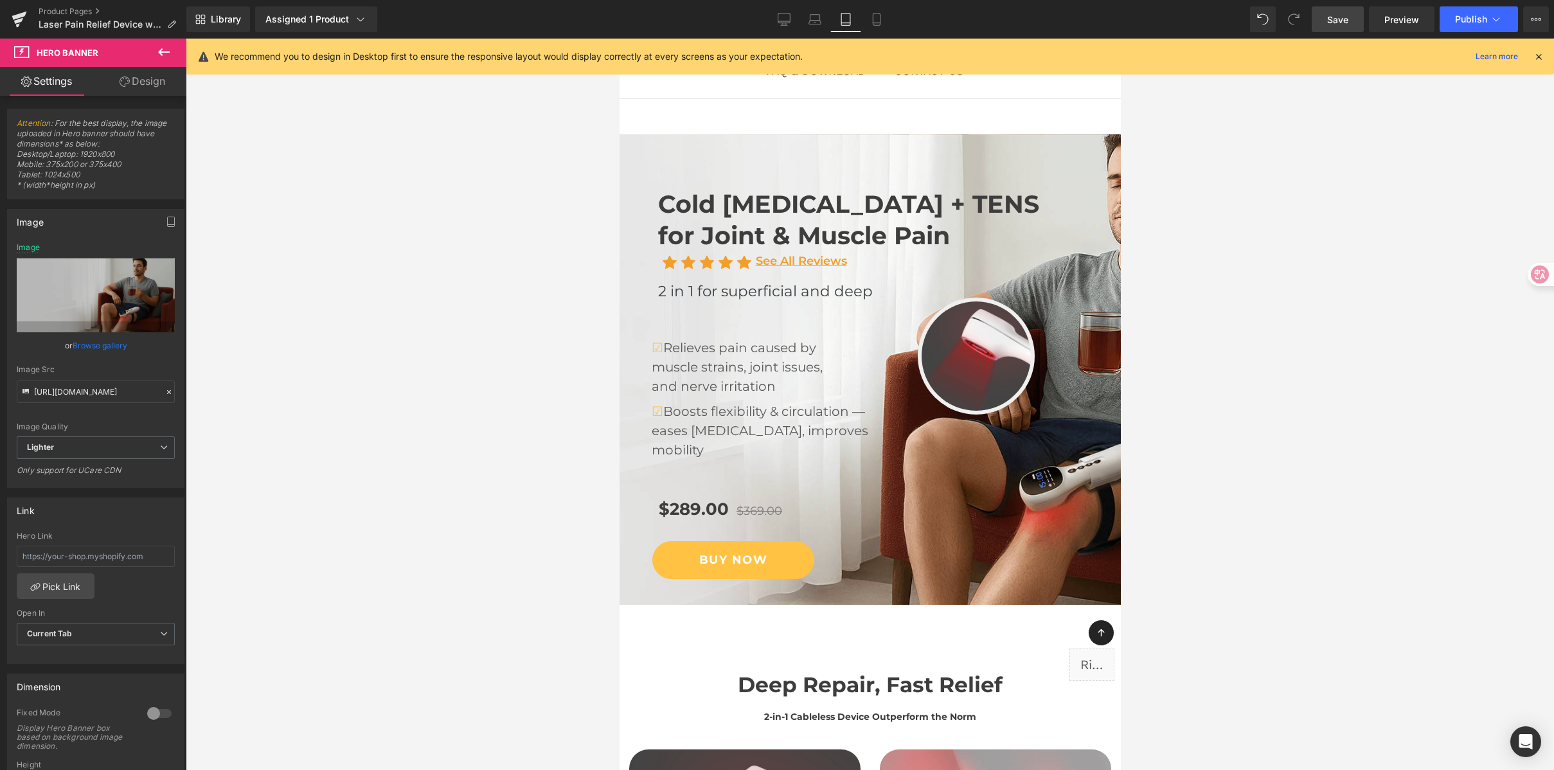
scroll to position [17, 0]
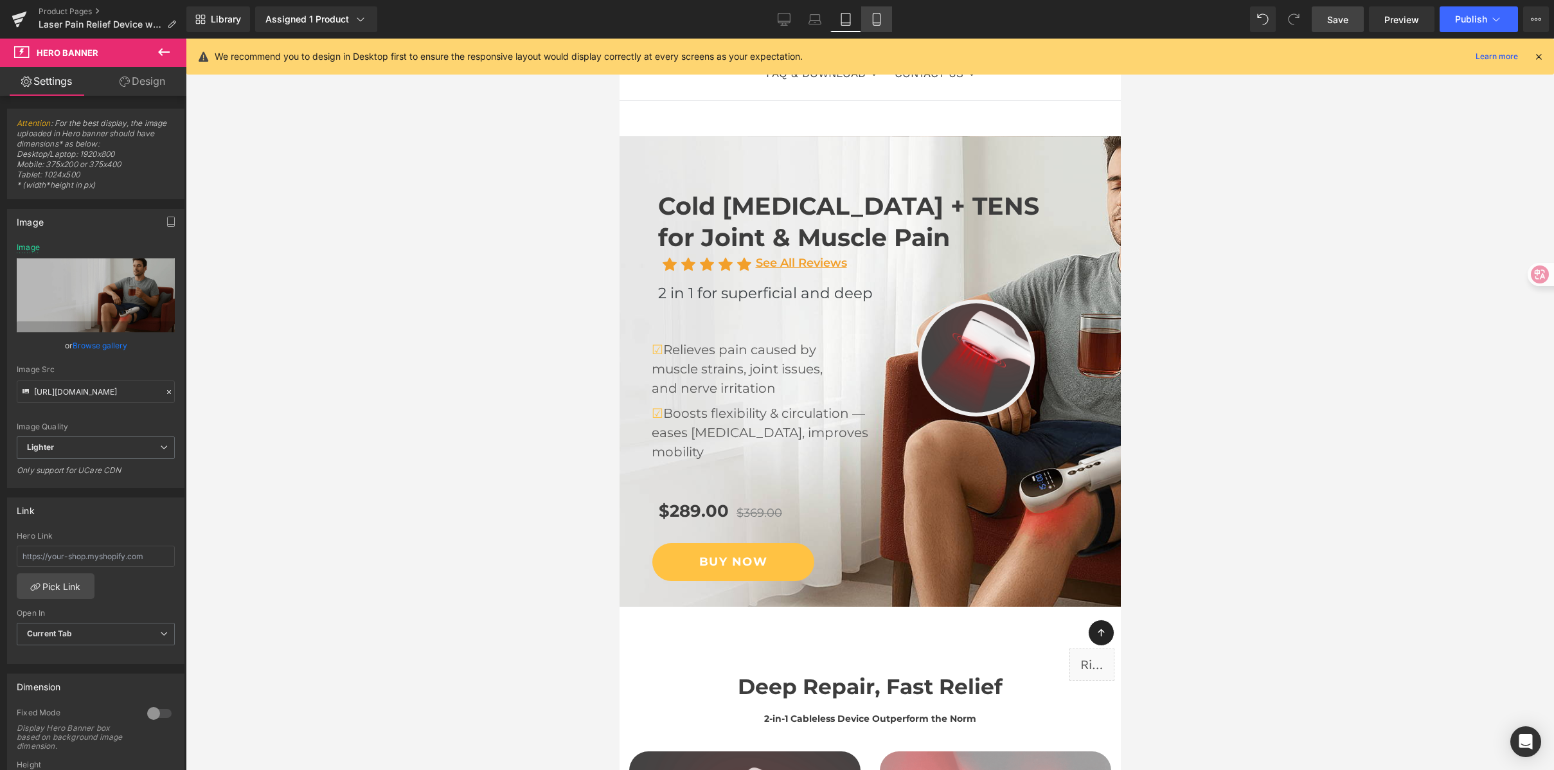
click at [877, 16] on icon at bounding box center [876, 19] width 13 height 13
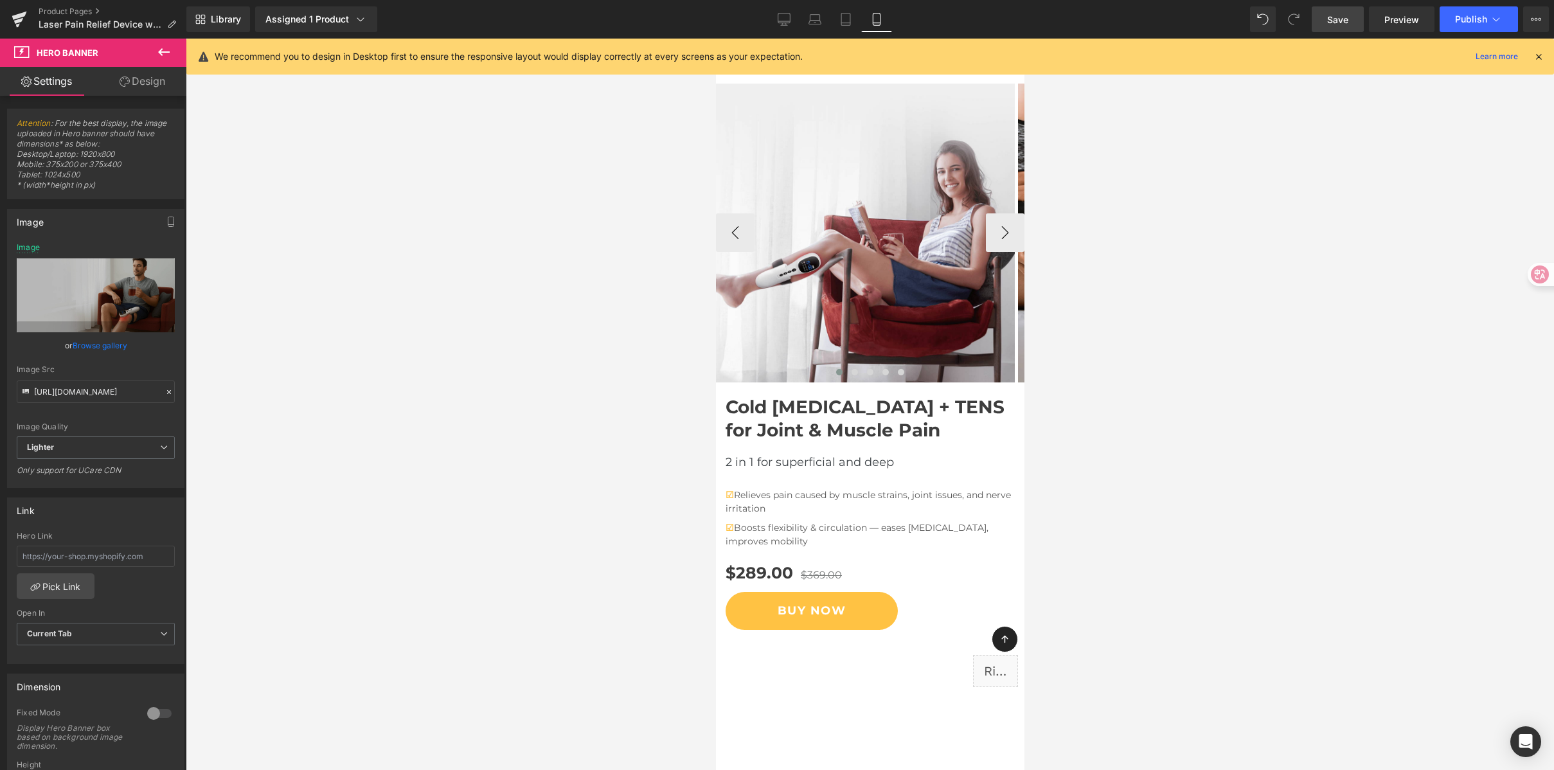
scroll to position [0, 0]
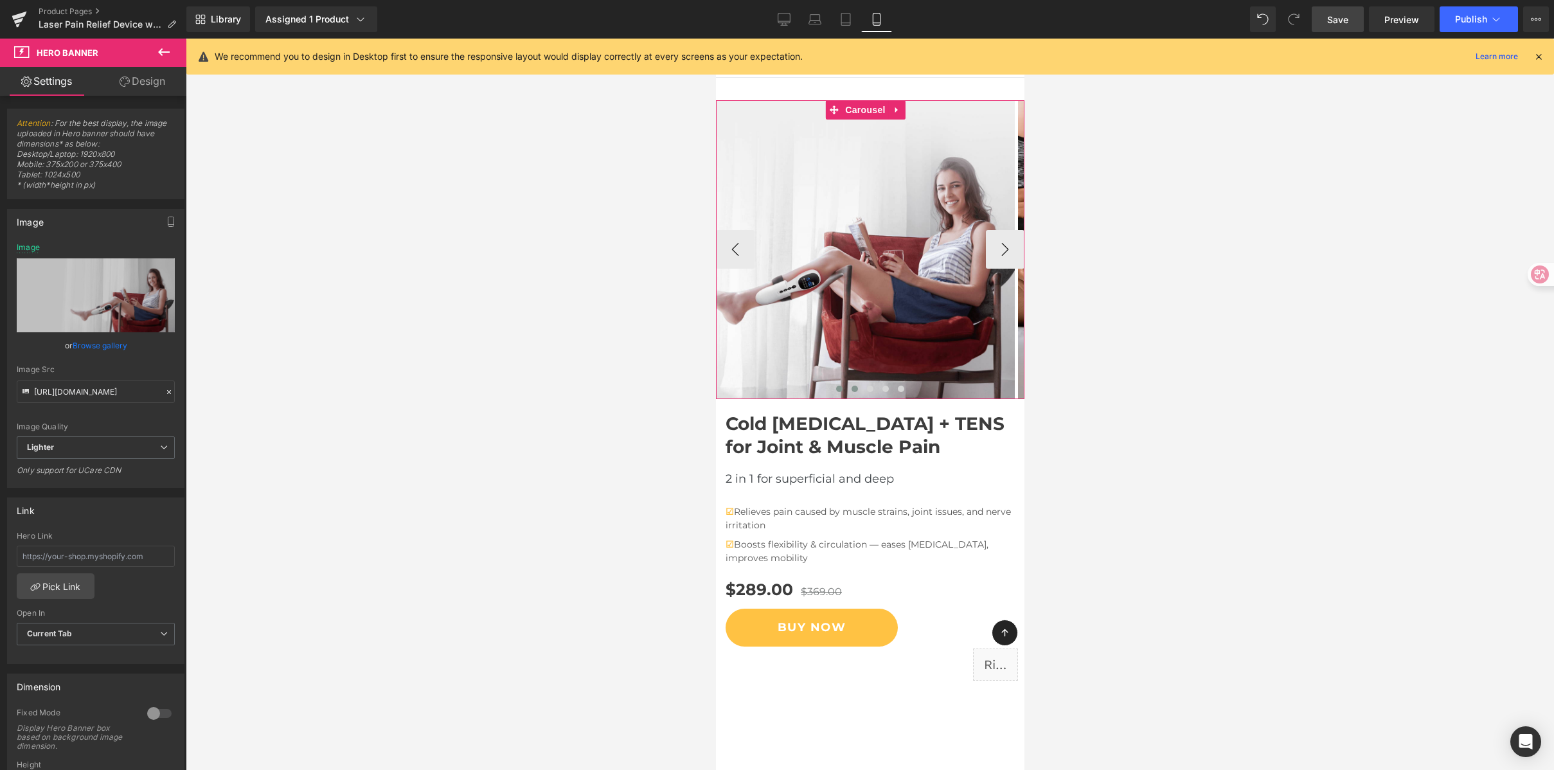
click at [851, 391] on span at bounding box center [854, 389] width 6 height 6
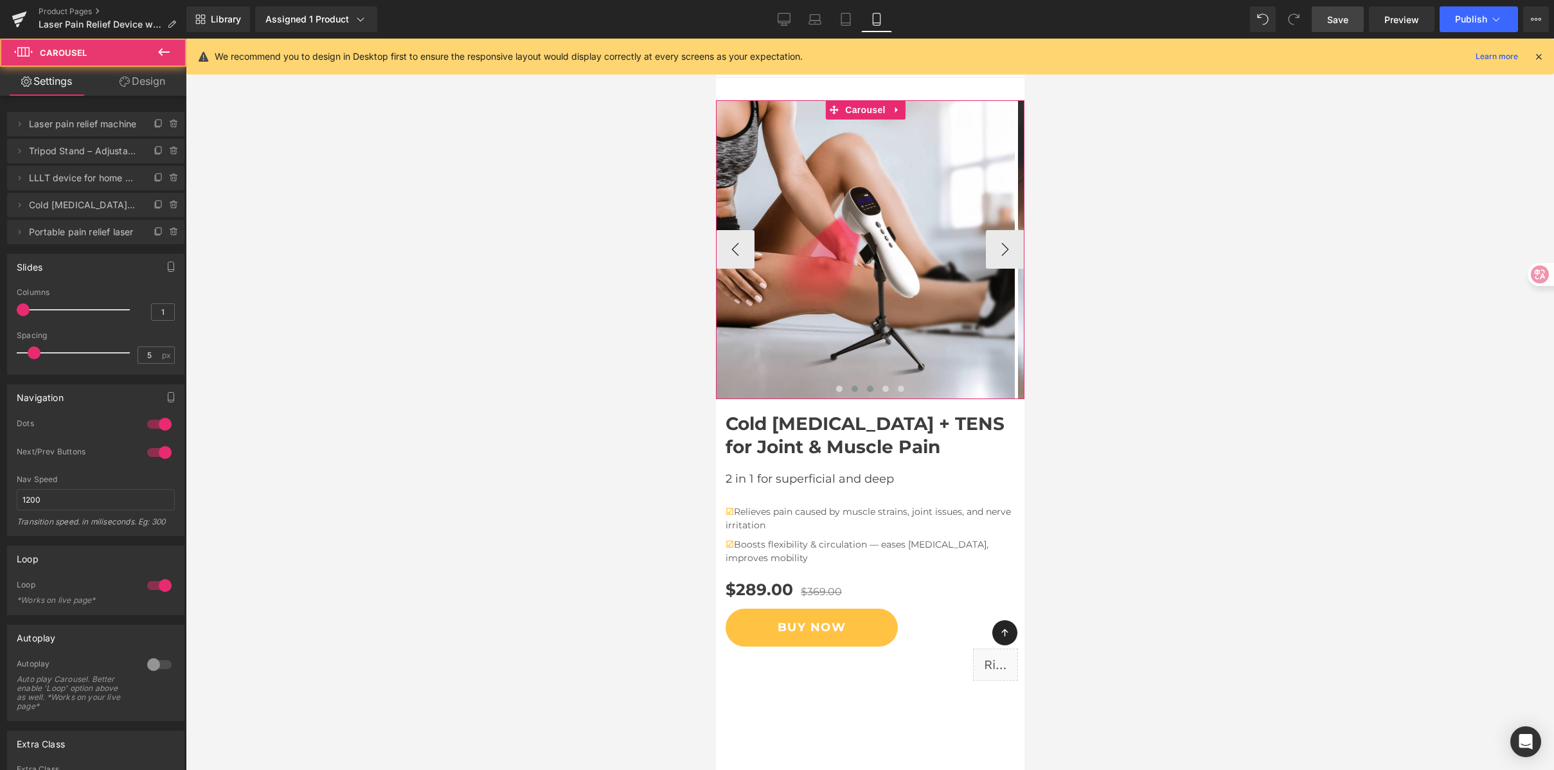
click at [862, 388] on button at bounding box center [869, 388] width 15 height 13
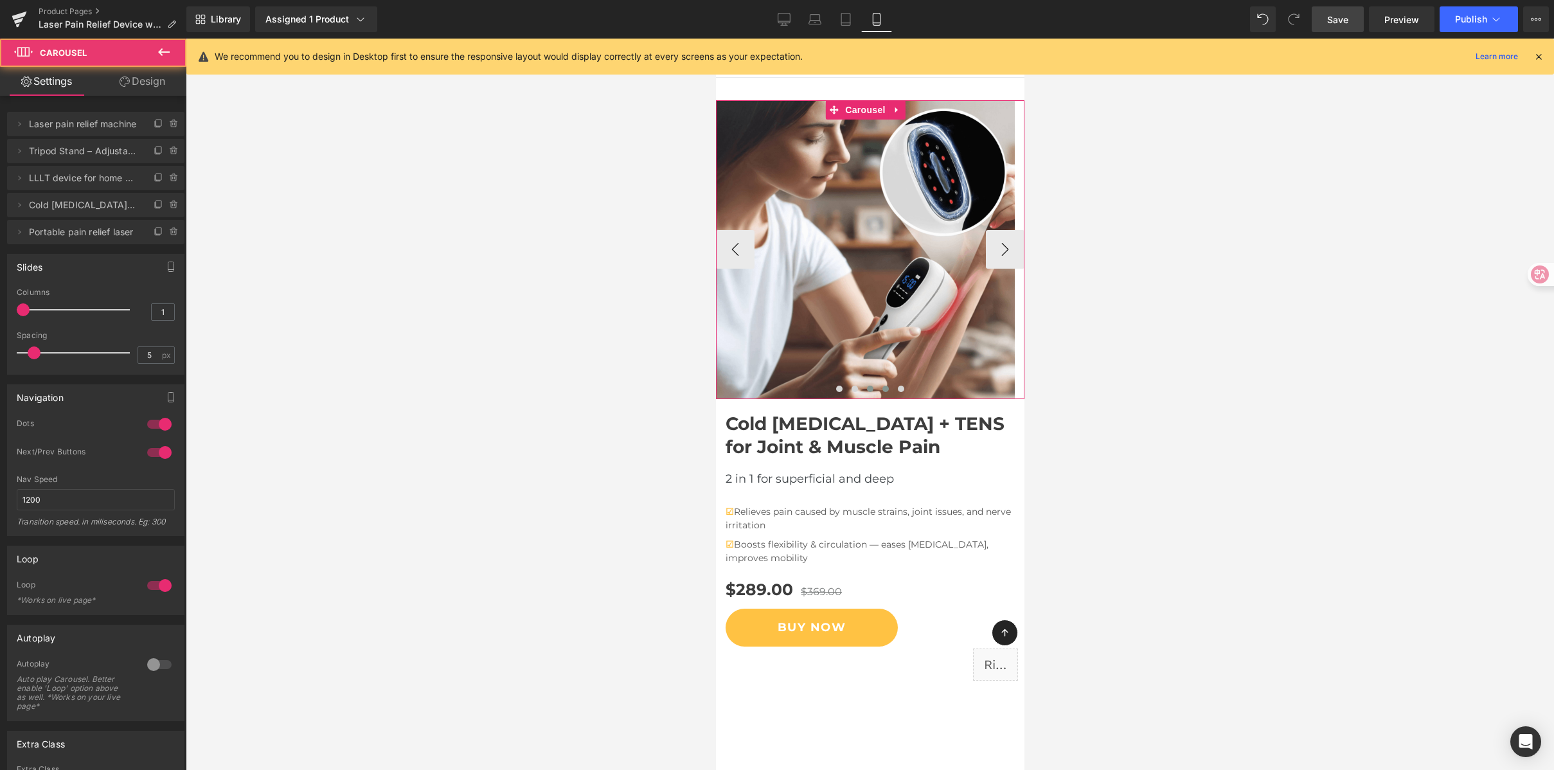
click at [882, 387] on span at bounding box center [885, 389] width 6 height 6
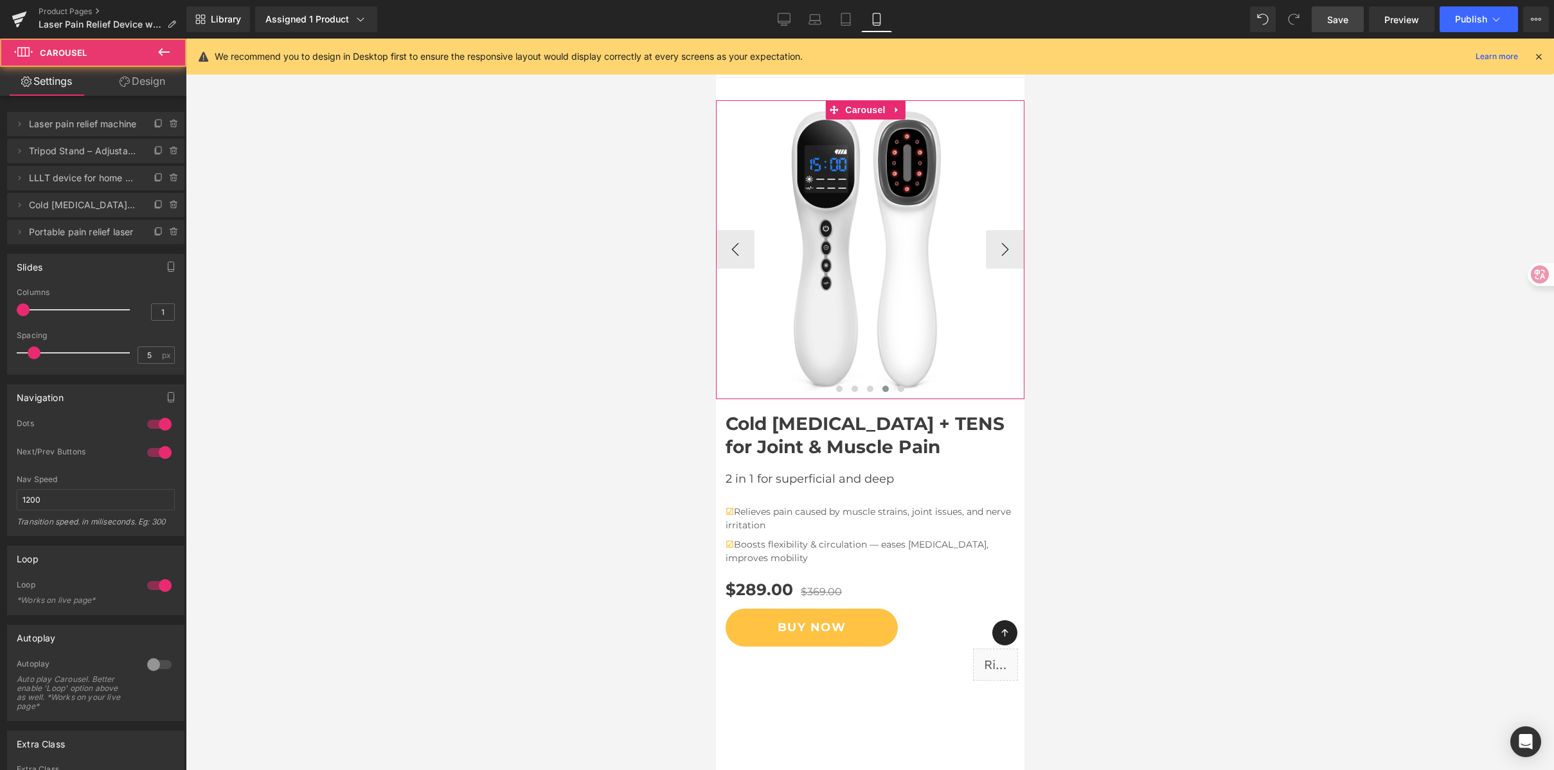
click at [904, 387] on div at bounding box center [869, 390] width 309 height 19
click at [906, 388] on div at bounding box center [869, 390] width 309 height 19
click at [903, 390] on button at bounding box center [900, 388] width 15 height 13
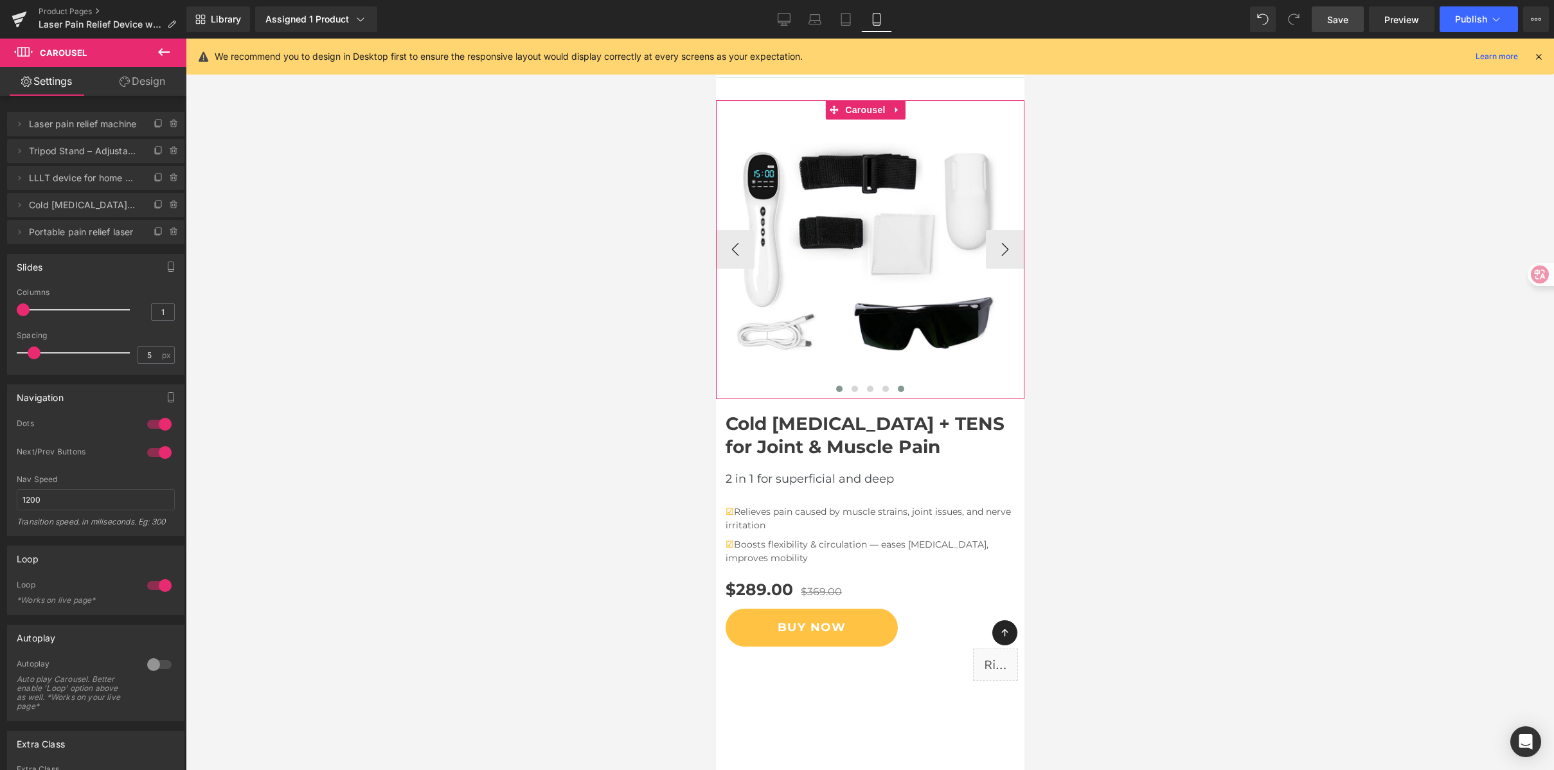
click at [836, 390] on span at bounding box center [839, 389] width 6 height 6
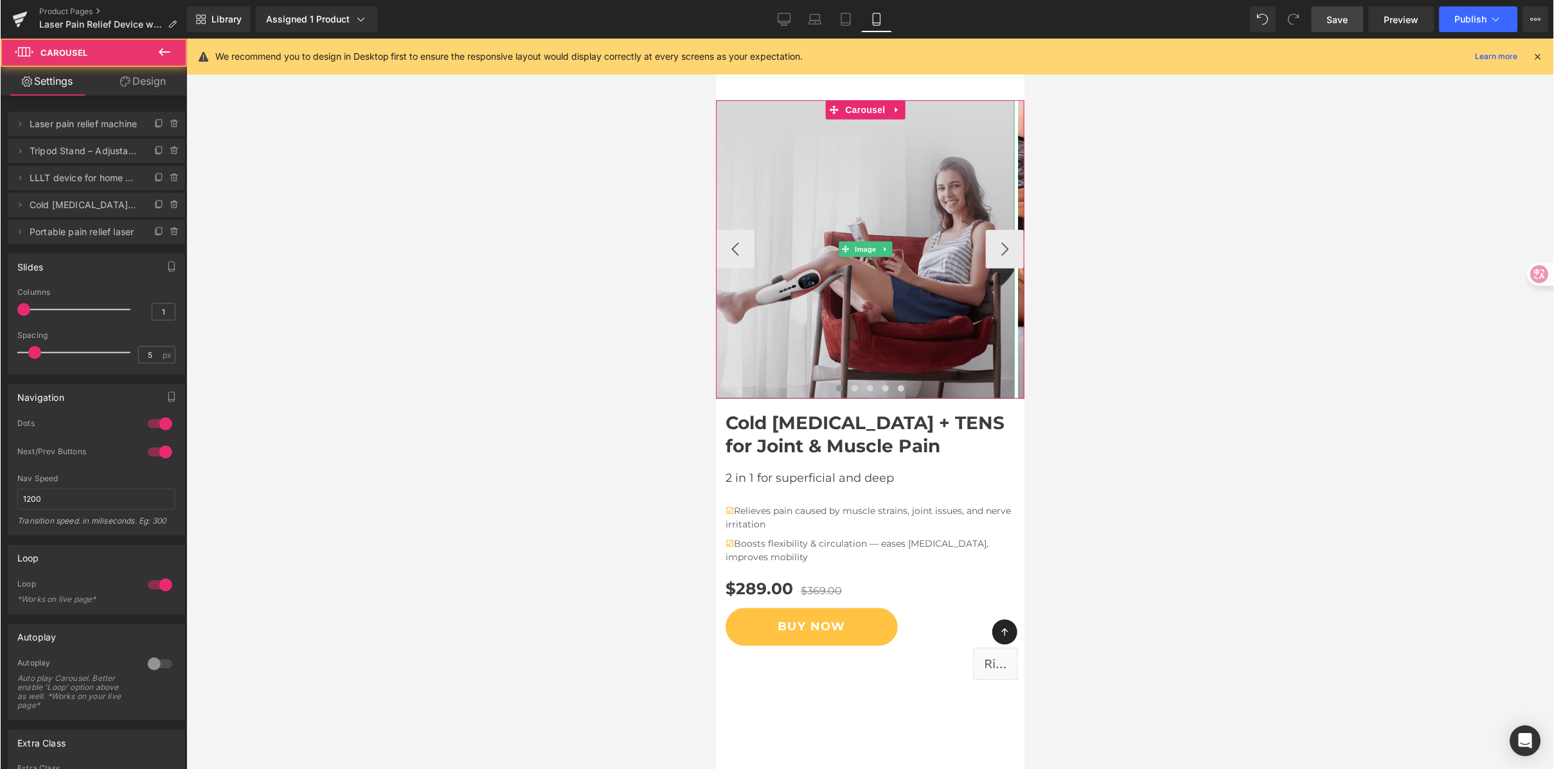
scroll to position [3, 0]
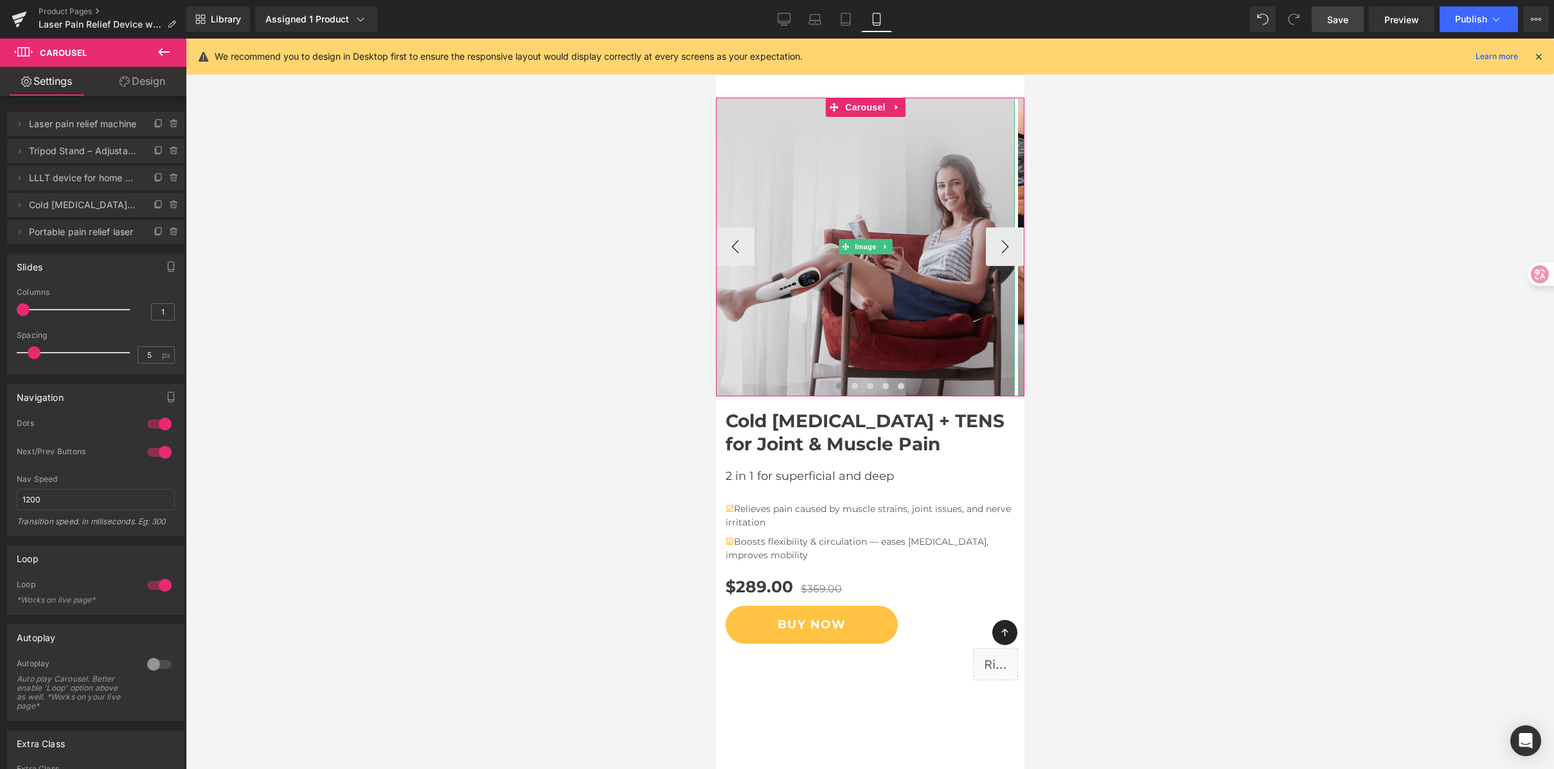
click at [856, 215] on img at bounding box center [864, 247] width 299 height 299
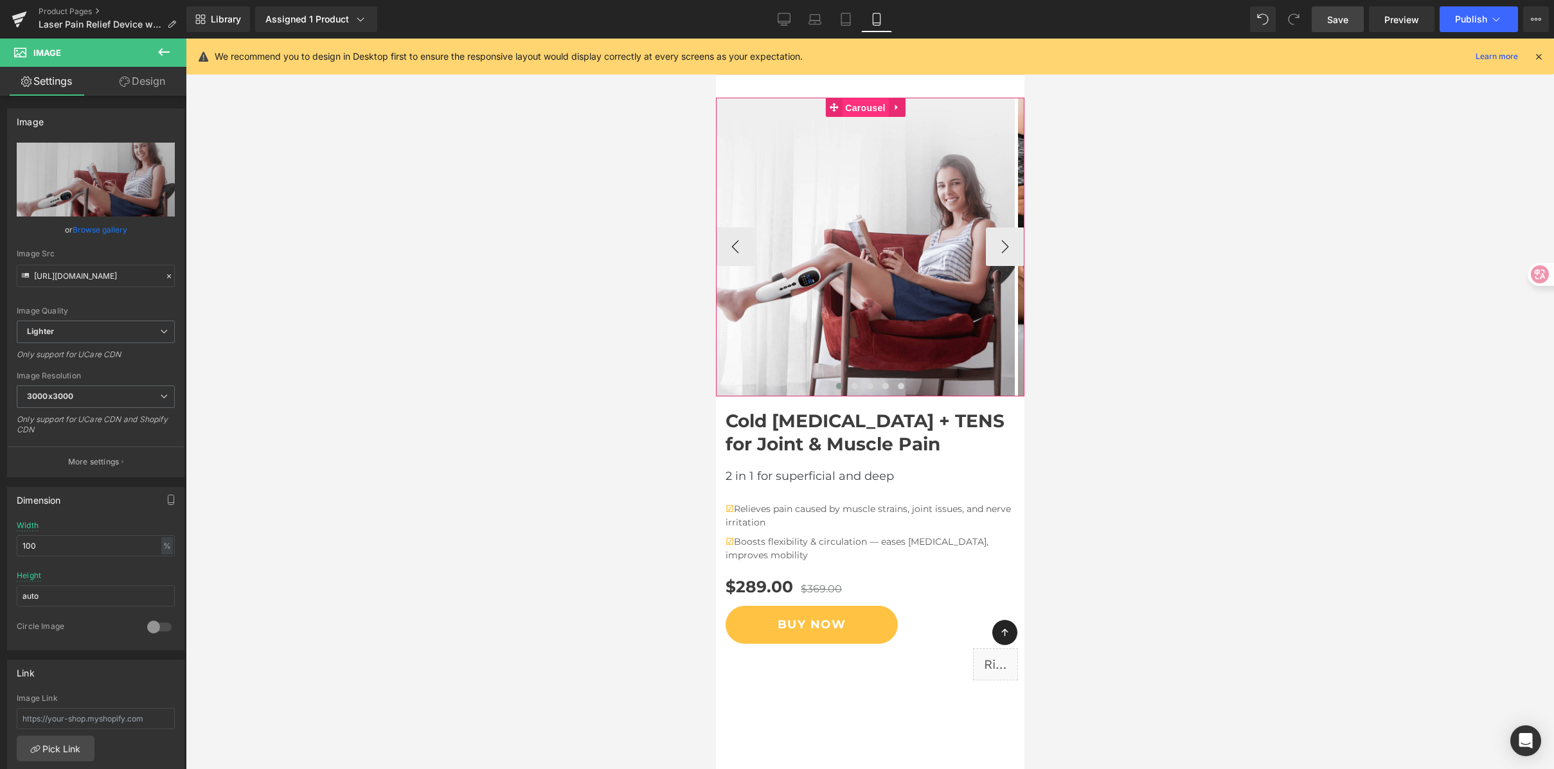
drag, startPoint x: 861, startPoint y: 109, endPoint x: 912, endPoint y: 319, distance: 216.7
click at [861, 109] on span "Carousel" at bounding box center [864, 107] width 46 height 19
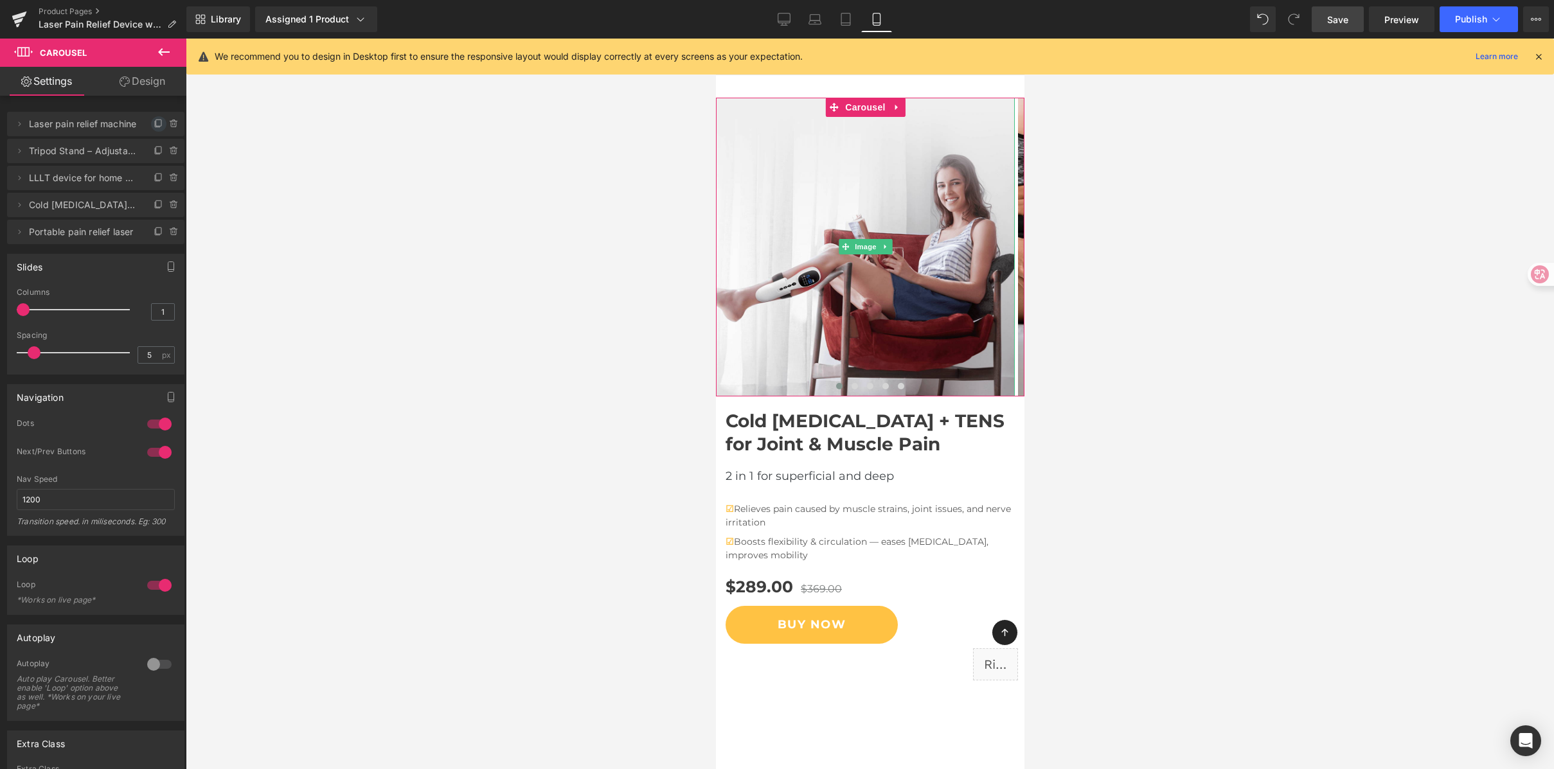
click at [154, 122] on icon at bounding box center [159, 124] width 10 height 10
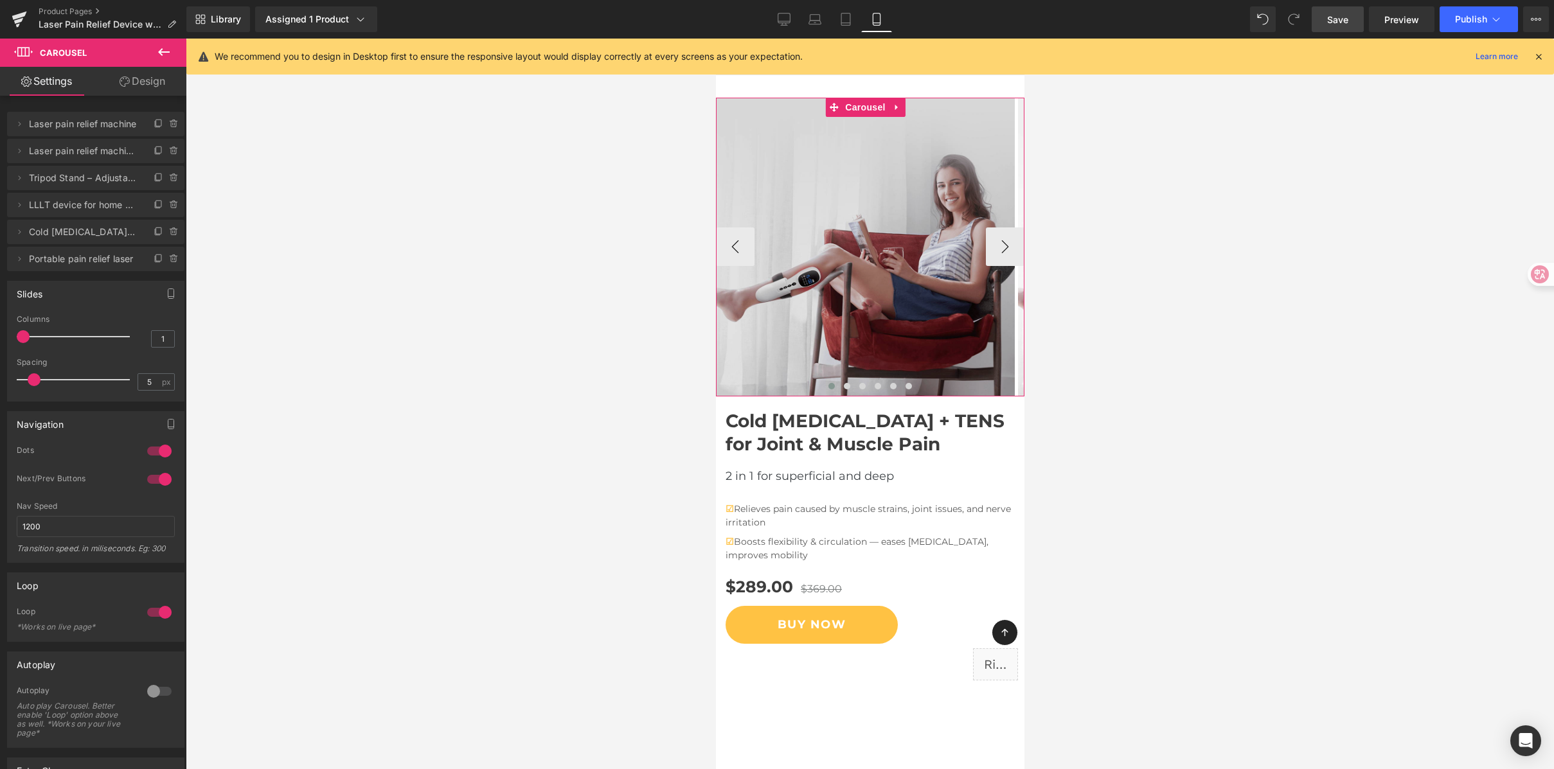
click at [833, 272] on img at bounding box center [864, 247] width 299 height 299
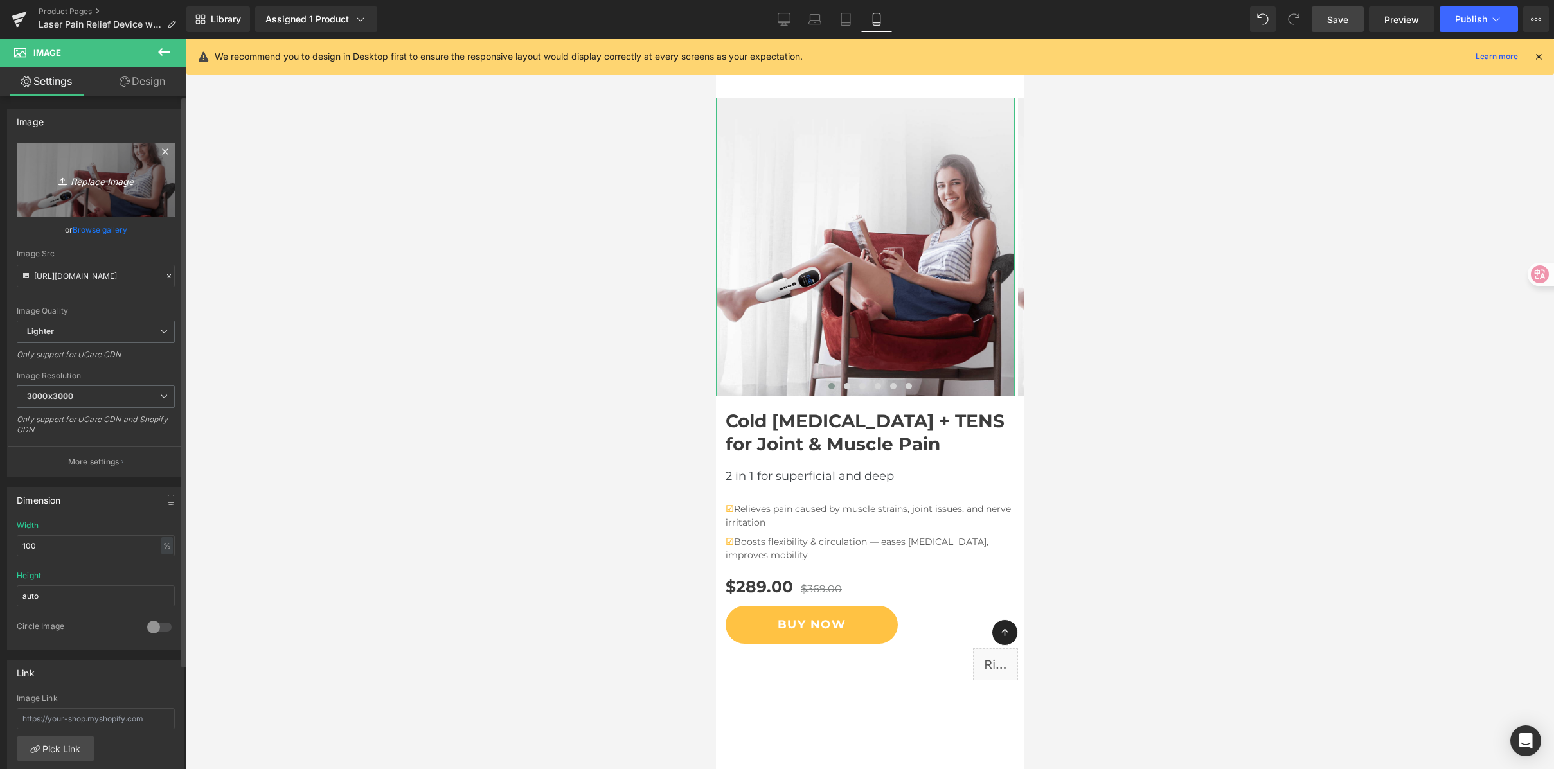
click at [74, 186] on icon "Replace Image" at bounding box center [95, 180] width 103 height 16
type input "C:\fakepath\dual-mode cold laser + TENS therapy device.png"
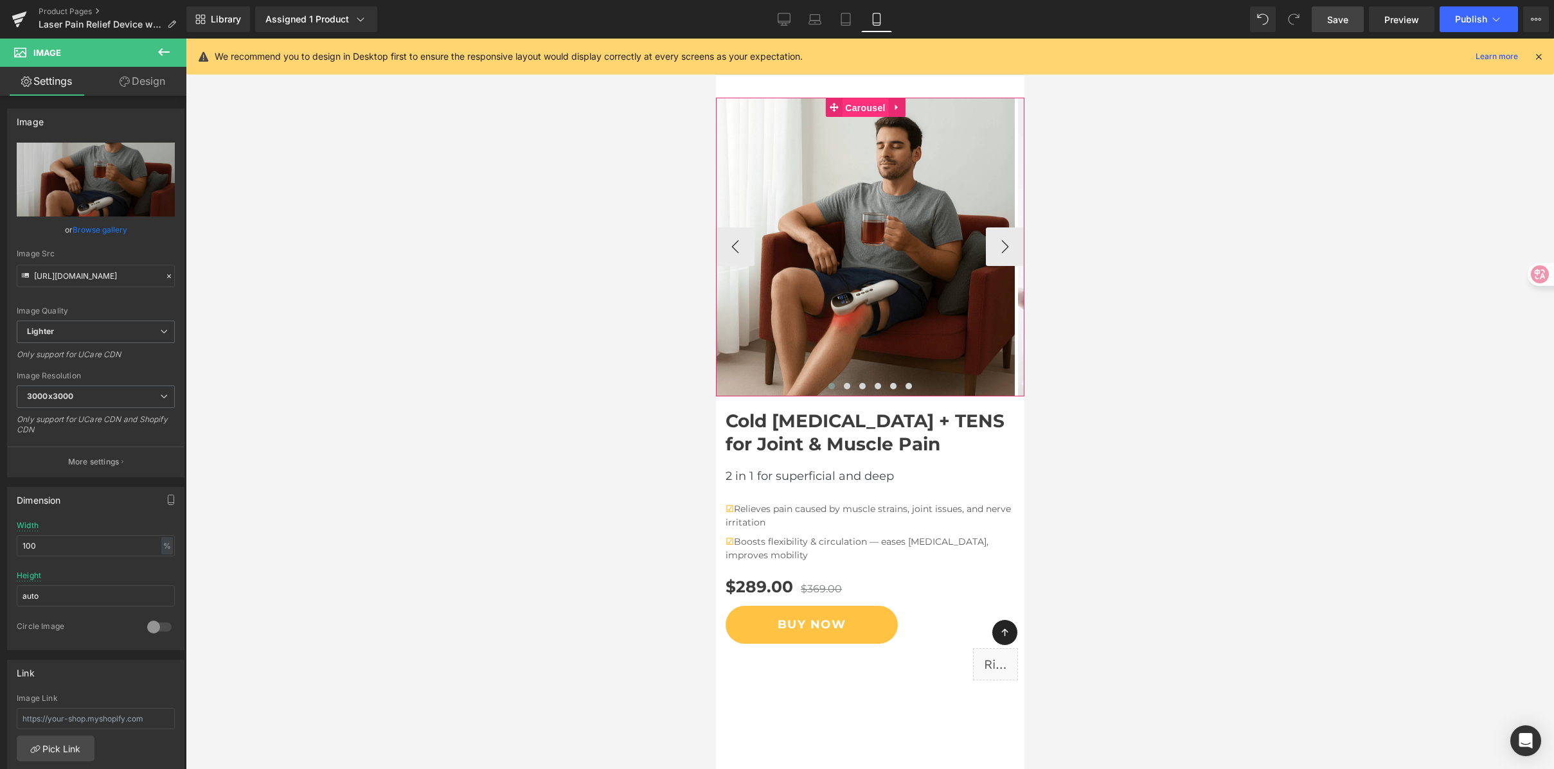
click at [858, 107] on span "Carousel" at bounding box center [864, 107] width 46 height 19
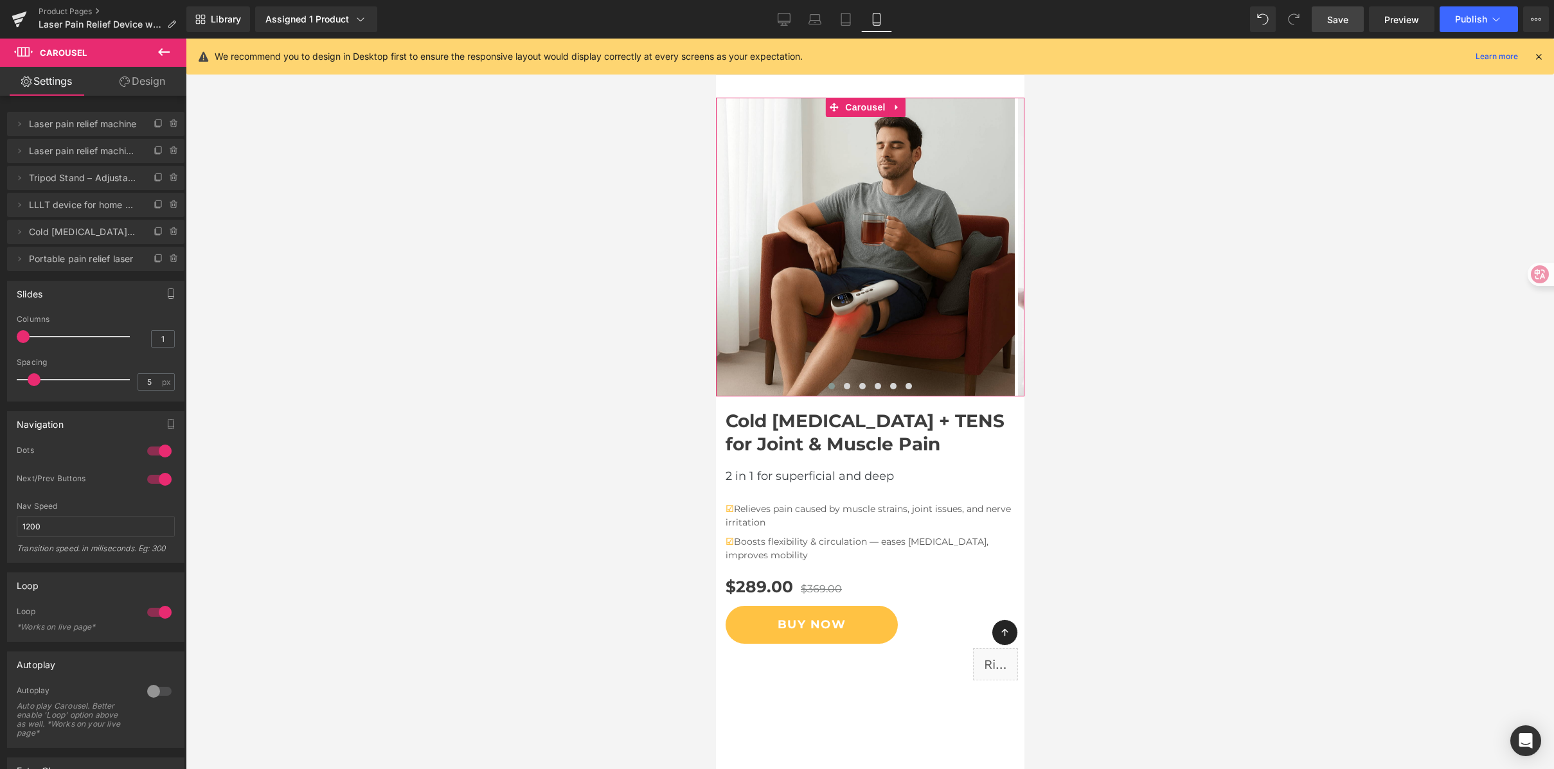
scroll to position [150, 0]
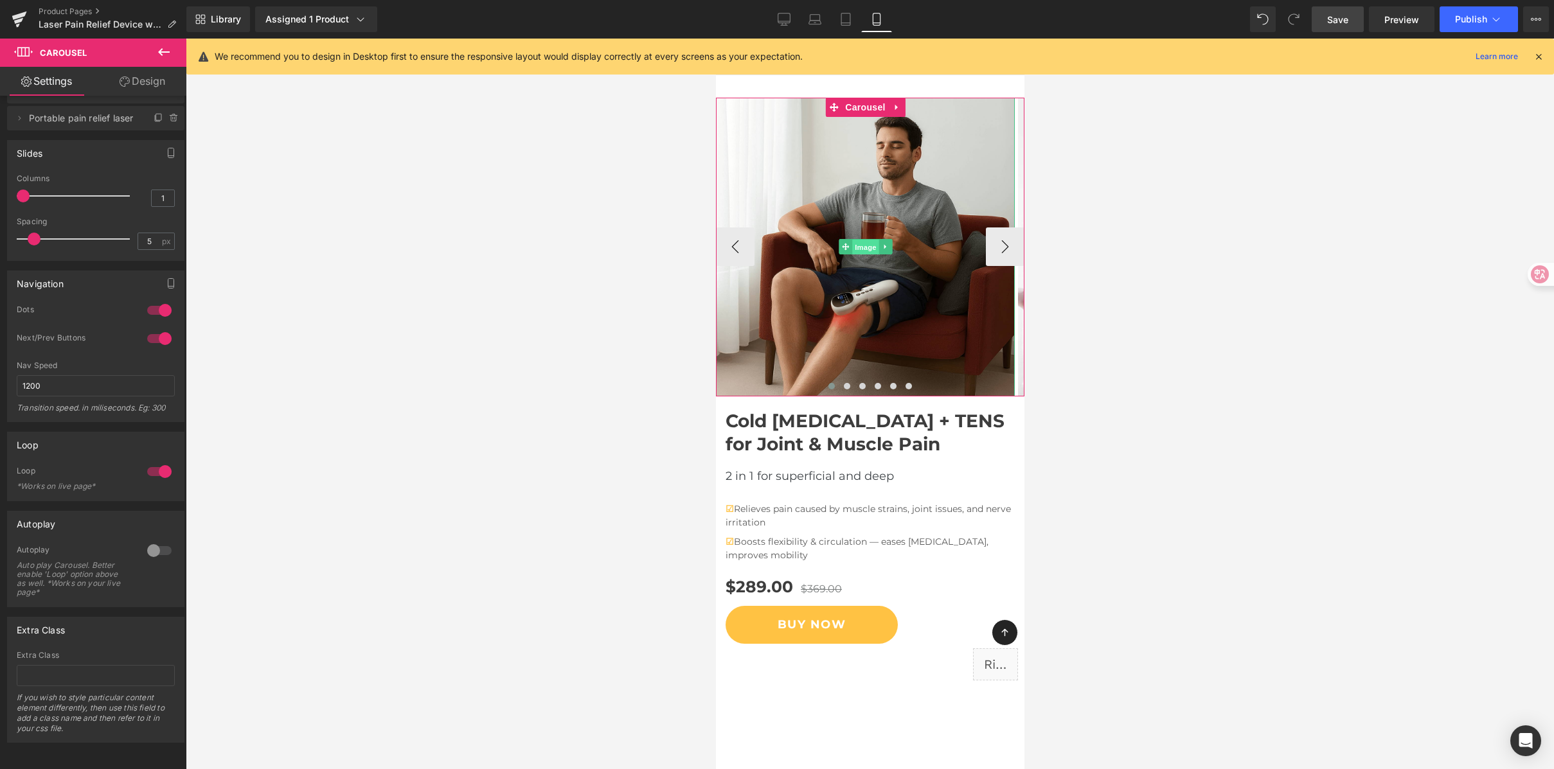
click at [872, 242] on span "Image" at bounding box center [865, 247] width 27 height 15
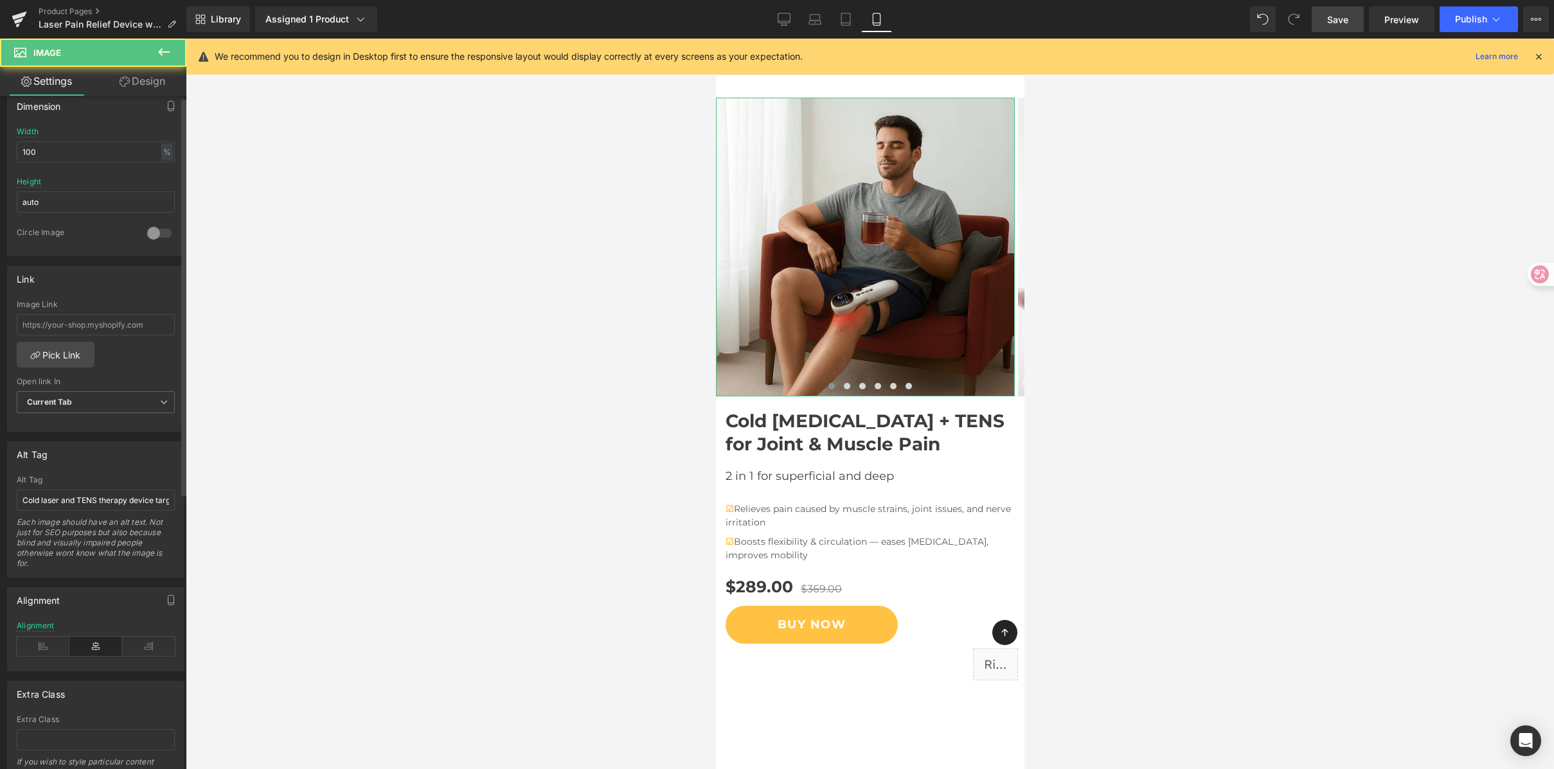
scroll to position [414, 0]
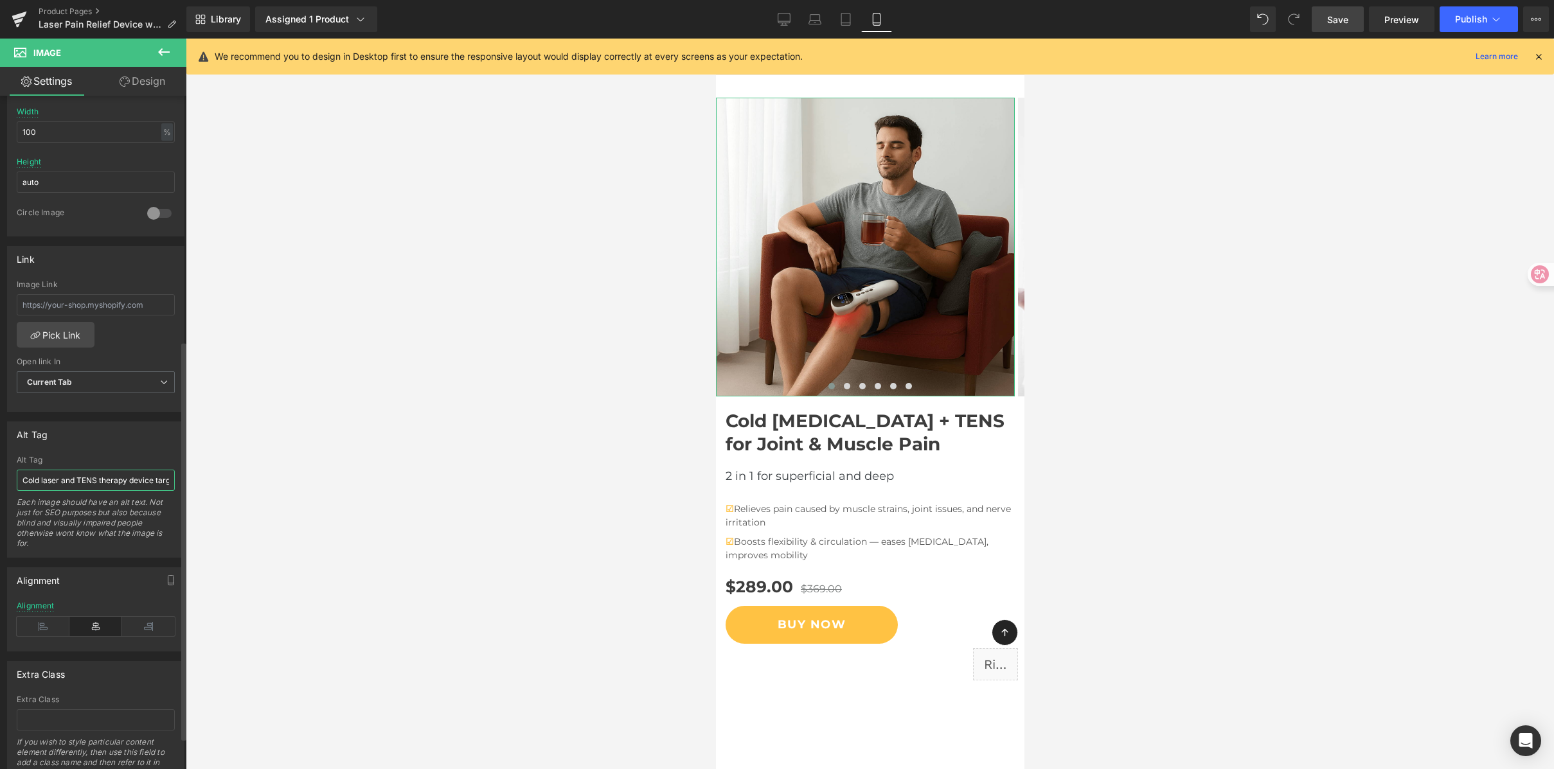
click at [94, 480] on input "Cold laser and TENS therapy device targeting [MEDICAL_DATA] during home treatme…" at bounding box center [96, 480] width 158 height 21
drag, startPoint x: 87, startPoint y: 478, endPoint x: 207, endPoint y: 481, distance: 119.6
click at [207, 481] on div "Image You are previewing how the will restyle your page. You can not edit Eleme…" at bounding box center [777, 395] width 1554 height 791
click at [118, 478] on input "Cold laser and TENS therapy device targeting [MEDICAL_DATA] during home treatme…" at bounding box center [96, 480] width 158 height 21
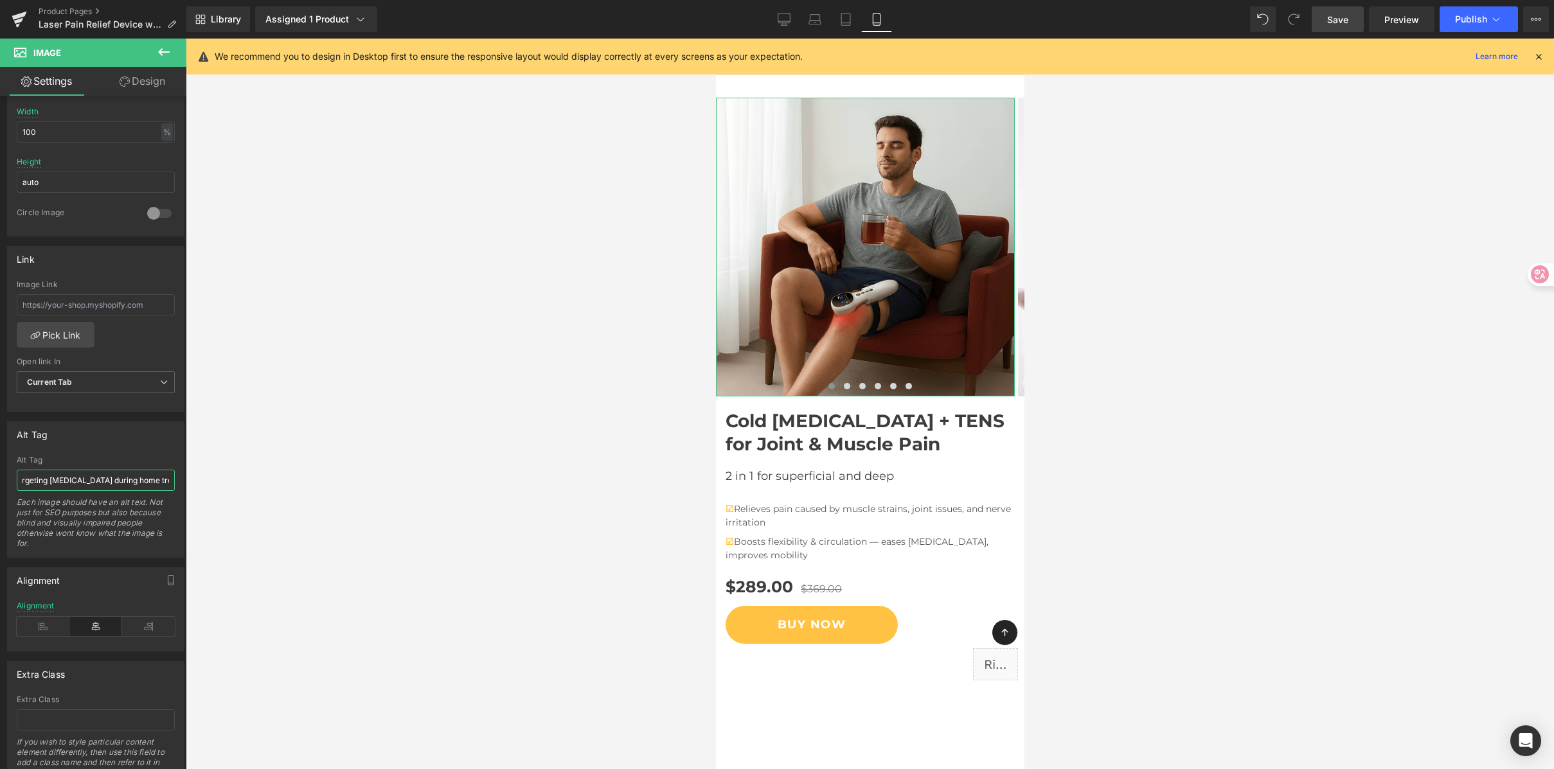
scroll to position [0, 0]
drag, startPoint x: 118, startPoint y: 478, endPoint x: -15, endPoint y: 476, distance: 132.4
click at [0, 476] on html "Image You are previewing how the will restyle your page. You can not edit Eleme…" at bounding box center [777, 384] width 1554 height 769
click at [113, 482] on input "Cold laser and TENS therapy device targeting [MEDICAL_DATA] during home treatme…" at bounding box center [96, 480] width 158 height 21
click at [114, 461] on div "Alt Tag" at bounding box center [96, 460] width 158 height 9
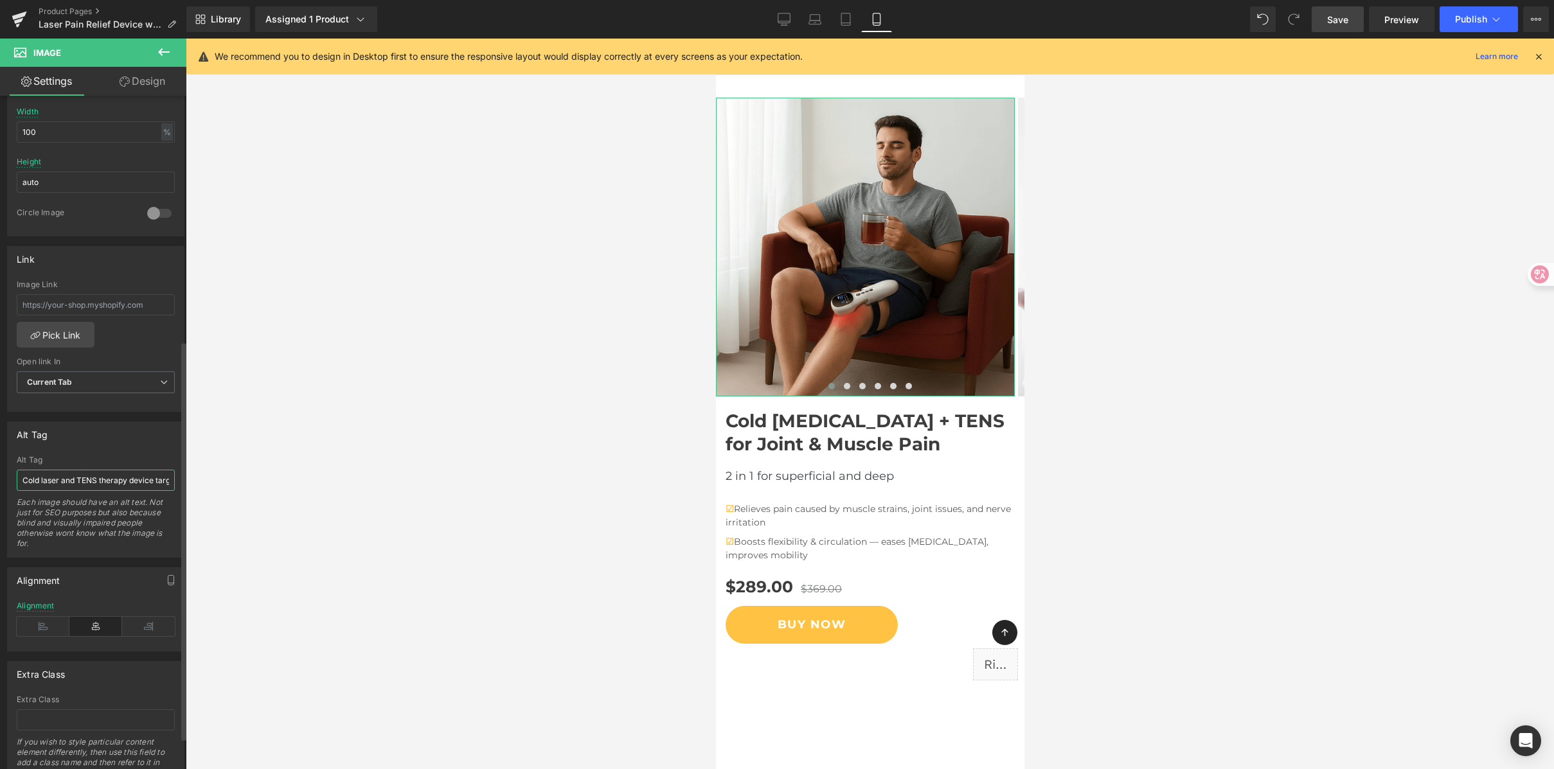
click at [118, 483] on input "Cold laser and TENS therapy device targeting [MEDICAL_DATA] during home treatme…" at bounding box center [96, 480] width 158 height 21
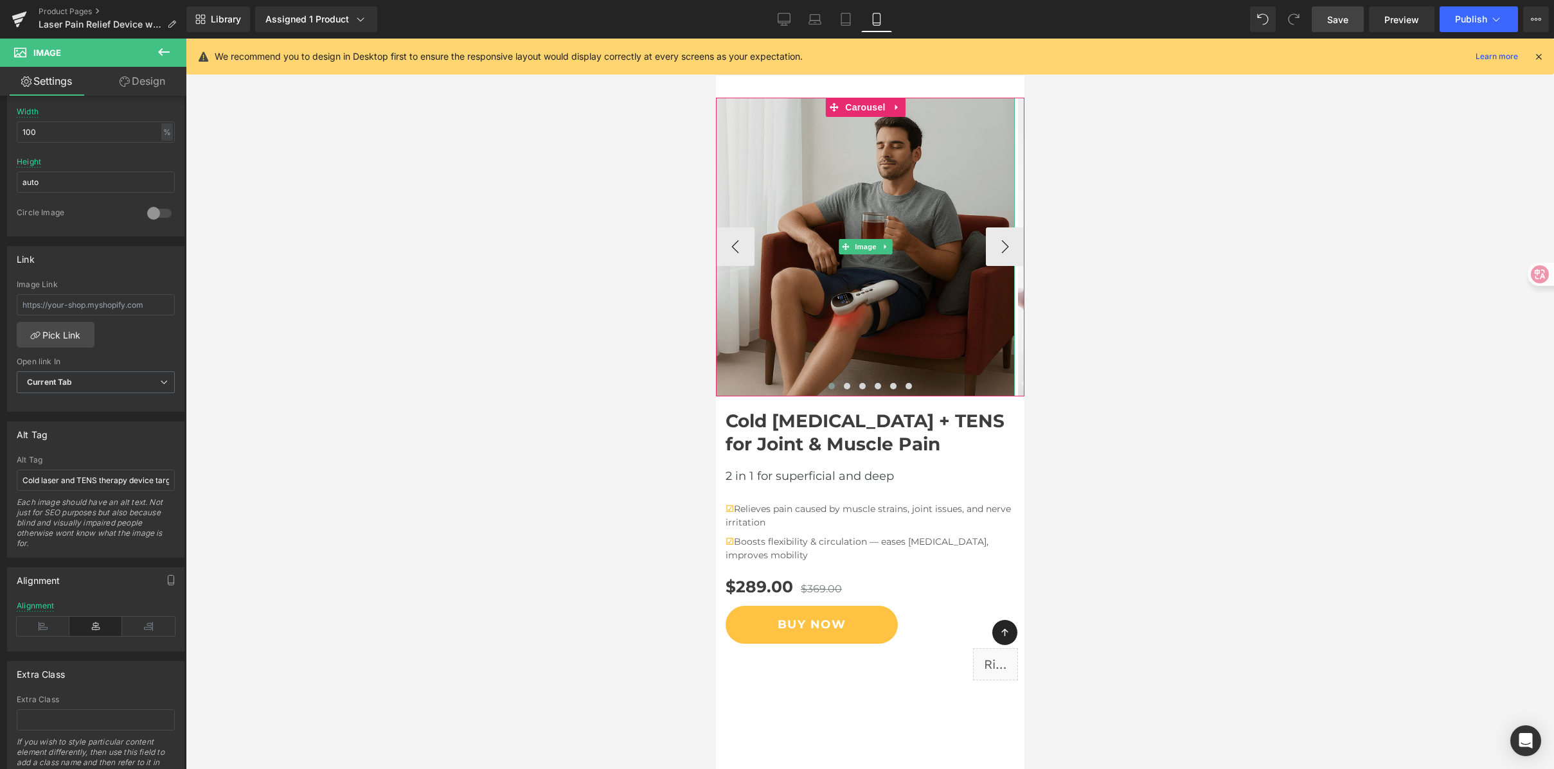
click at [853, 214] on img at bounding box center [864, 247] width 299 height 299
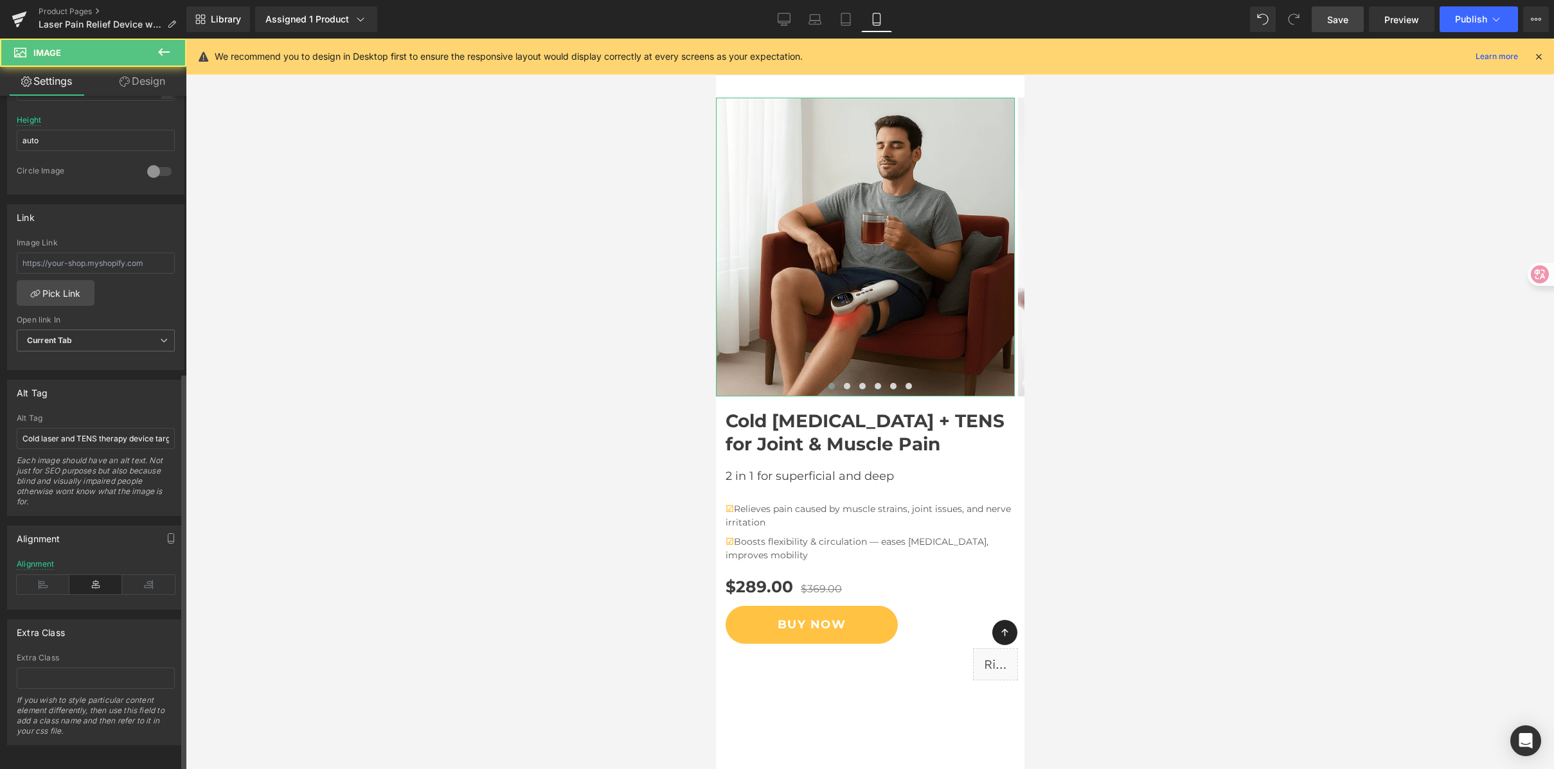
scroll to position [468, 0]
click at [61, 426] on input "Cold laser and TENS therapy device targeting [MEDICAL_DATA] during home treatme…" at bounding box center [96, 436] width 158 height 21
click at [54, 426] on input "Cold laser and TENS therapy device targeting [MEDICAL_DATA] during home treatme…" at bounding box center [96, 436] width 158 height 21
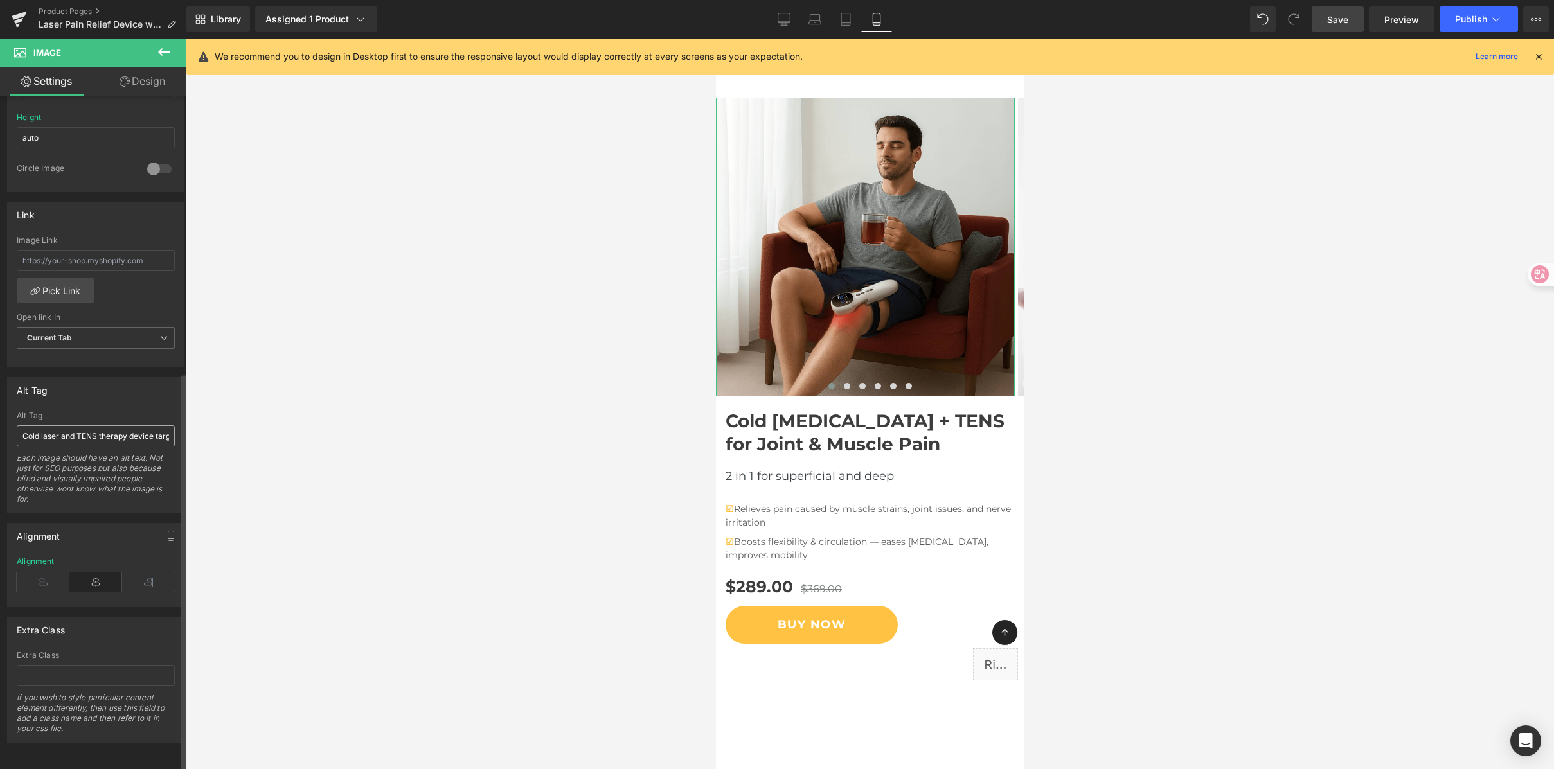
type input "a cutting-edge at-home device that combines [MEDICAL_DATA] (low-level laser [ME…"
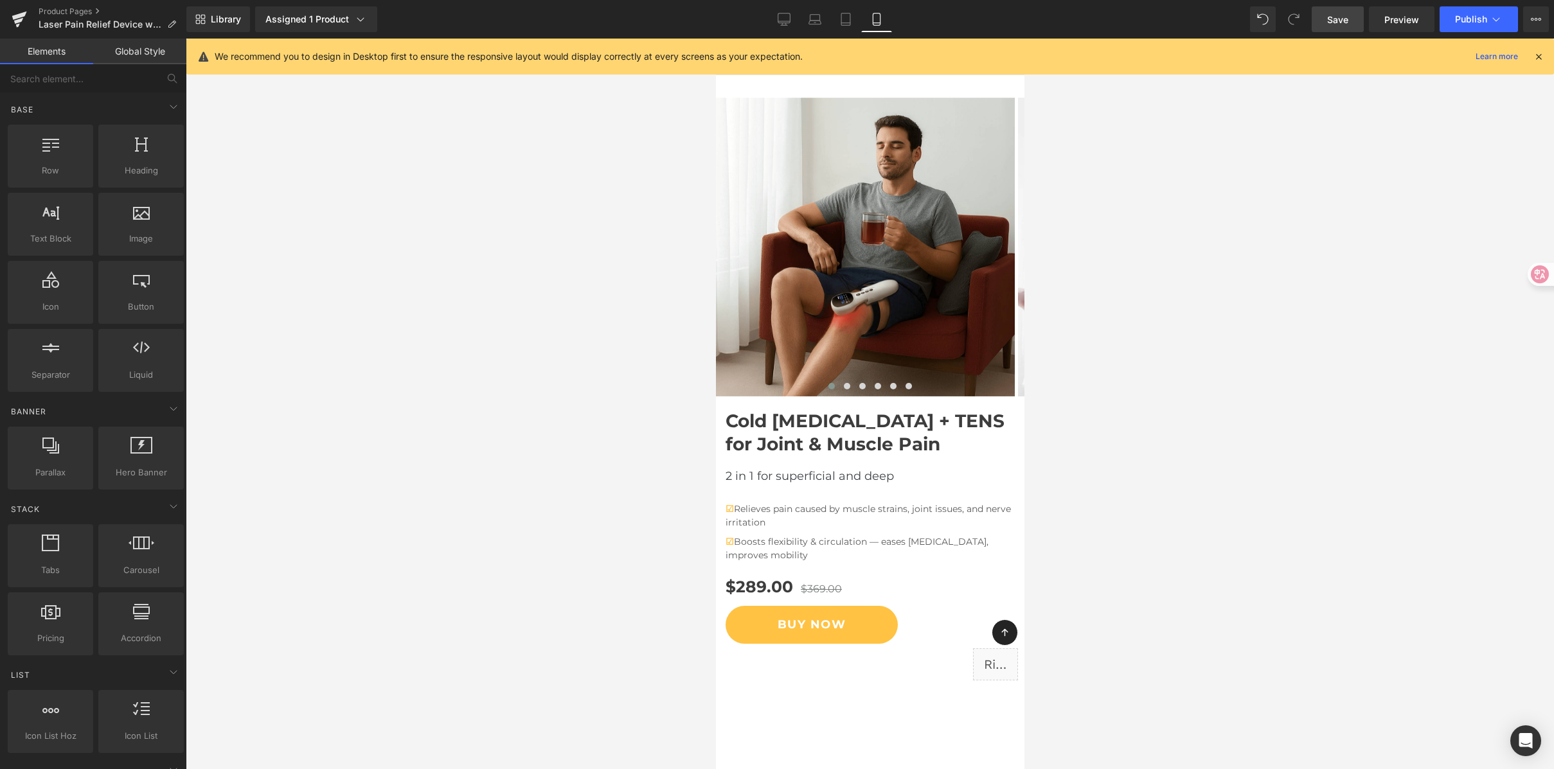
click at [295, 399] on div at bounding box center [870, 404] width 1369 height 731
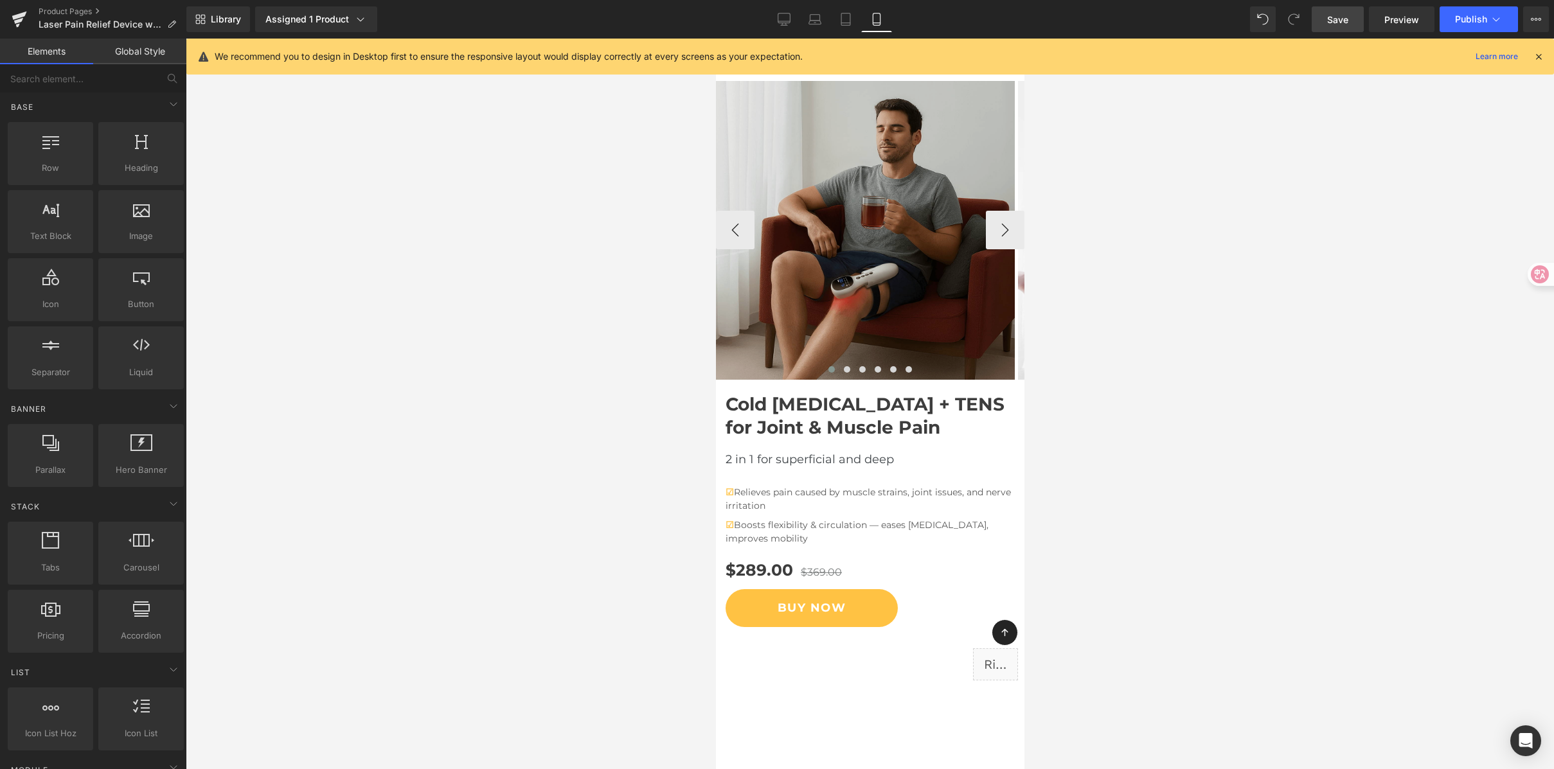
scroll to position [29, 0]
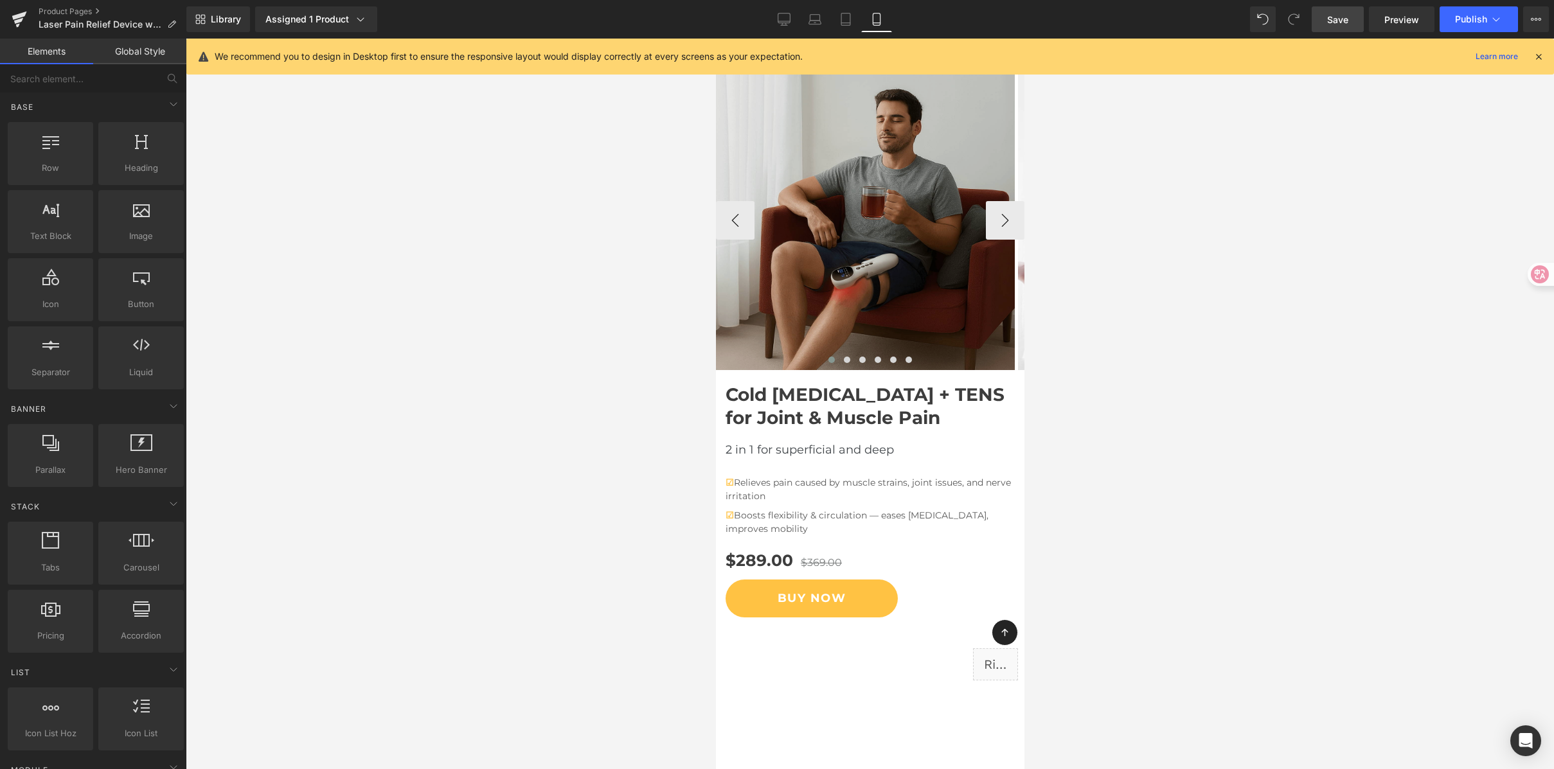
click at [860, 186] on img at bounding box center [864, 220] width 299 height 299
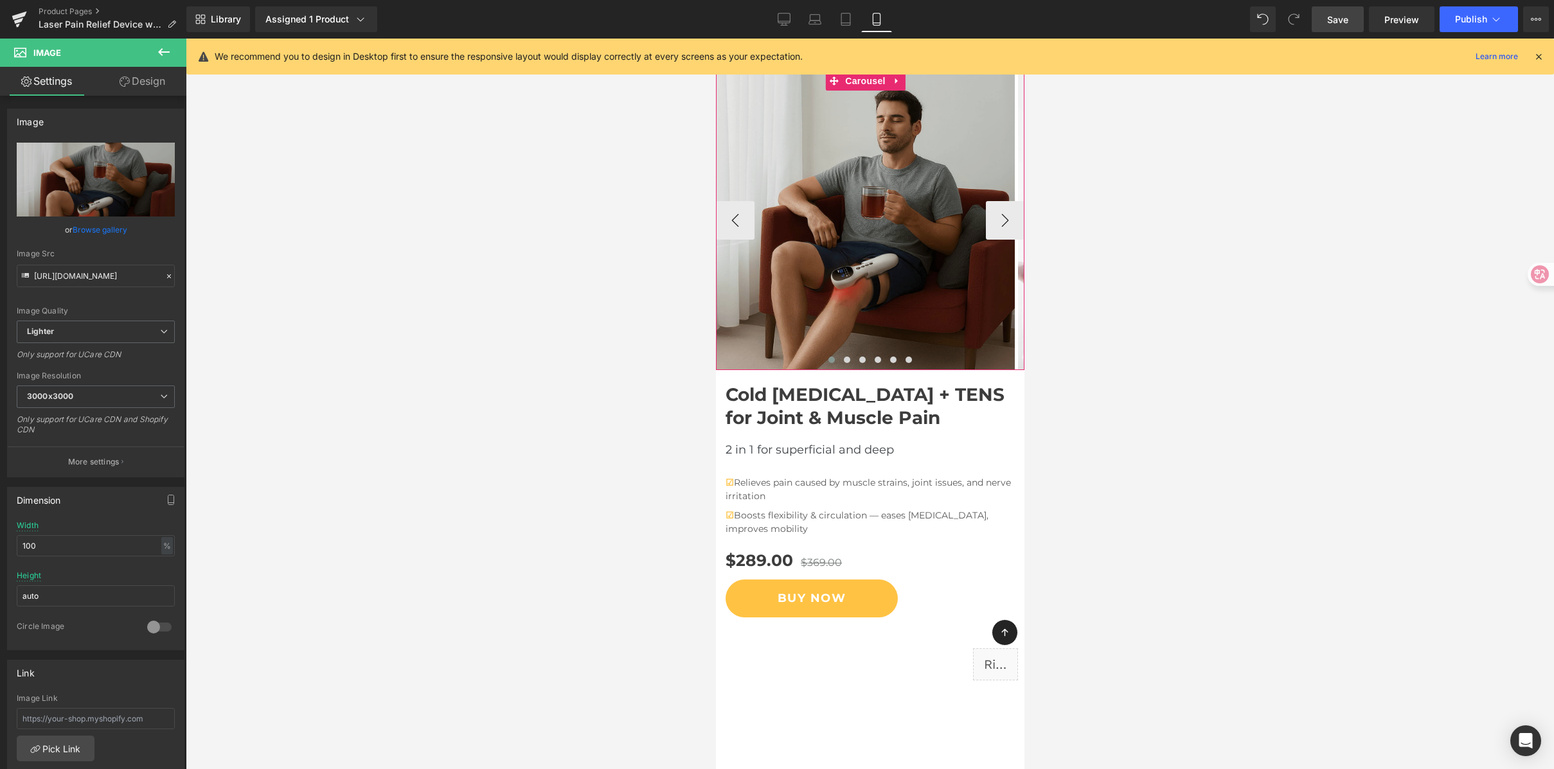
click at [872, 81] on span "Carousel" at bounding box center [864, 80] width 46 height 19
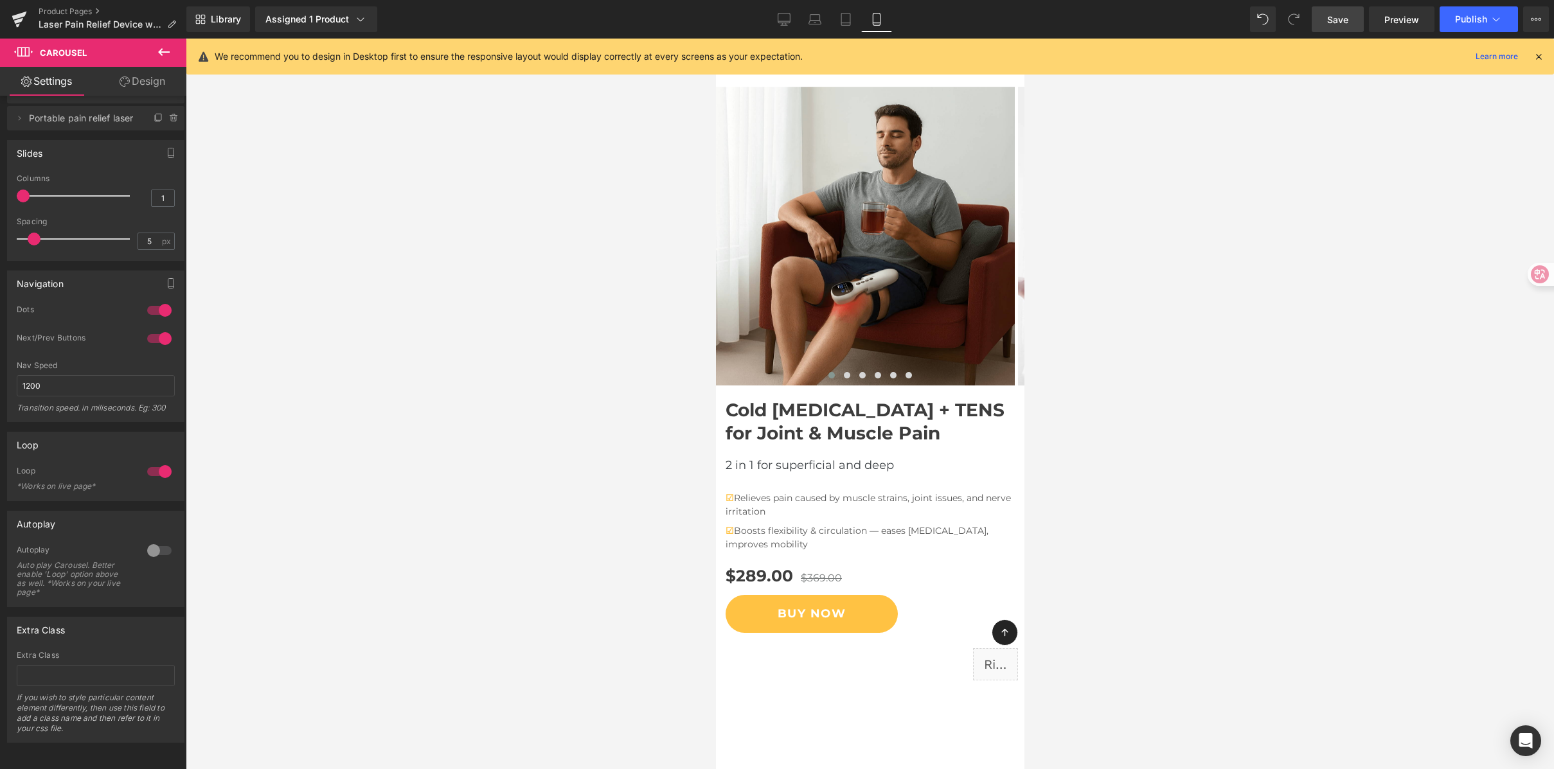
scroll to position [10, 0]
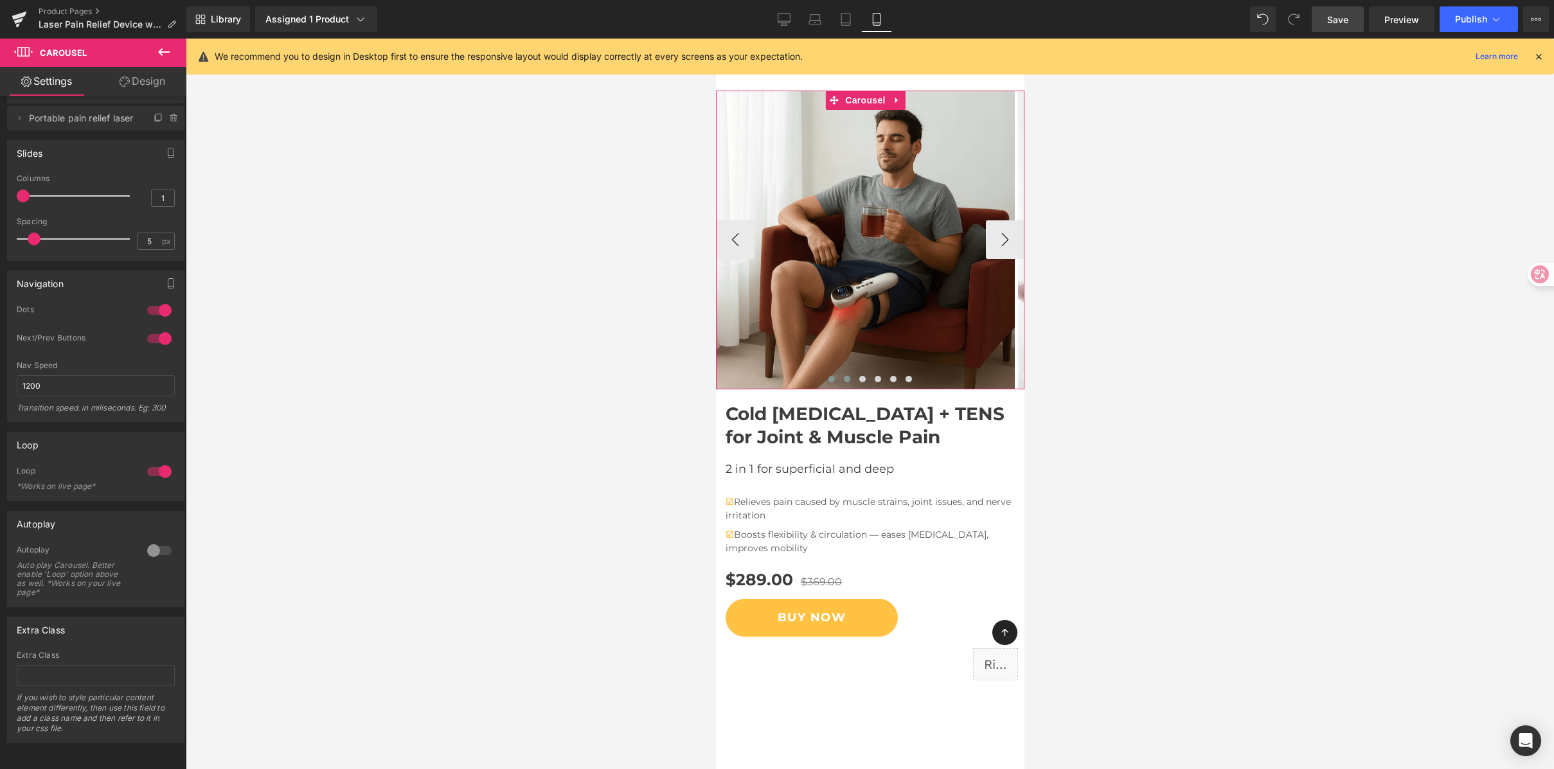
click at [844, 377] on span at bounding box center [846, 379] width 6 height 6
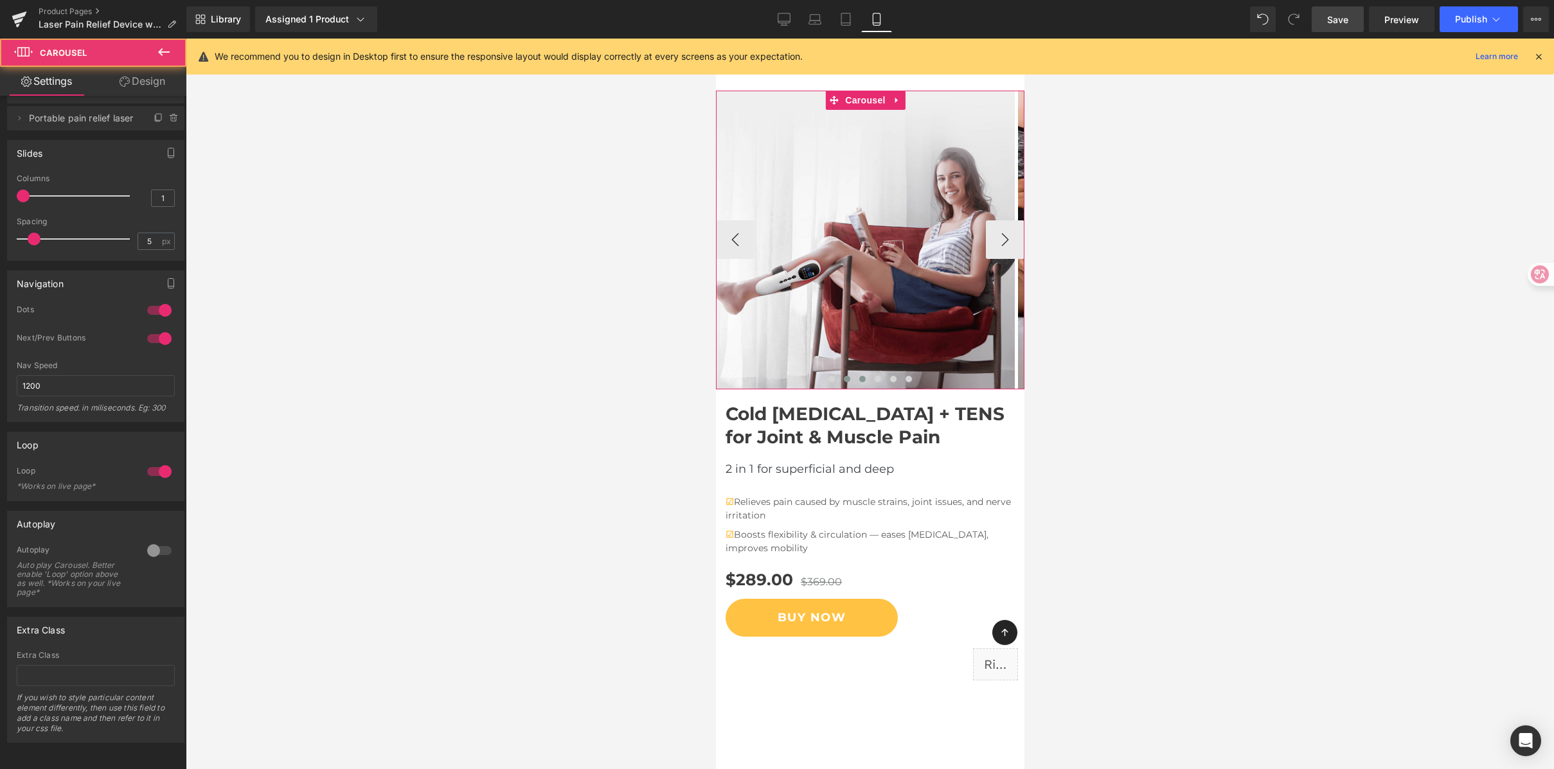
click at [854, 377] on button at bounding box center [861, 379] width 15 height 13
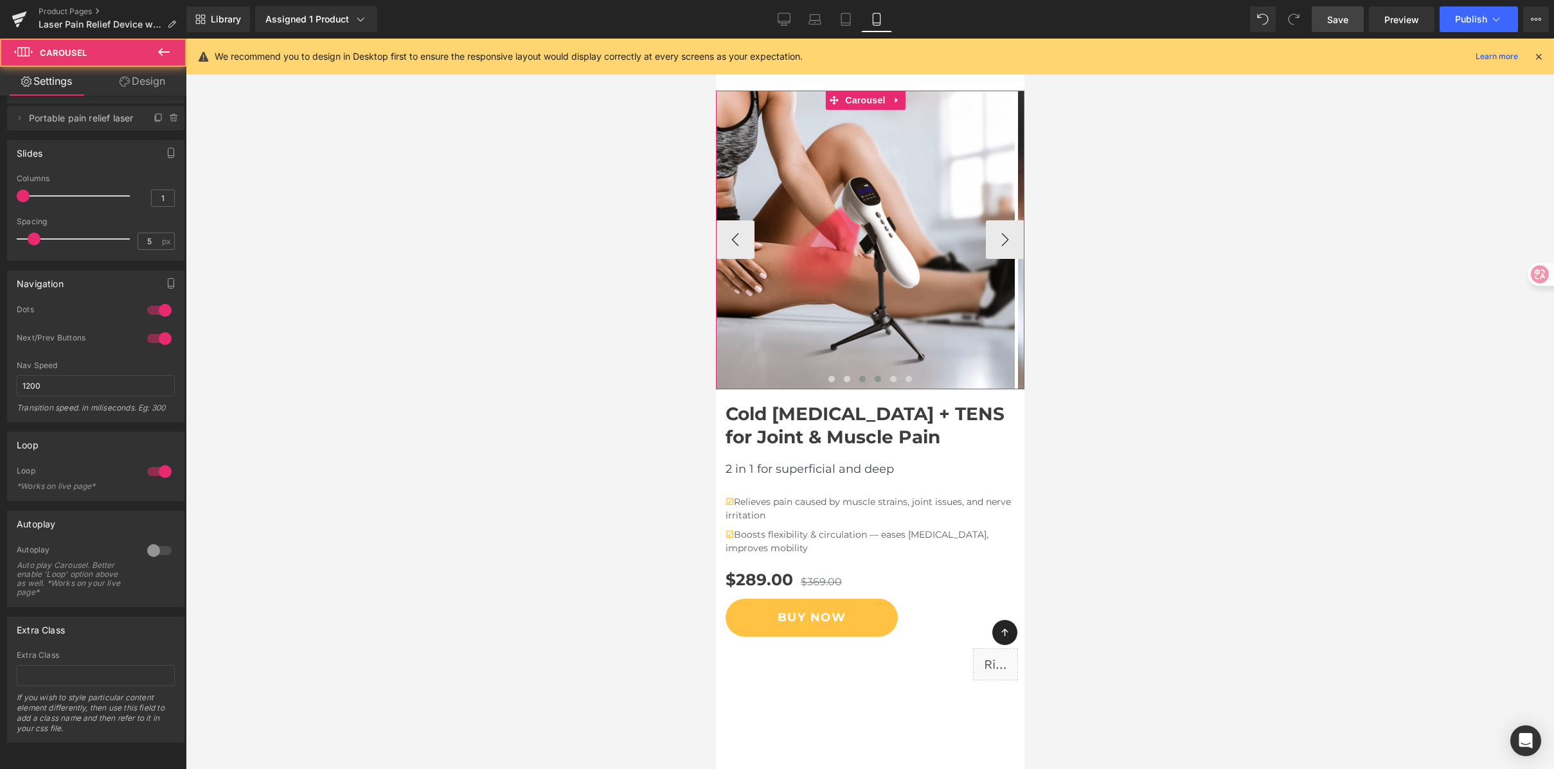
click at [874, 380] on span at bounding box center [877, 379] width 6 height 6
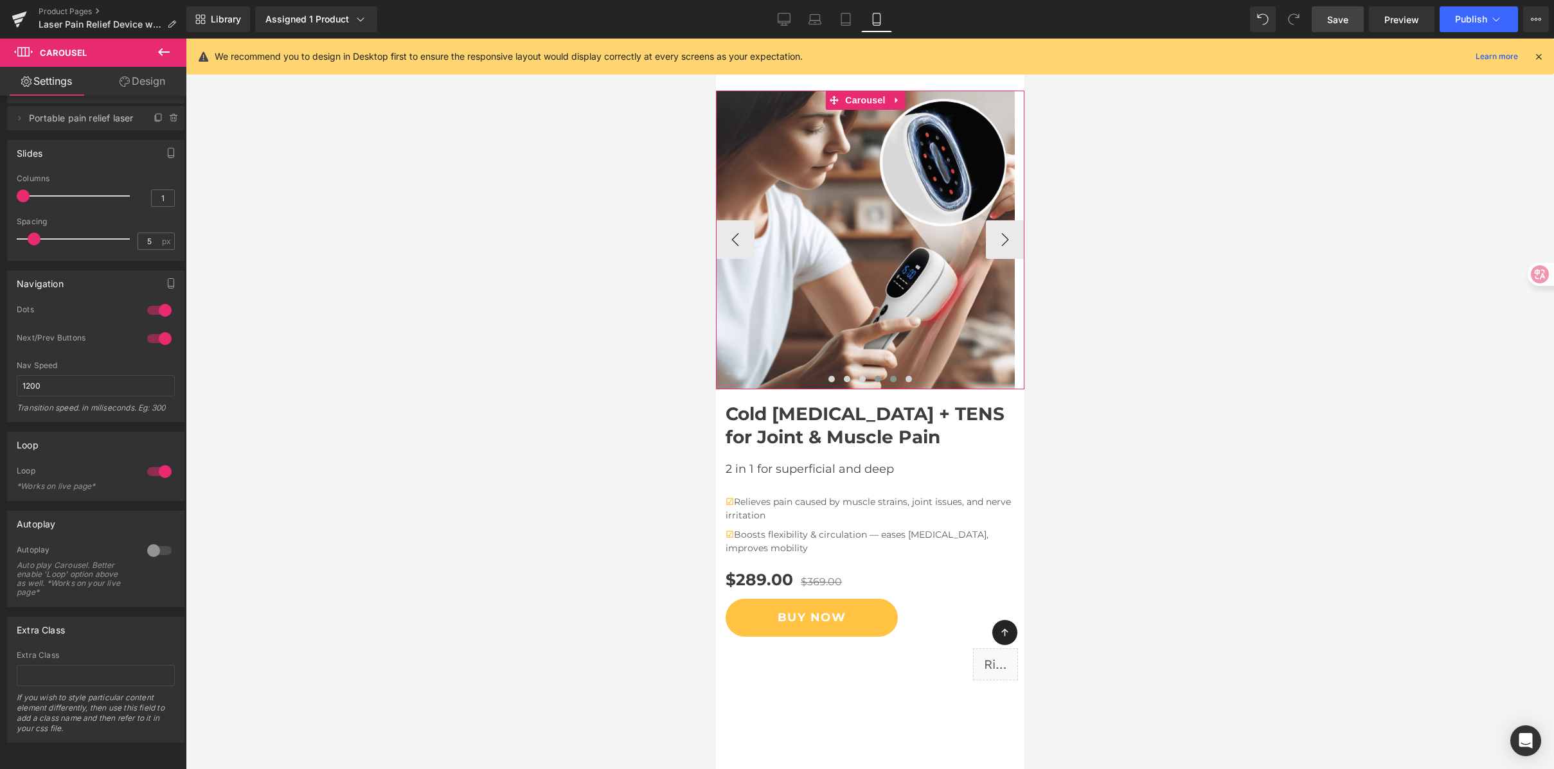
click at [892, 376] on button at bounding box center [892, 379] width 15 height 13
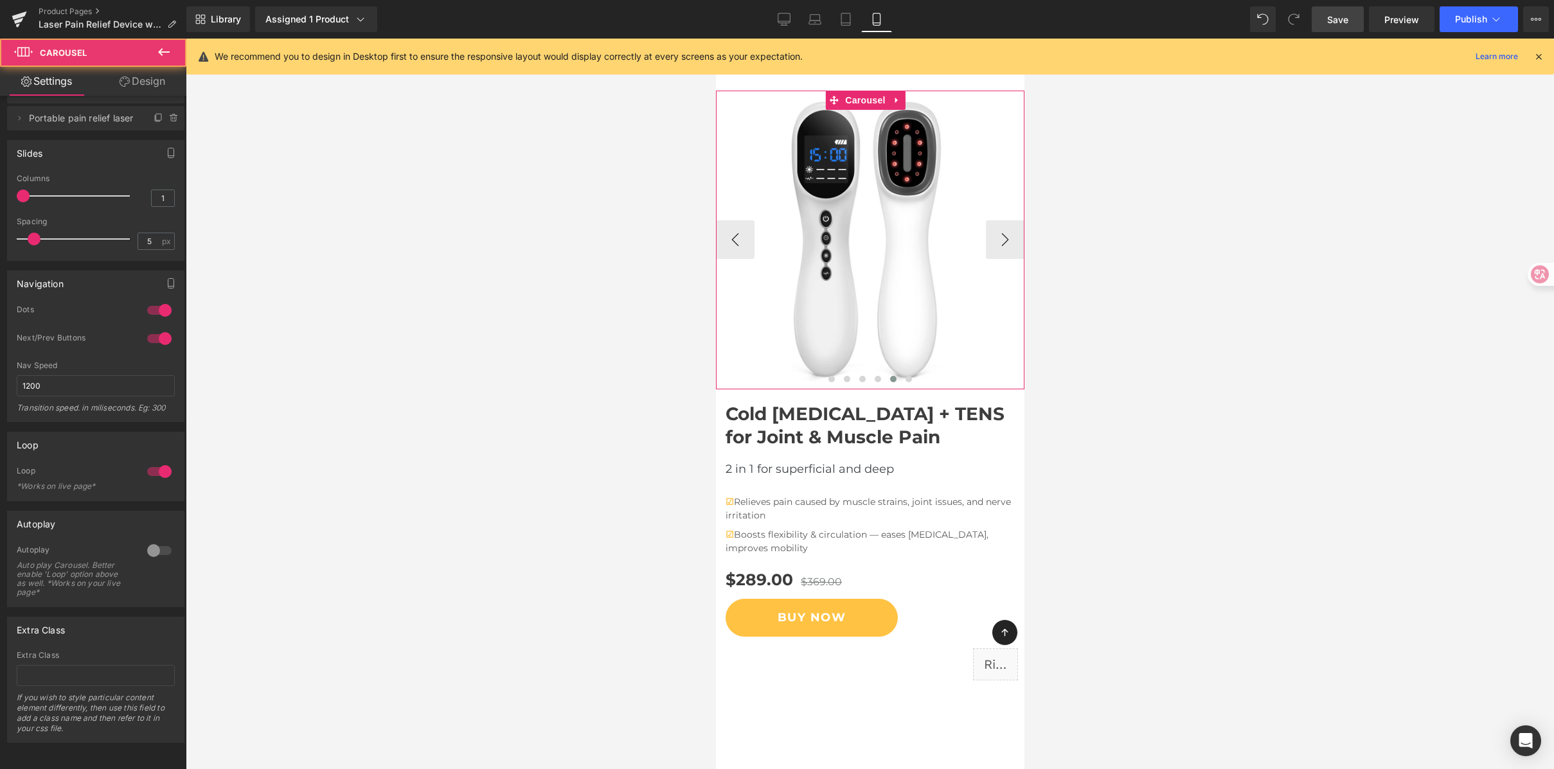
click at [919, 377] on div at bounding box center [869, 381] width 309 height 19
click at [908, 380] on button at bounding box center [908, 379] width 15 height 13
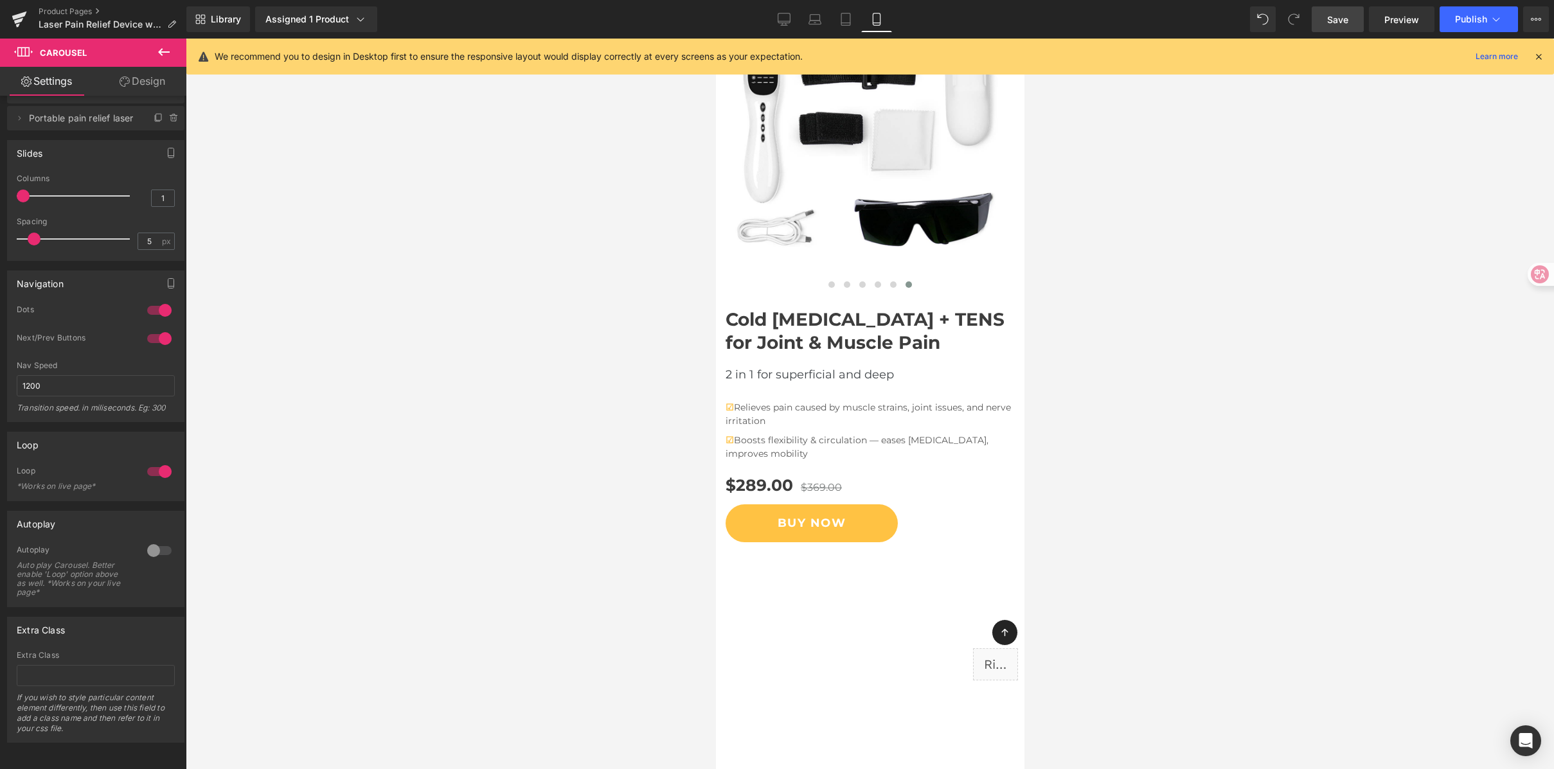
scroll to position [105, 0]
click at [1348, 8] on link "Save" at bounding box center [1338, 19] width 52 height 26
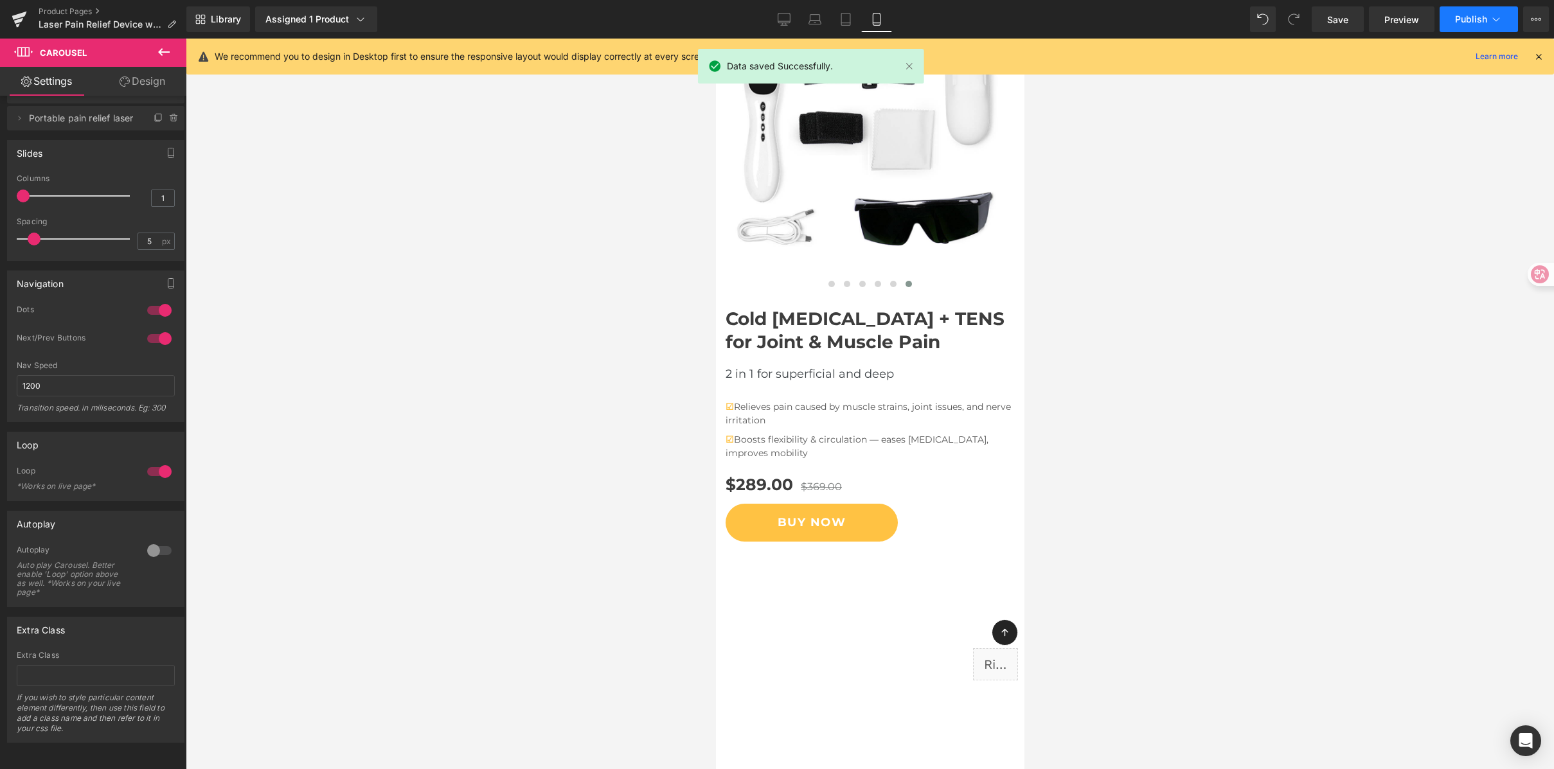
click at [1475, 20] on span "Publish" at bounding box center [1471, 19] width 32 height 10
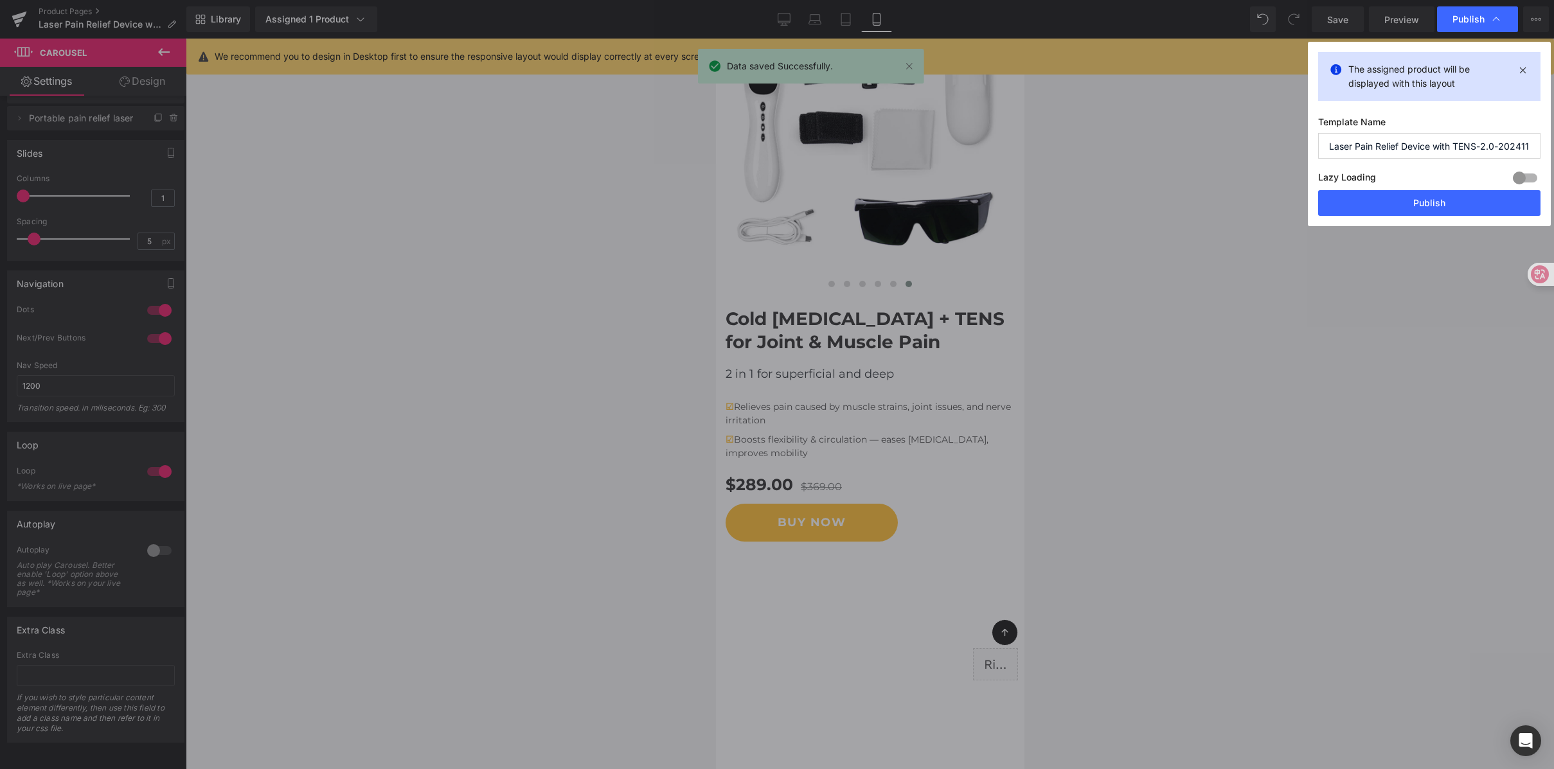
drag, startPoint x: 1442, startPoint y: 201, endPoint x: 1517, endPoint y: 202, distance: 75.2
click at [1443, 202] on button "Publish" at bounding box center [1429, 203] width 222 height 26
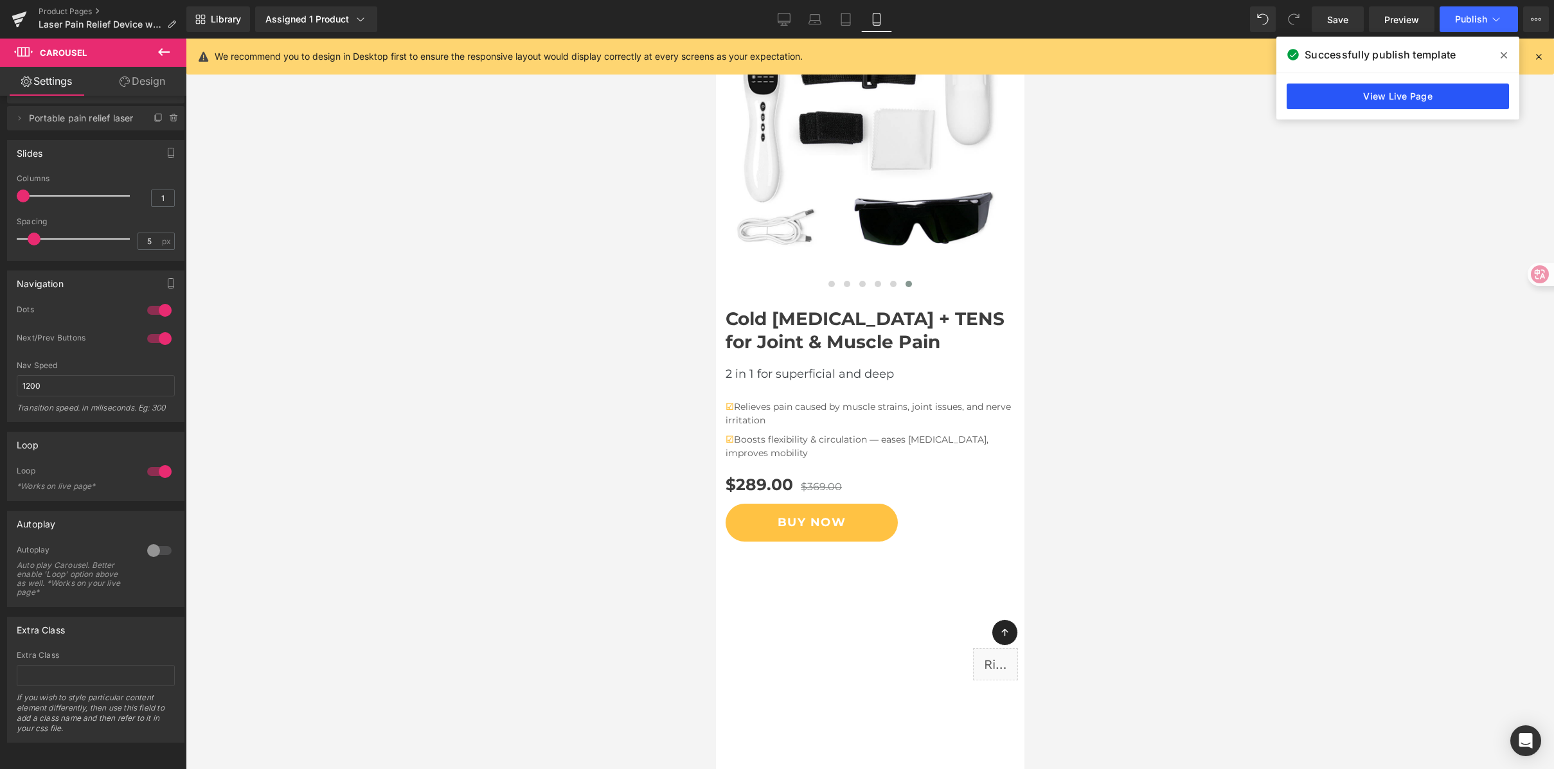
click at [1354, 103] on link "View Live Page" at bounding box center [1398, 97] width 222 height 26
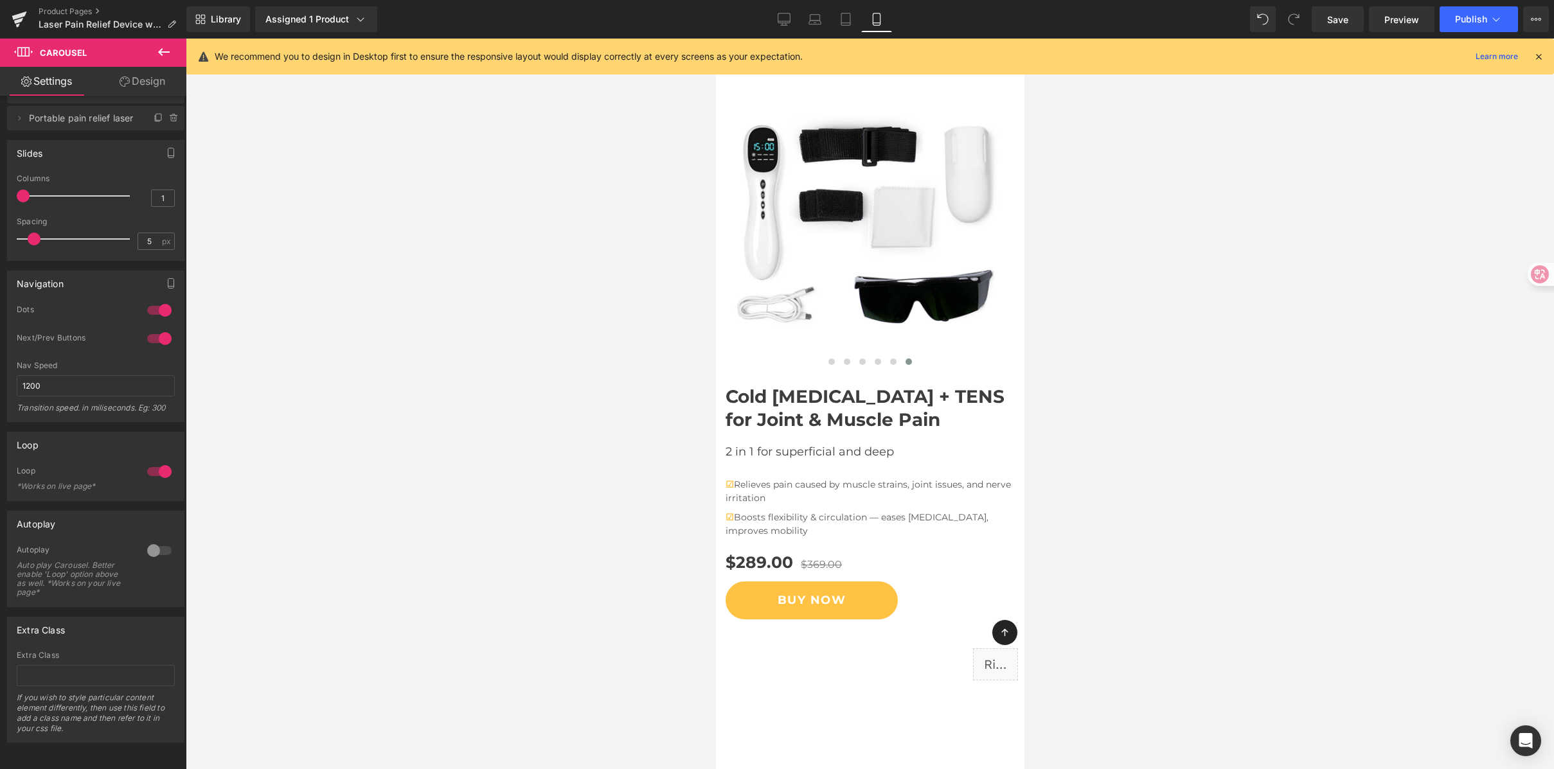
scroll to position [0, 0]
